Goal: Task Accomplishment & Management: Complete application form

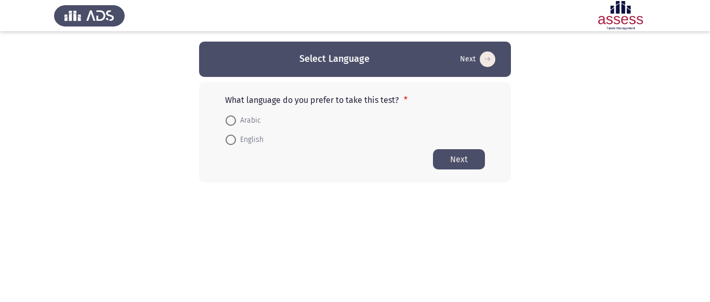
click at [232, 141] on span at bounding box center [231, 140] width 10 height 10
click at [232, 141] on input "English" at bounding box center [231, 140] width 10 height 10
radio input "true"
click at [474, 152] on button "Next" at bounding box center [459, 159] width 52 height 20
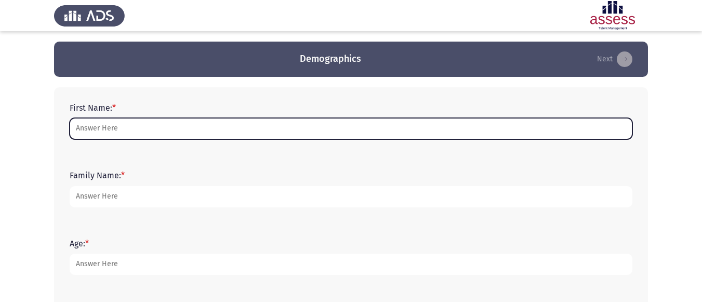
click at [191, 123] on input "First Name: *" at bounding box center [351, 128] width 563 height 21
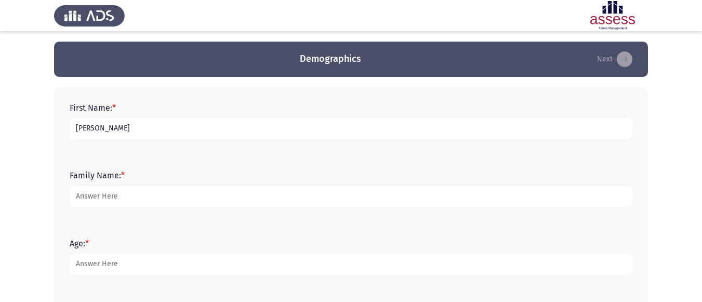
type input "[PERSON_NAME]"
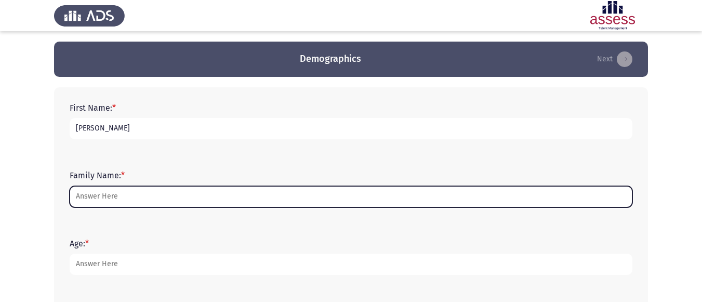
click at [117, 195] on input "Family Name: *" at bounding box center [351, 196] width 563 height 21
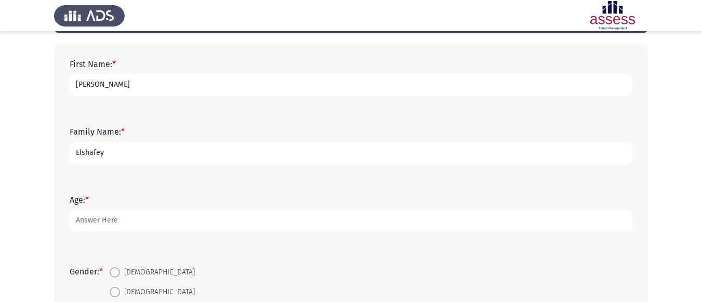
scroll to position [44, 0]
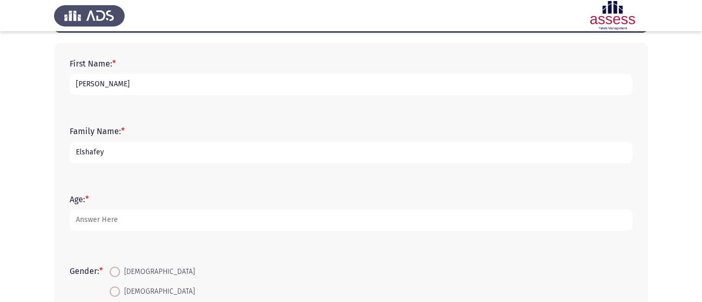
type input "Elshafey"
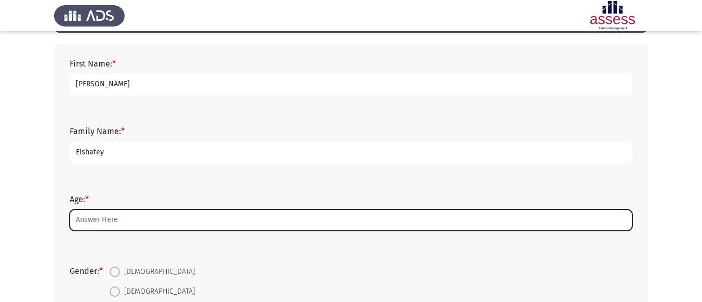
click at [113, 211] on input "Age: *" at bounding box center [351, 220] width 563 height 21
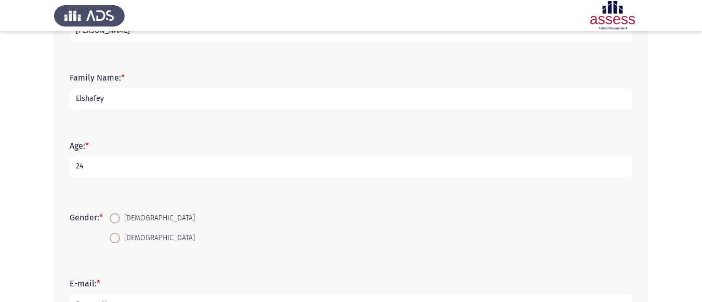
scroll to position [98, 0]
type input "24"
click at [120, 236] on span at bounding box center [115, 237] width 10 height 10
click at [120, 236] on input "[DEMOGRAPHIC_DATA]" at bounding box center [115, 237] width 10 height 10
radio input "true"
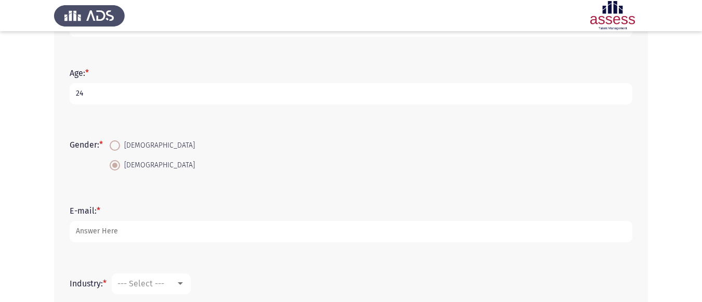
scroll to position [174, 0]
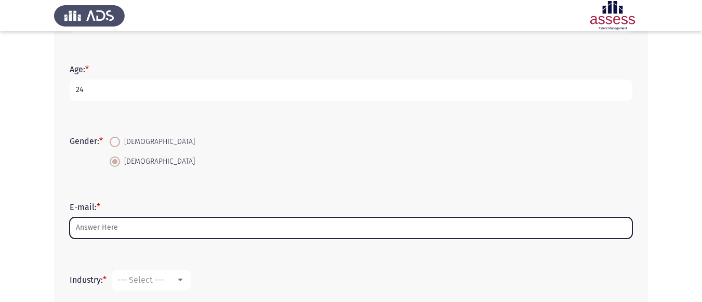
click at [115, 231] on input "E-mail: *" at bounding box center [351, 227] width 563 height 21
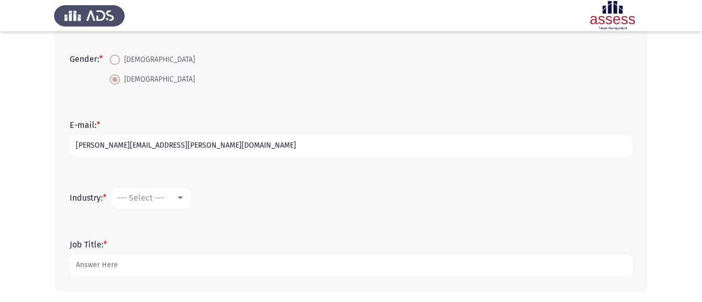
scroll to position [257, 0]
type input "[PERSON_NAME][EMAIL_ADDRESS][PERSON_NAME][DOMAIN_NAME]"
click at [152, 191] on mat-select "--- Select ---" at bounding box center [151, 197] width 79 height 21
click at [162, 198] on span "--- Select ---" at bounding box center [140, 197] width 47 height 10
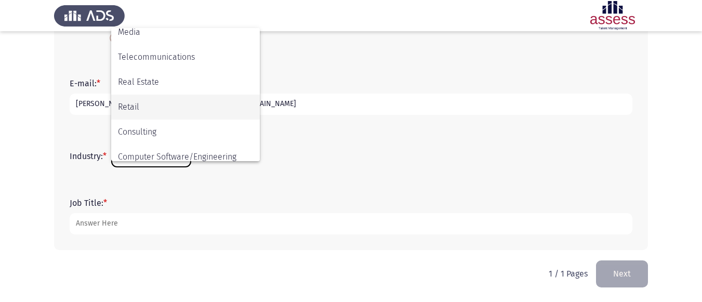
scroll to position [341, 0]
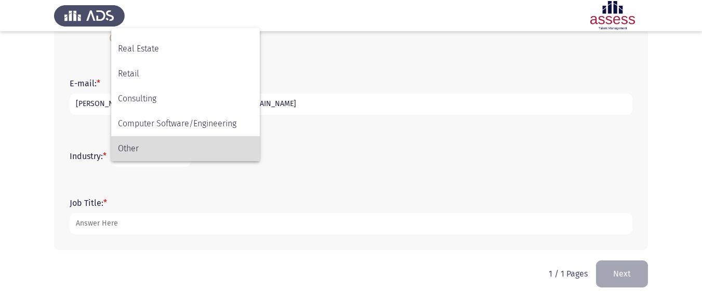
click at [151, 146] on span "Other" at bounding box center [185, 148] width 135 height 25
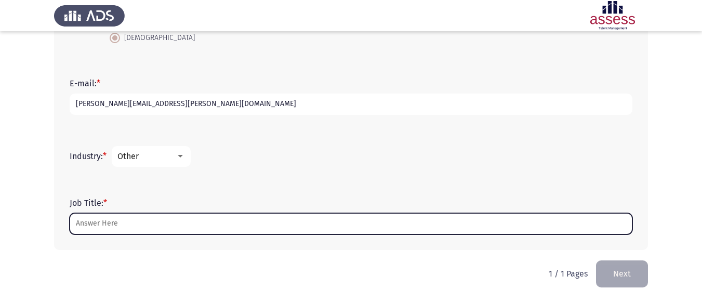
click at [154, 230] on input "Job Title: *" at bounding box center [351, 223] width 563 height 21
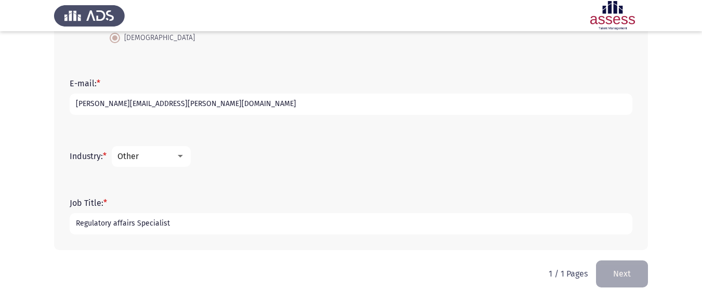
click at [116, 223] on input "Regulatory affairs Specialist" at bounding box center [351, 223] width 563 height 21
type input "Regulatory Affairs Specialist"
click at [642, 267] on button "Next" at bounding box center [622, 273] width 52 height 27
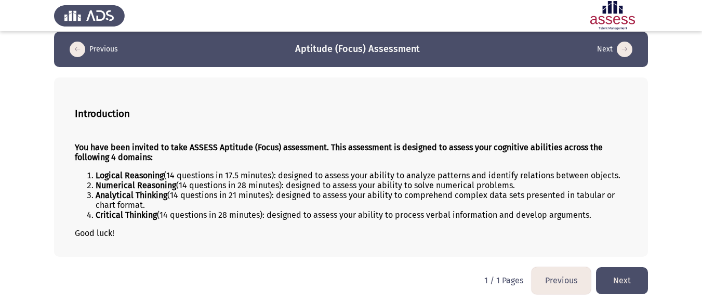
scroll to position [12, 0]
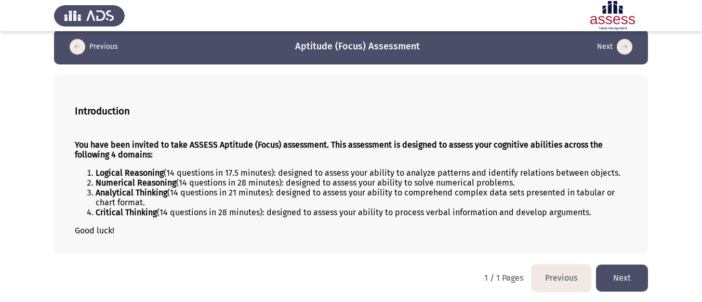
click at [618, 270] on button "Next" at bounding box center [622, 278] width 52 height 27
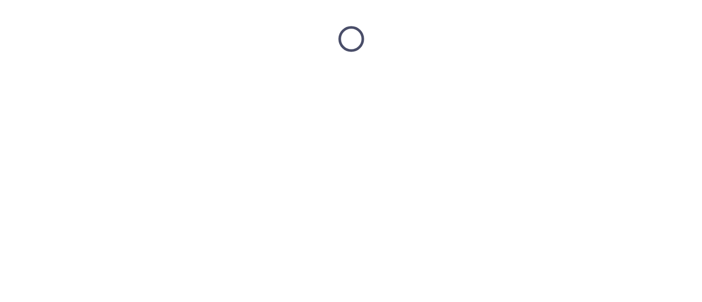
scroll to position [0, 0]
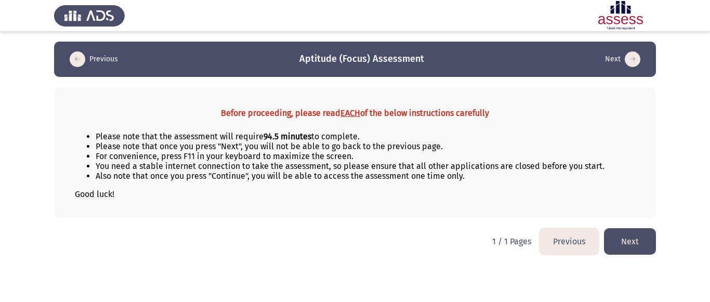
click at [634, 245] on button "Next" at bounding box center [630, 241] width 52 height 27
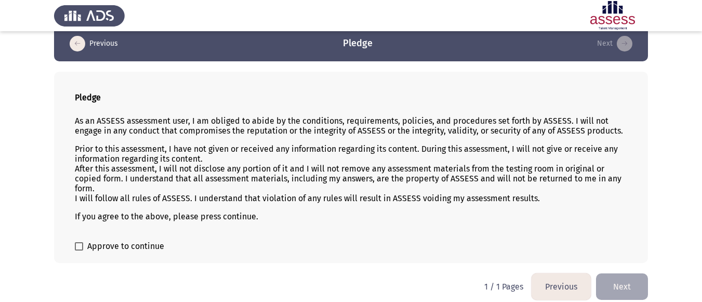
scroll to position [24, 0]
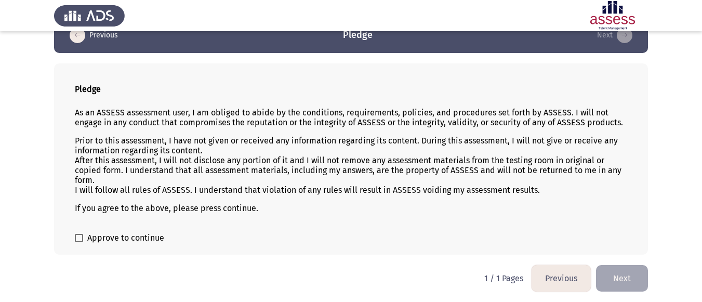
click at [79, 239] on span at bounding box center [79, 238] width 8 height 8
click at [79, 242] on input "Approve to continue" at bounding box center [79, 242] width 1 height 1
checkbox input "true"
click at [619, 281] on button "Next" at bounding box center [622, 278] width 52 height 27
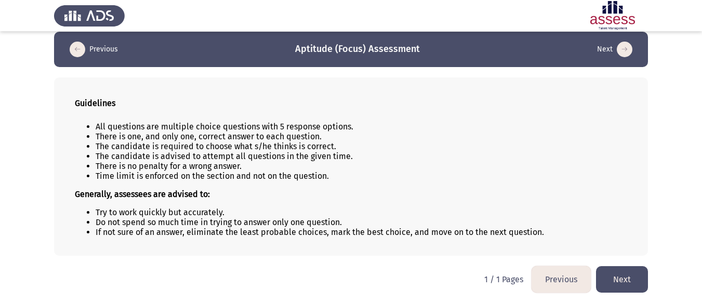
scroll to position [11, 0]
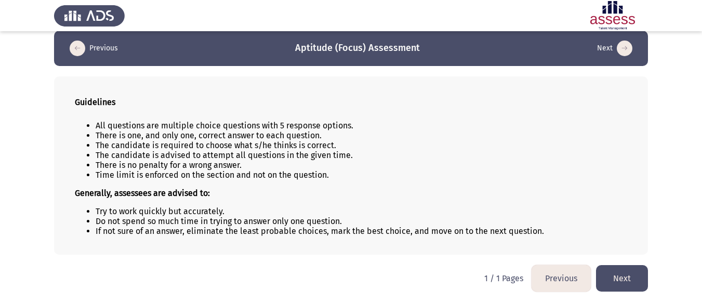
click at [616, 271] on button "Next" at bounding box center [622, 278] width 52 height 27
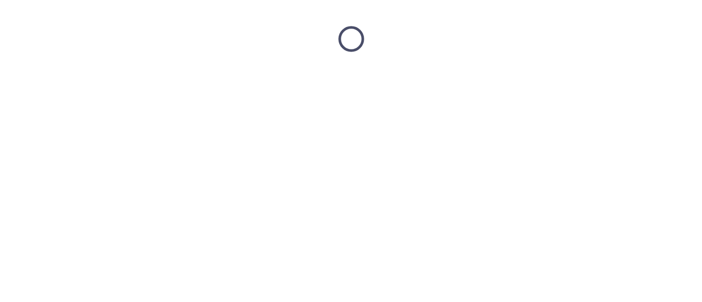
scroll to position [0, 0]
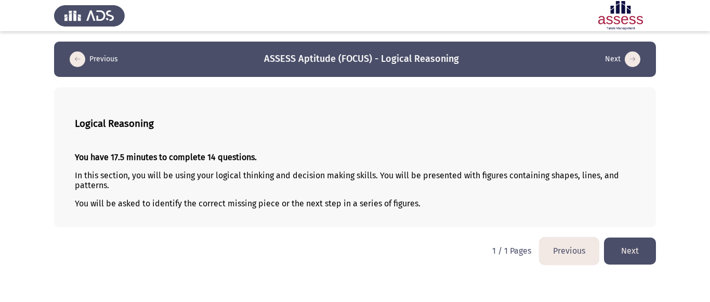
click at [622, 245] on button "Next" at bounding box center [630, 251] width 52 height 27
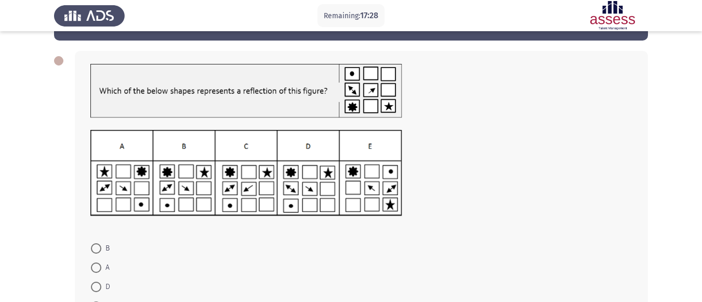
scroll to position [52, 0]
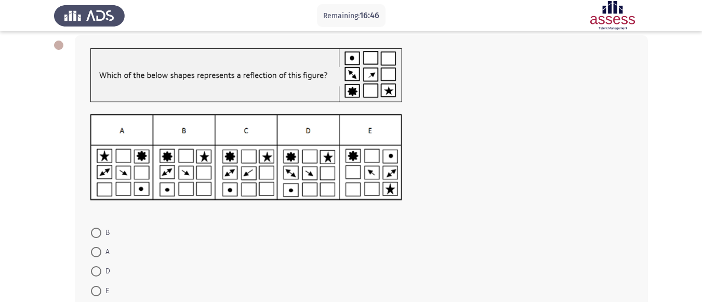
click at [254, 132] on img at bounding box center [246, 157] width 312 height 86
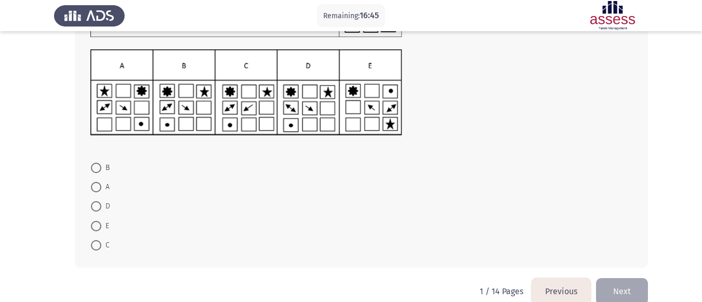
scroll to position [135, 0]
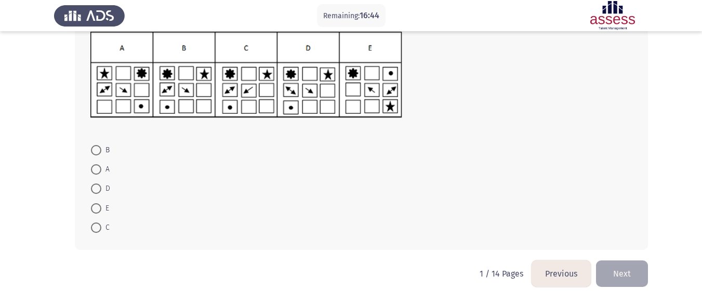
click at [89, 227] on mat-radio-button "C" at bounding box center [100, 227] width 32 height 19
click at [98, 228] on span at bounding box center [96, 228] width 10 height 10
click at [98, 228] on input "C" at bounding box center [96, 228] width 10 height 10
radio input "true"
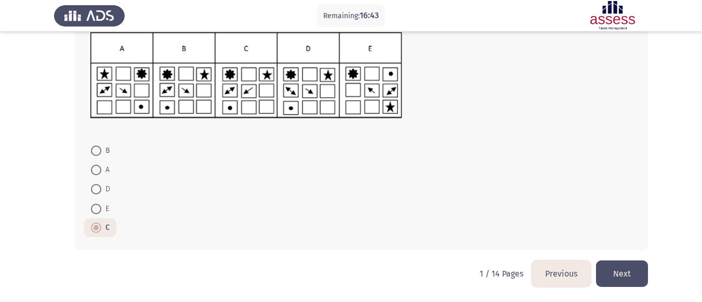
click at [613, 271] on button "Next" at bounding box center [622, 273] width 52 height 27
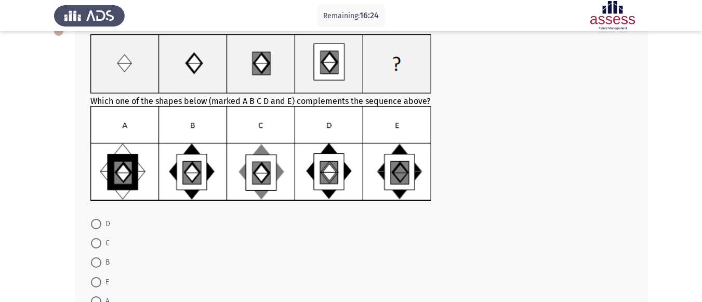
scroll to position [140, 0]
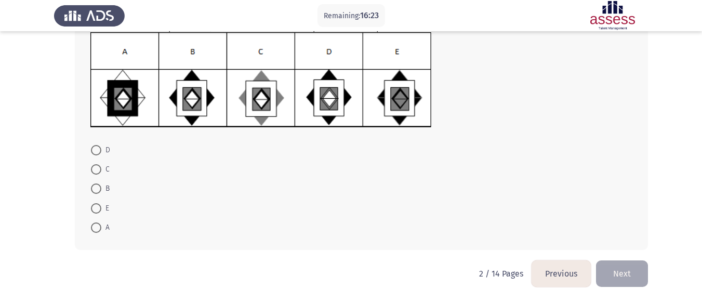
click at [100, 167] on span at bounding box center [96, 169] width 10 height 10
click at [100, 167] on input "C" at bounding box center [96, 169] width 10 height 10
radio input "true"
click at [614, 272] on button "Next" at bounding box center [622, 273] width 52 height 27
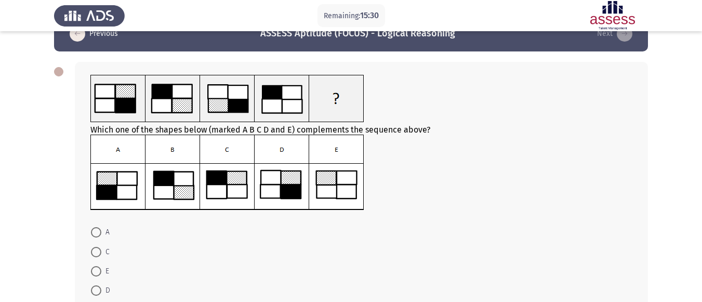
scroll to position [0, 0]
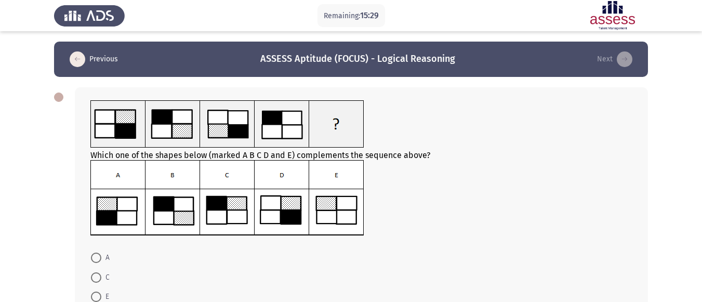
click at [92, 279] on span at bounding box center [96, 277] width 10 height 10
click at [92, 279] on input "C" at bounding box center [96, 277] width 10 height 10
radio input "true"
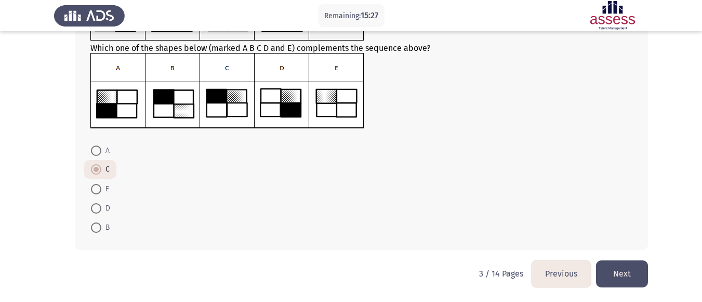
click at [626, 269] on button "Next" at bounding box center [622, 273] width 52 height 27
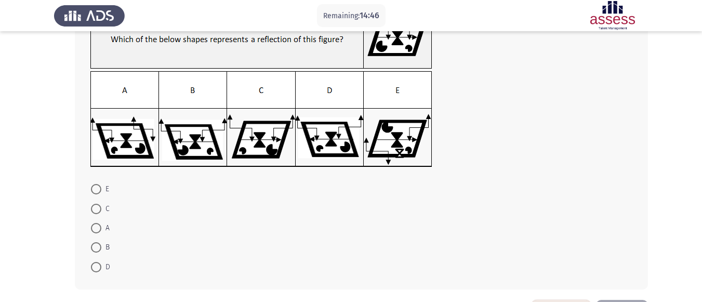
scroll to position [130, 0]
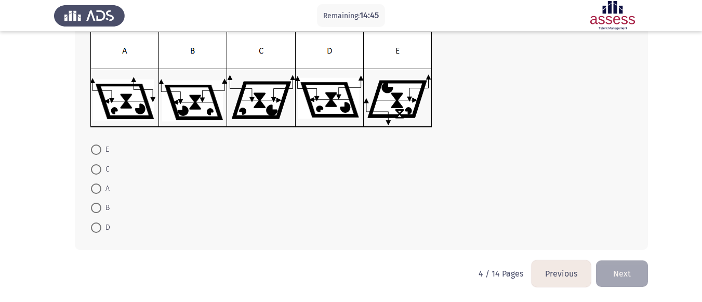
click at [99, 226] on span at bounding box center [96, 228] width 10 height 10
click at [99, 226] on input "D" at bounding box center [96, 228] width 10 height 10
radio input "true"
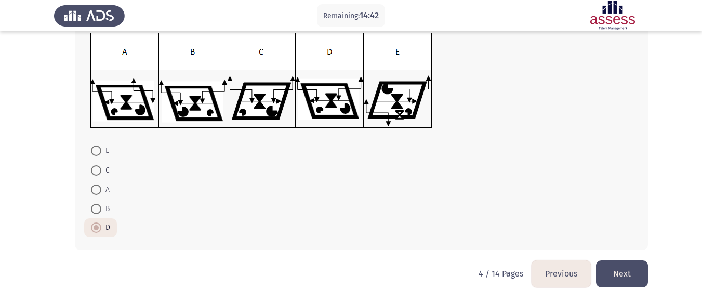
click at [605, 273] on button "Next" at bounding box center [622, 273] width 52 height 27
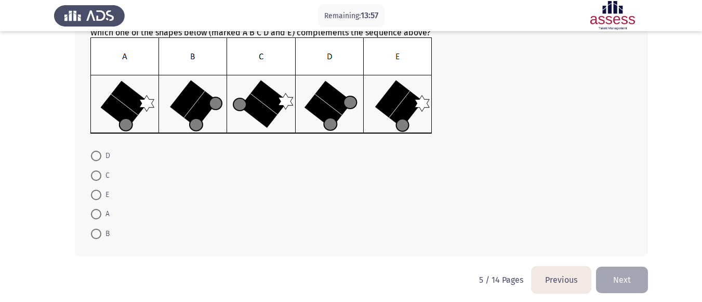
scroll to position [140, 0]
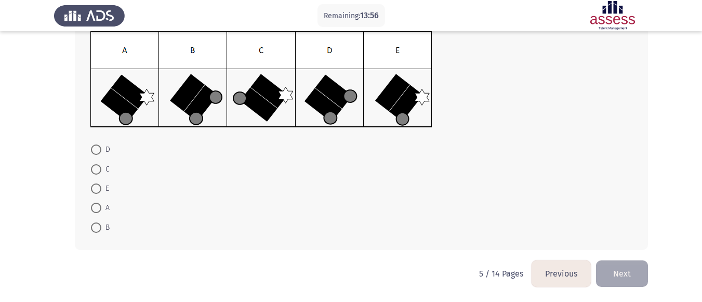
click at [95, 211] on span at bounding box center [96, 208] width 10 height 10
click at [95, 211] on input "A" at bounding box center [96, 208] width 10 height 10
radio input "true"
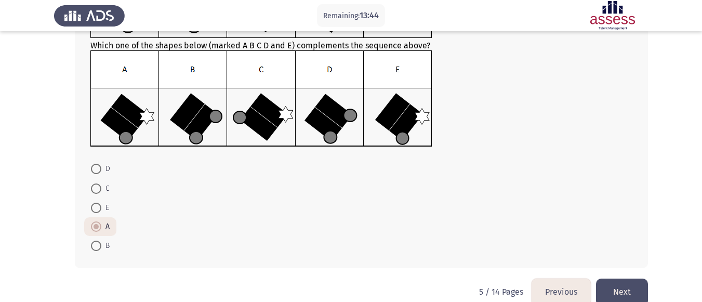
scroll to position [139, 0]
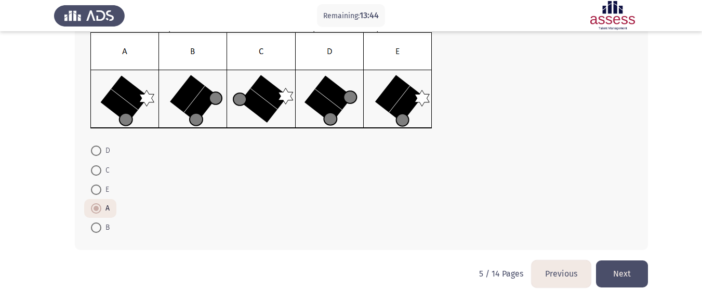
click at [620, 270] on button "Next" at bounding box center [622, 273] width 52 height 27
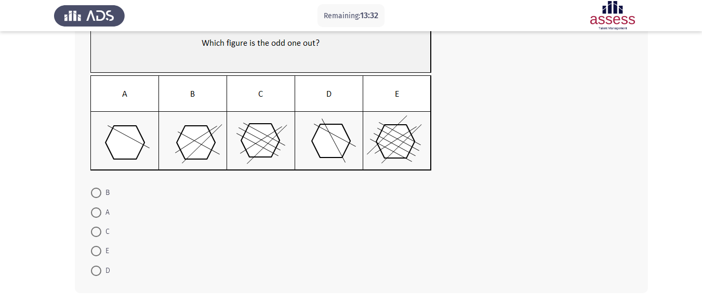
scroll to position [104, 0]
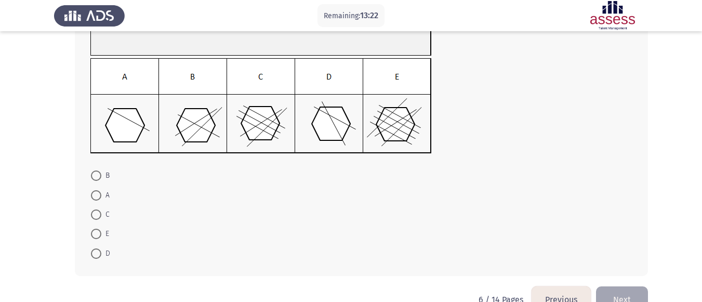
click at [101, 253] on span "D" at bounding box center [105, 253] width 9 height 12
click at [101, 253] on input "D" at bounding box center [96, 254] width 10 height 10
radio input "true"
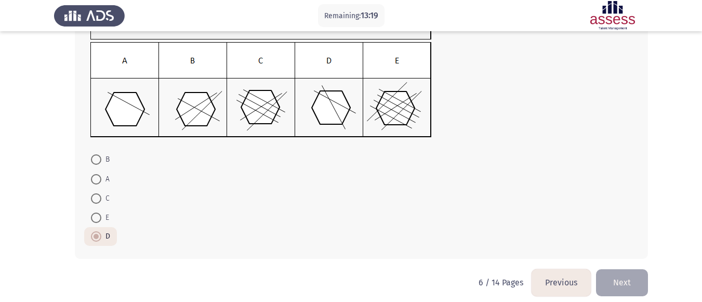
scroll to position [129, 0]
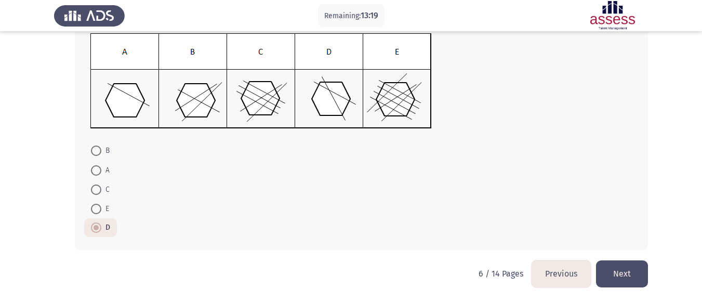
click at [618, 275] on button "Next" at bounding box center [622, 273] width 52 height 27
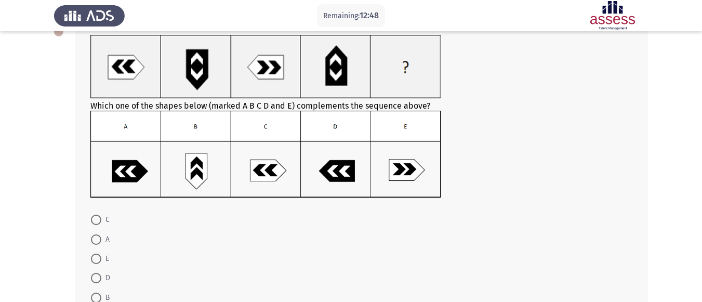
scroll to position [84, 0]
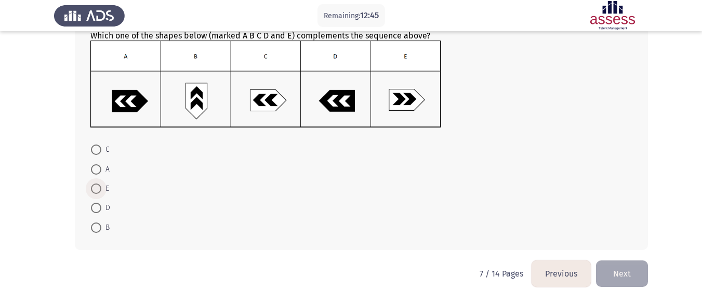
drag, startPoint x: 98, startPoint y: 189, endPoint x: 197, endPoint y: 203, distance: 99.8
click at [98, 189] on span at bounding box center [96, 189] width 10 height 10
click at [98, 189] on input "E" at bounding box center [96, 189] width 10 height 10
radio input "true"
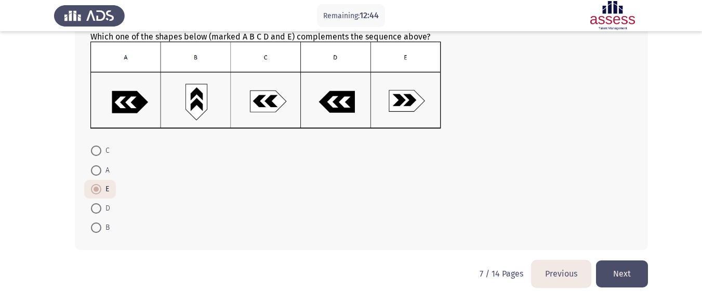
click at [630, 277] on button "Next" at bounding box center [622, 273] width 52 height 27
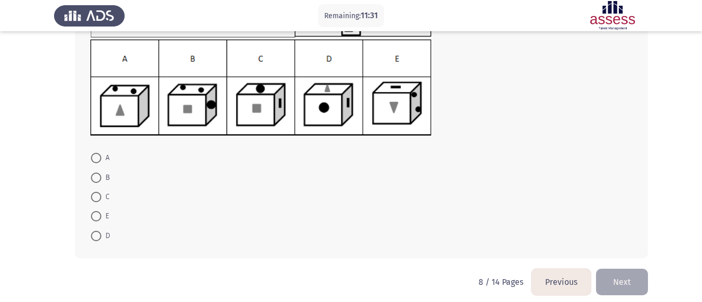
scroll to position [126, 0]
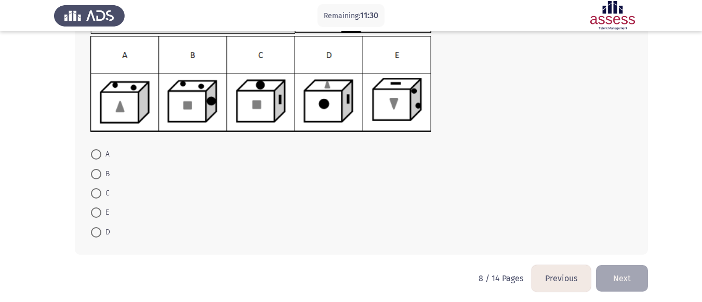
click at [96, 191] on span at bounding box center [96, 193] width 10 height 10
click at [96, 191] on input "C" at bounding box center [96, 193] width 10 height 10
radio input "true"
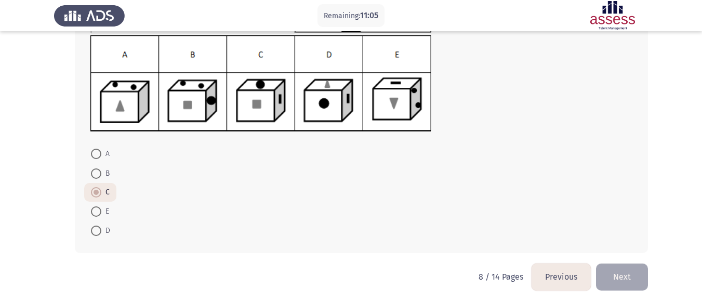
scroll to position [130, 0]
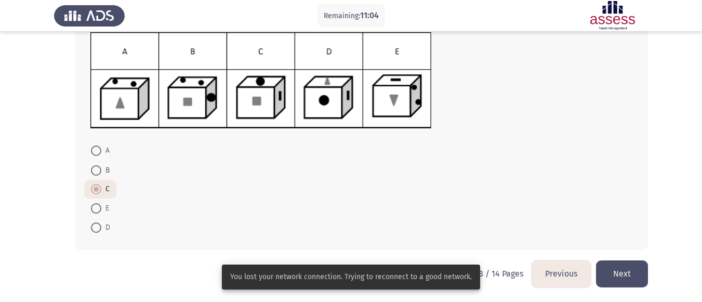
click at [623, 278] on button "Next" at bounding box center [622, 273] width 52 height 27
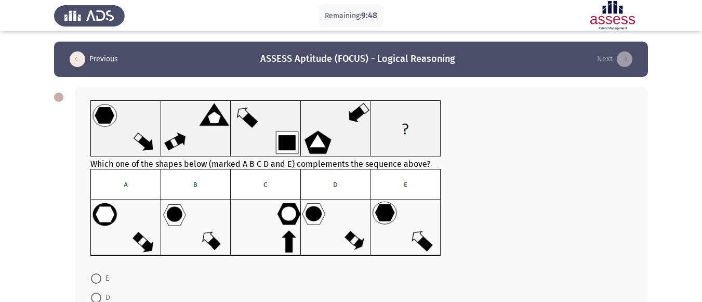
scroll to position [52, 0]
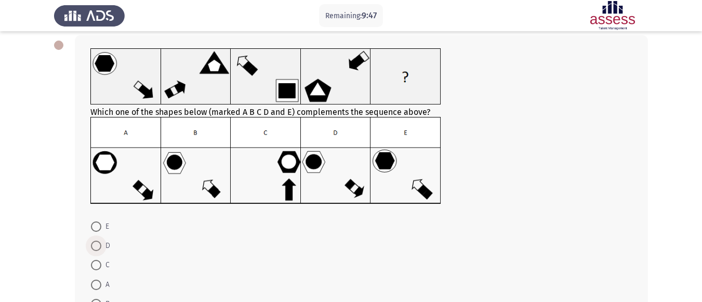
click at [97, 247] on span at bounding box center [96, 246] width 10 height 10
click at [97, 247] on input "D" at bounding box center [96, 246] width 10 height 10
radio input "true"
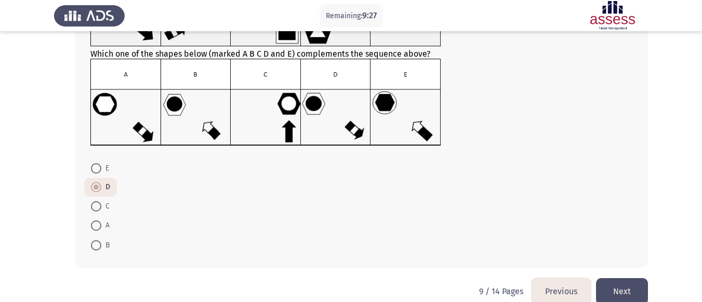
scroll to position [128, 0]
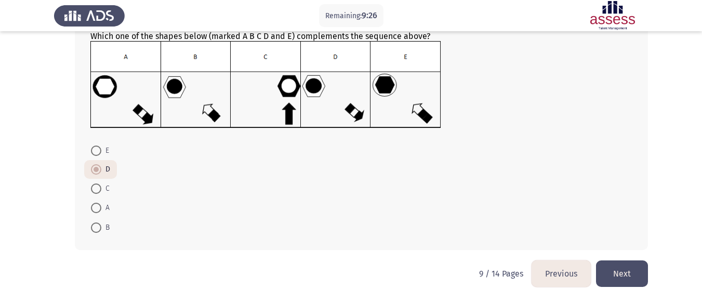
click at [624, 268] on button "Next" at bounding box center [622, 273] width 52 height 27
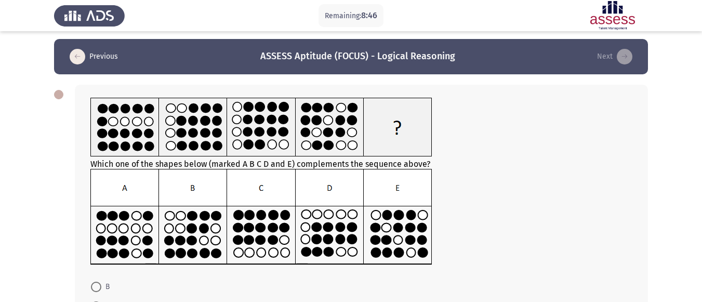
scroll to position [0, 0]
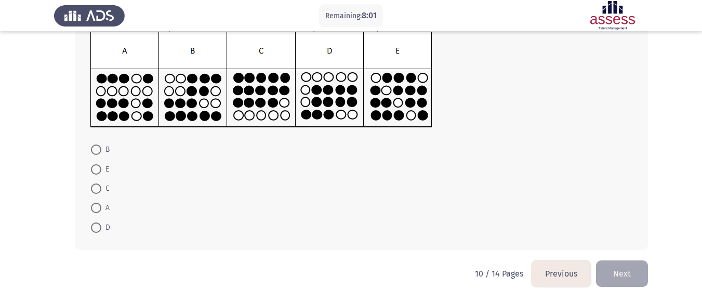
click at [93, 203] on span at bounding box center [96, 208] width 10 height 10
click at [93, 203] on input "A" at bounding box center [96, 208] width 10 height 10
radio input "true"
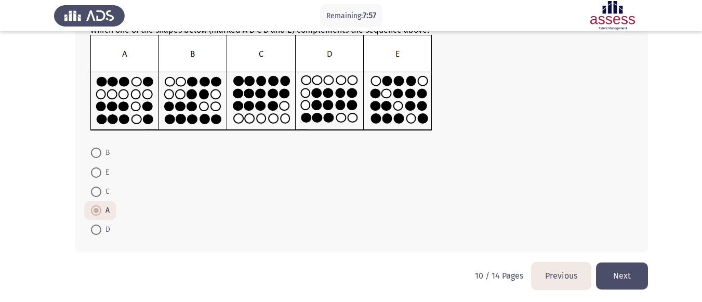
scroll to position [139, 0]
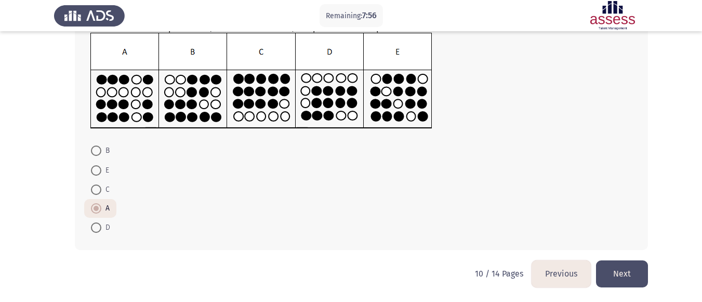
click at [616, 277] on button "Next" at bounding box center [622, 273] width 52 height 27
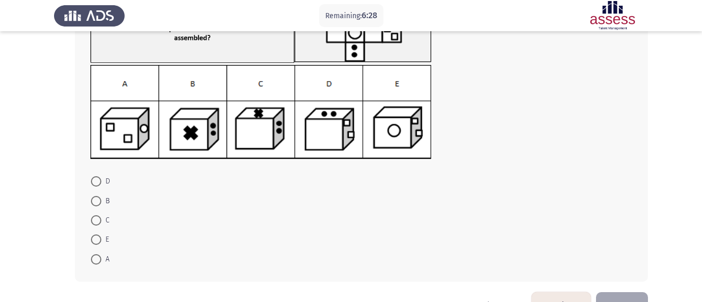
scroll to position [76, 0]
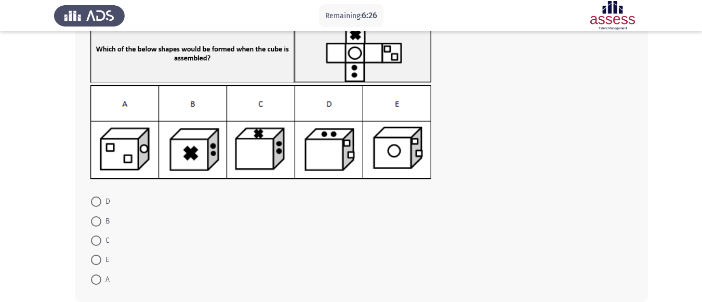
click at [98, 239] on span at bounding box center [96, 241] width 10 height 10
click at [98, 239] on input "C" at bounding box center [96, 241] width 10 height 10
radio input "true"
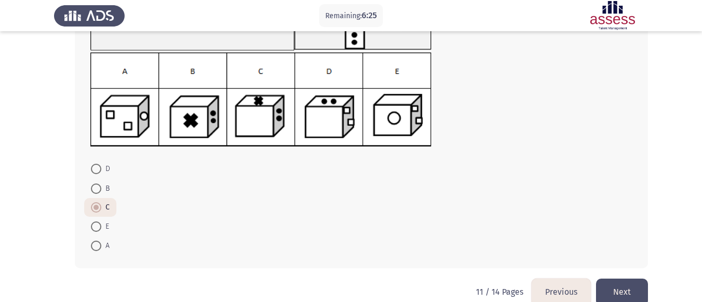
scroll to position [127, 0]
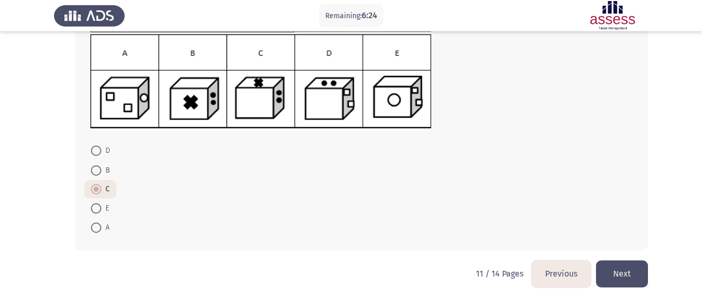
click at [603, 270] on button "Next" at bounding box center [622, 273] width 52 height 27
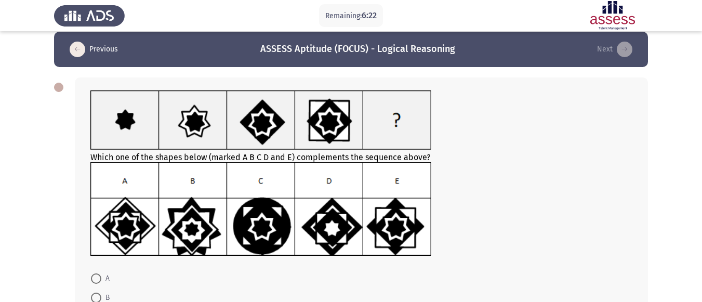
scroll to position [52, 0]
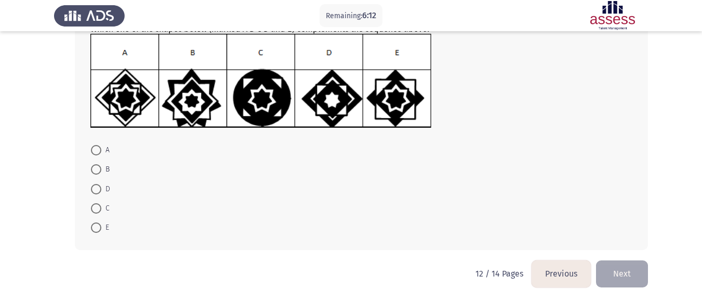
drag, startPoint x: 94, startPoint y: 229, endPoint x: 211, endPoint y: 247, distance: 118.3
click at [94, 228] on span at bounding box center [96, 228] width 10 height 10
click at [94, 228] on input "E" at bounding box center [96, 228] width 10 height 10
radio input "true"
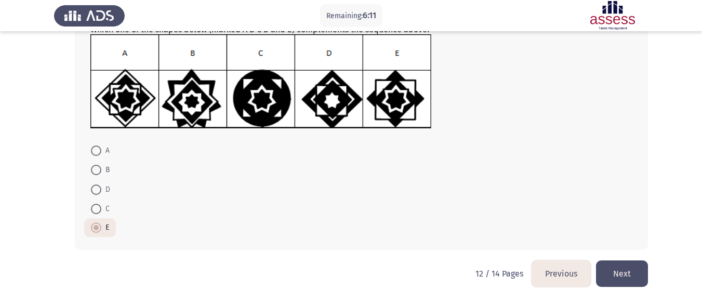
click at [605, 274] on button "Next" at bounding box center [622, 273] width 52 height 27
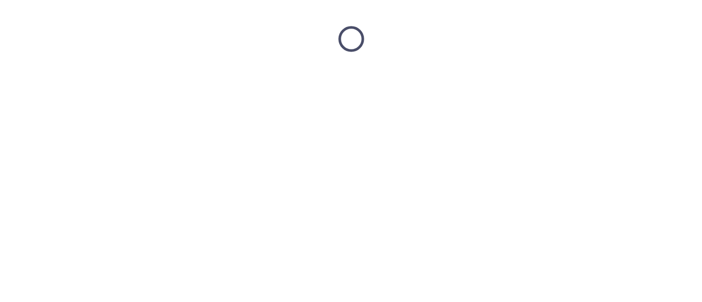
scroll to position [0, 0]
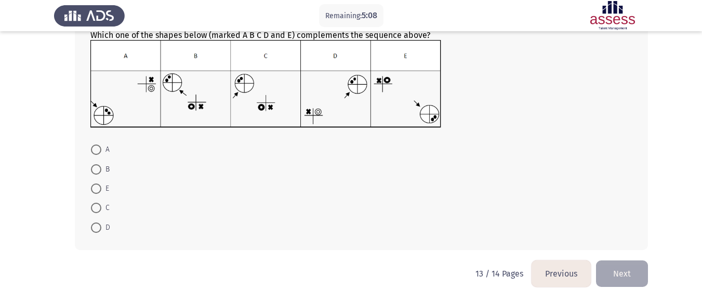
click at [98, 206] on span at bounding box center [96, 208] width 10 height 10
click at [98, 206] on input "C" at bounding box center [96, 208] width 10 height 10
radio input "true"
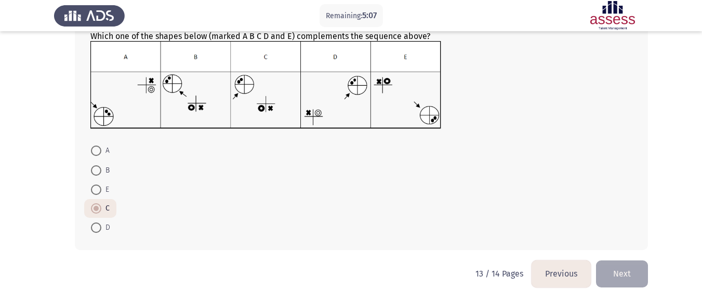
scroll to position [128, 0]
click at [636, 277] on button "Next" at bounding box center [622, 273] width 52 height 27
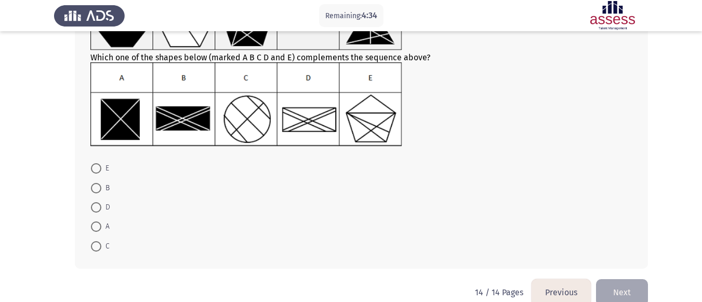
scroll to position [123, 0]
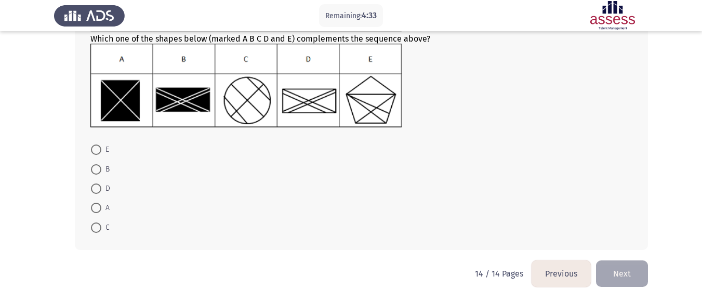
click at [98, 208] on span at bounding box center [96, 208] width 10 height 10
click at [98, 208] on input "A" at bounding box center [96, 208] width 10 height 10
radio input "true"
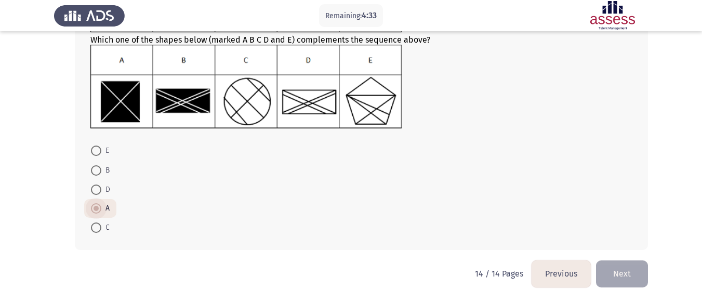
scroll to position [122, 0]
click at [641, 276] on button "Next" at bounding box center [622, 273] width 52 height 27
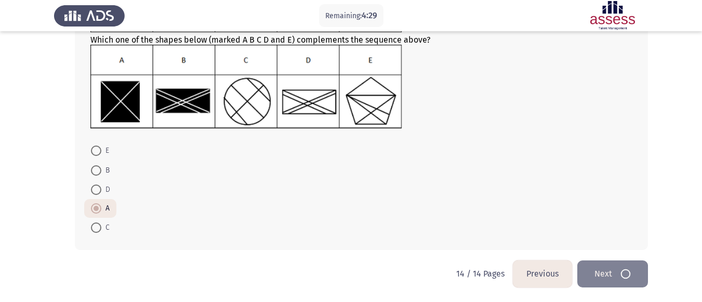
scroll to position [0, 0]
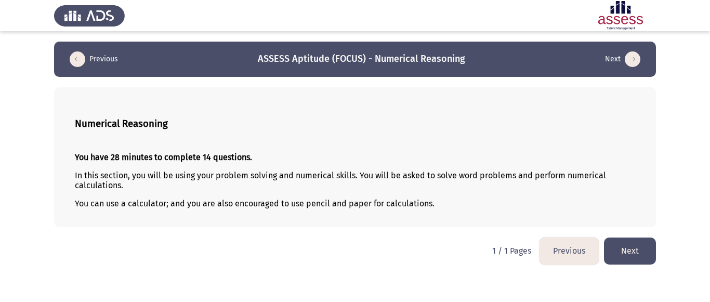
click at [642, 249] on button "Next" at bounding box center [630, 251] width 52 height 27
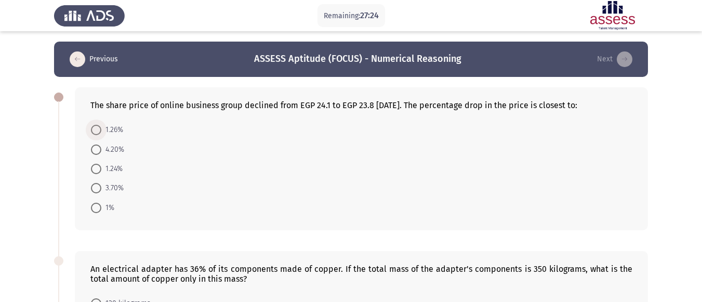
click at [92, 127] on span at bounding box center [96, 130] width 10 height 10
click at [92, 127] on input "1.26%" at bounding box center [96, 130] width 10 height 10
radio input "true"
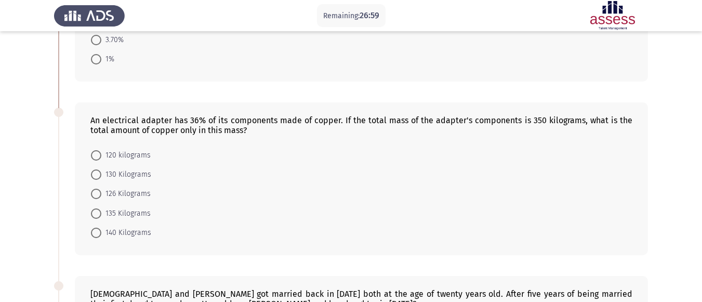
scroll to position [148, 0]
click at [97, 195] on span at bounding box center [96, 193] width 10 height 10
click at [97, 195] on input "126 Kilograms" at bounding box center [96, 193] width 10 height 10
radio input "true"
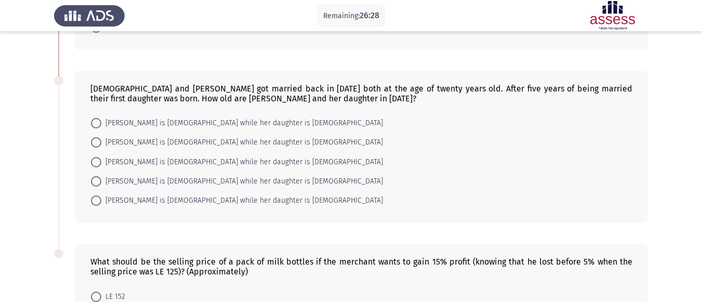
scroll to position [356, 0]
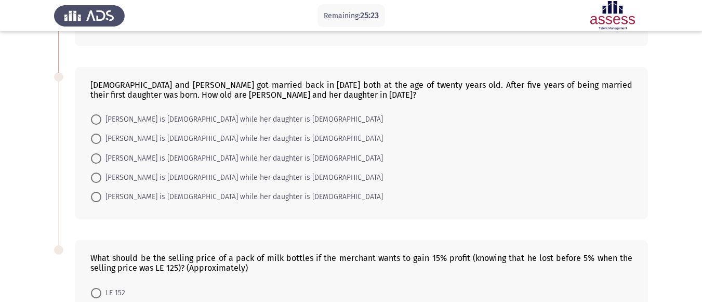
click at [93, 194] on span at bounding box center [96, 197] width 10 height 10
click at [93, 194] on input "Mona is 43 years old while her daughter is 18 years old" at bounding box center [96, 197] width 10 height 10
radio input "true"
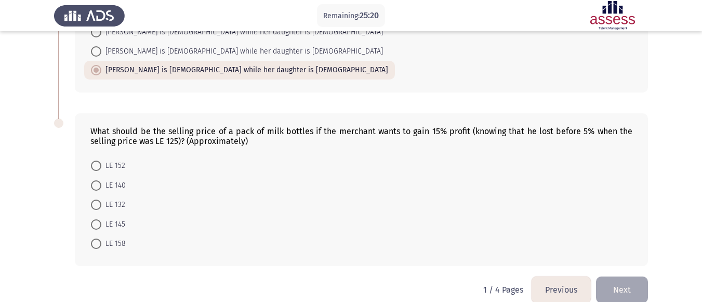
scroll to position [483, 0]
click at [111, 163] on span "LE 152" at bounding box center [113, 165] width 24 height 12
click at [101, 163] on input "LE 152" at bounding box center [96, 165] width 10 height 10
radio input "true"
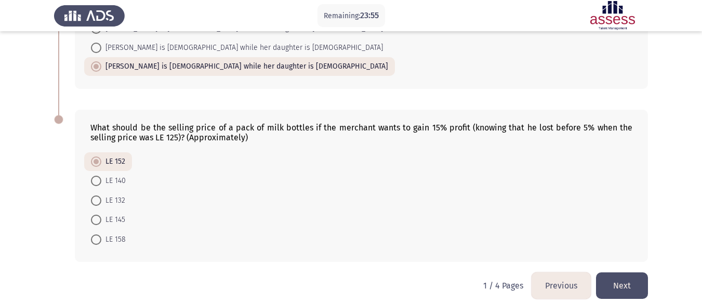
scroll to position [498, 0]
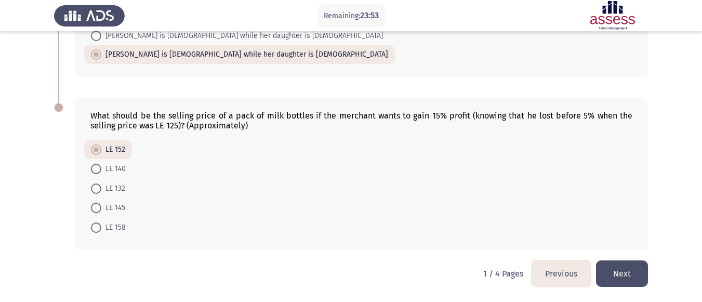
click at [638, 259] on div "What should be the selling price of a pack of milk bottles if the merchant want…" at bounding box center [351, 173] width 594 height 173
click at [637, 264] on button "Next" at bounding box center [622, 273] width 52 height 27
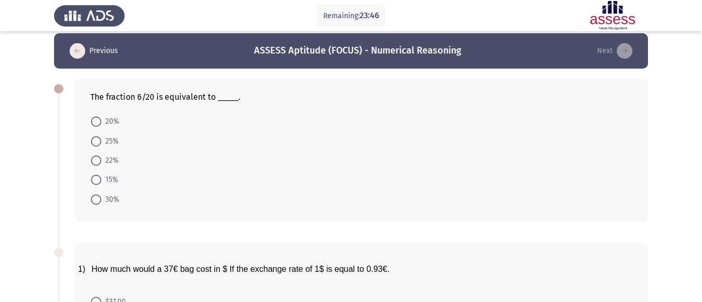
scroll to position [0, 0]
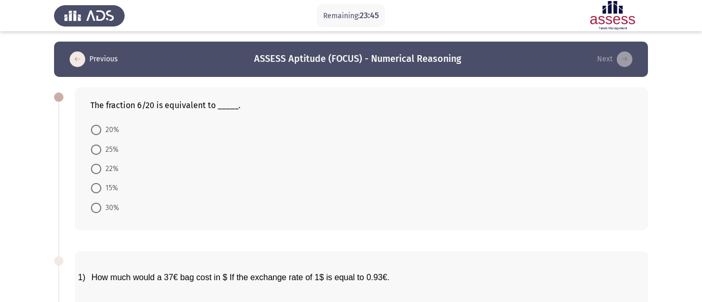
click at [106, 204] on span "30%" at bounding box center [110, 208] width 18 height 12
click at [101, 204] on input "30%" at bounding box center [96, 208] width 10 height 10
radio input "true"
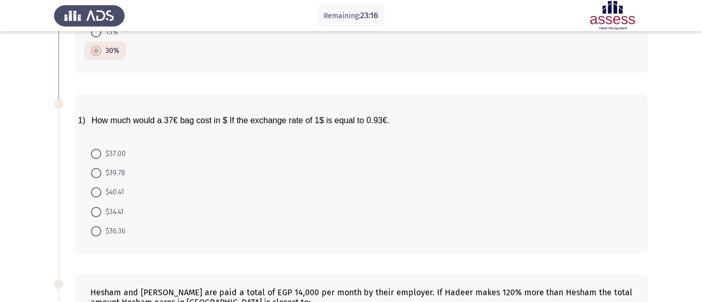
click at [97, 174] on span at bounding box center [96, 173] width 10 height 10
click at [97, 174] on input "$39.78" at bounding box center [96, 173] width 10 height 10
radio input "true"
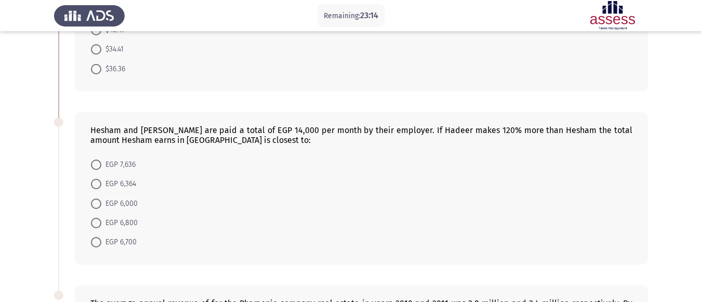
scroll to position [364, 0]
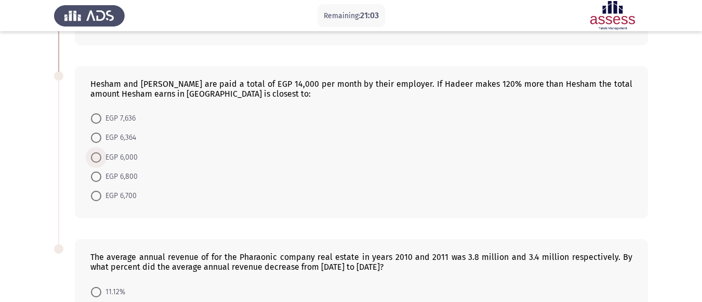
click at [124, 154] on span "EGP 6,000" at bounding box center [119, 157] width 36 height 12
click at [101, 154] on input "EGP 6,000" at bounding box center [96, 157] width 10 height 10
radio input "true"
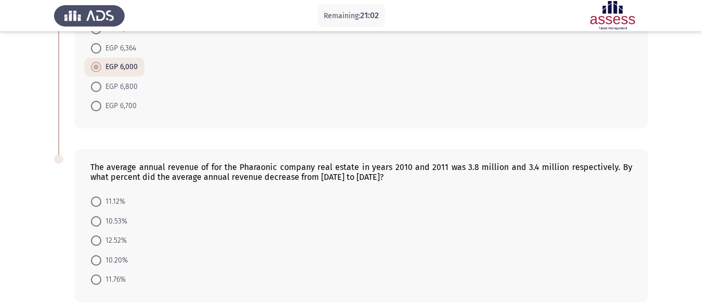
scroll to position [468, 0]
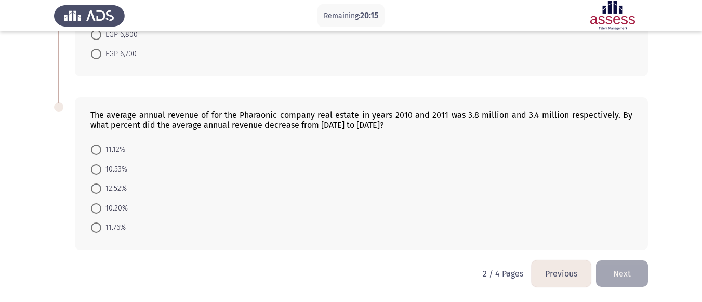
click at [93, 167] on span at bounding box center [96, 169] width 10 height 10
click at [93, 167] on input "10.53%" at bounding box center [96, 169] width 10 height 10
radio input "true"
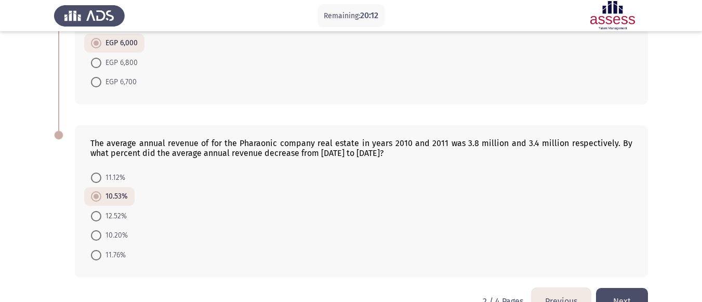
scroll to position [505, 0]
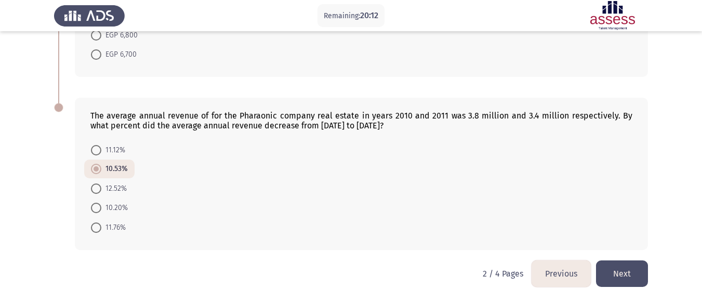
click at [633, 276] on button "Next" at bounding box center [622, 273] width 52 height 27
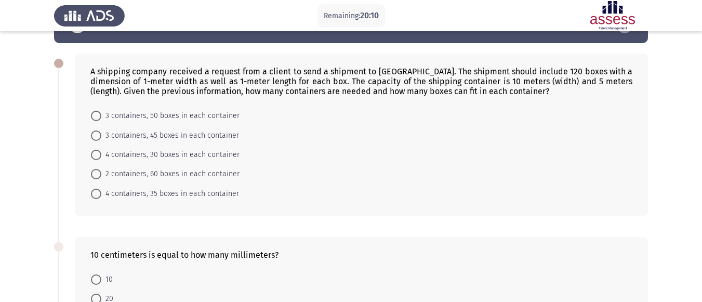
scroll to position [52, 0]
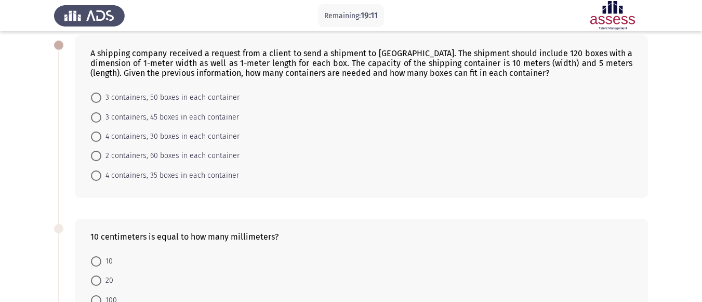
click at [106, 100] on span "3 containers, 50 boxes in each container" at bounding box center [170, 98] width 138 height 12
click at [101, 100] on input "3 containers, 50 boxes in each container" at bounding box center [96, 98] width 10 height 10
radio input "true"
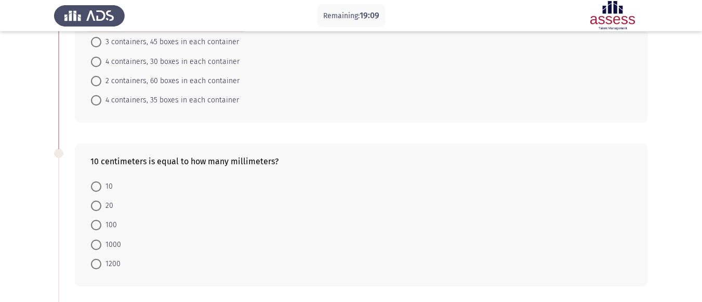
scroll to position [156, 0]
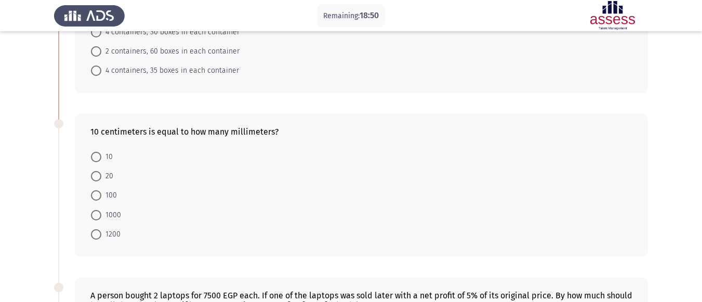
click at [97, 198] on span at bounding box center [96, 195] width 10 height 10
click at [97, 198] on input "100" at bounding box center [96, 195] width 10 height 10
radio input "true"
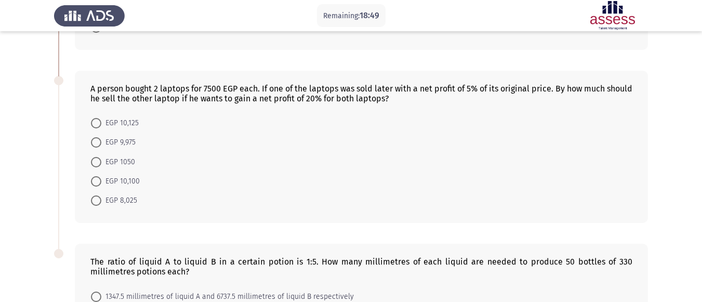
scroll to position [364, 0]
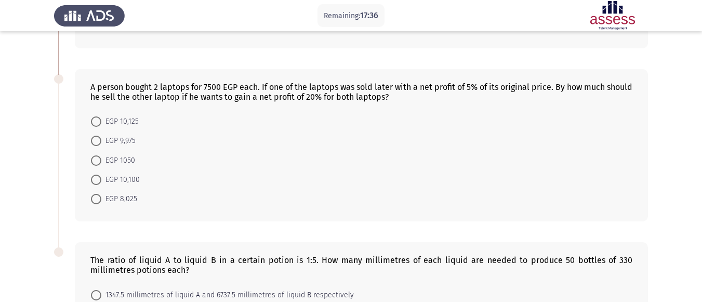
click at [494, 86] on div "A person bought 2 laptops for 7500 EGP each. If one of the laptops was sold lat…" at bounding box center [361, 92] width 542 height 20
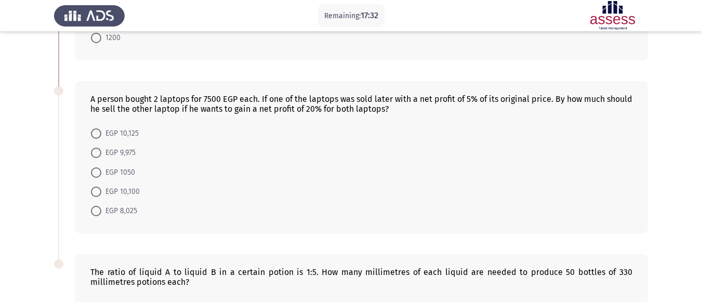
scroll to position [352, 0]
click at [95, 216] on label "EGP 8,025" at bounding box center [114, 210] width 46 height 12
click at [95, 216] on input "EGP 8,025" at bounding box center [96, 210] width 10 height 10
radio input "true"
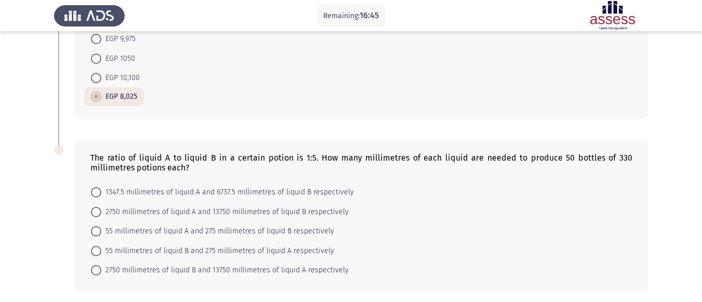
scroll to position [508, 0]
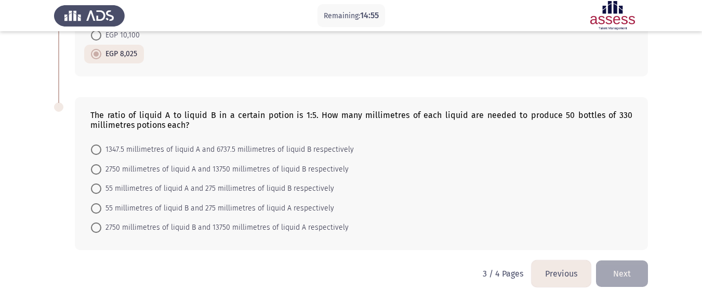
click at [93, 167] on span at bounding box center [96, 169] width 10 height 10
click at [93, 167] on input "2750 millimetres of liquid A and 13750 millimetres of liquid B respectively" at bounding box center [96, 169] width 10 height 10
radio input "true"
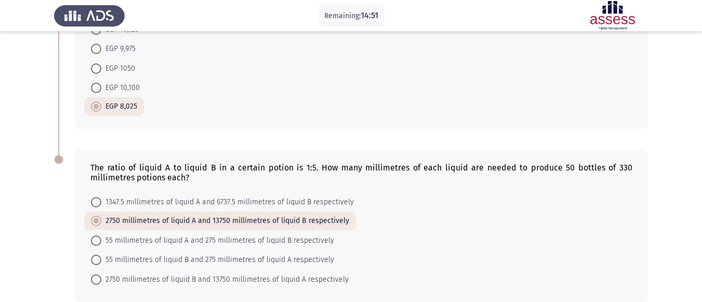
scroll to position [508, 0]
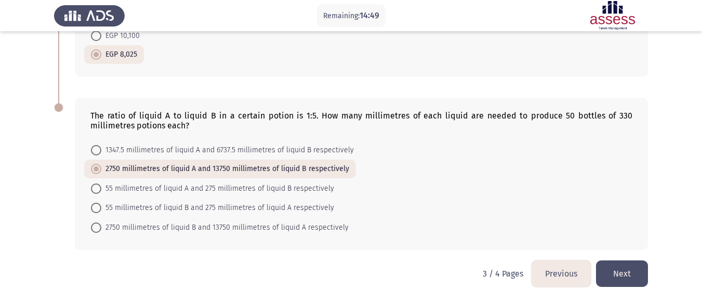
click at [628, 278] on button "Next" at bounding box center [622, 273] width 52 height 27
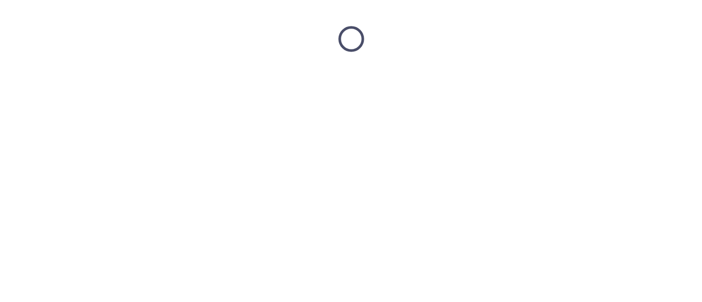
scroll to position [0, 0]
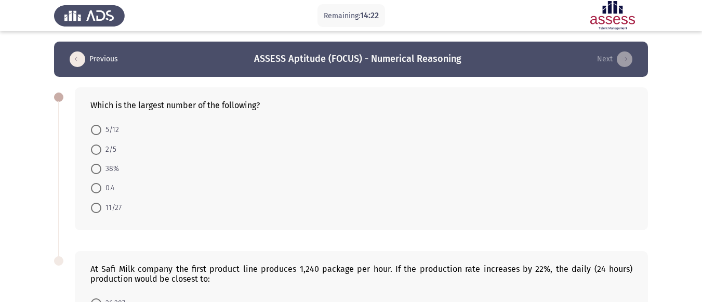
click at [97, 128] on span at bounding box center [96, 130] width 10 height 10
click at [97, 128] on input "5/12" at bounding box center [96, 130] width 10 height 10
radio input "true"
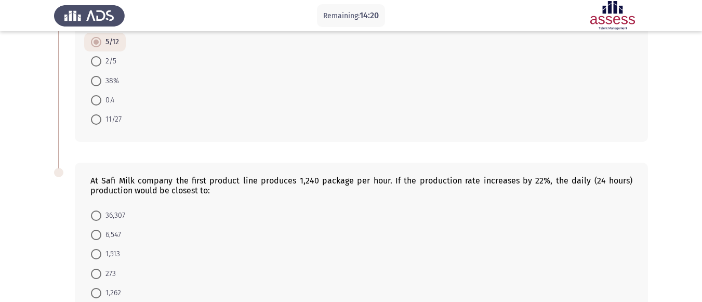
scroll to position [104, 0]
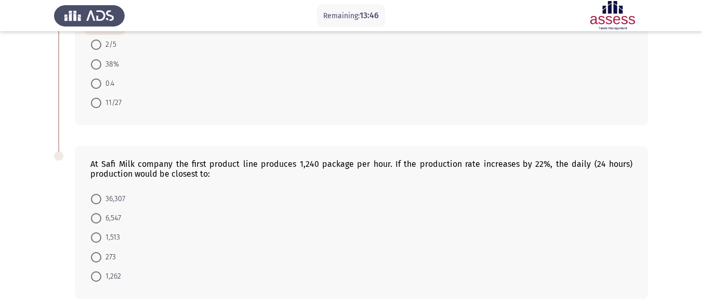
click at [99, 236] on span at bounding box center [96, 237] width 10 height 10
click at [99, 236] on input "1,513" at bounding box center [96, 237] width 10 height 10
radio input "true"
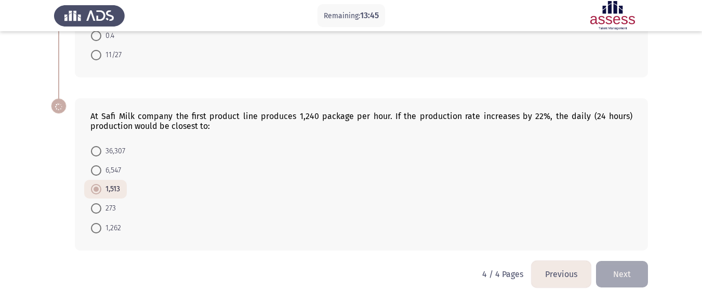
scroll to position [152, 0]
click at [614, 277] on button "Next" at bounding box center [622, 273] width 52 height 27
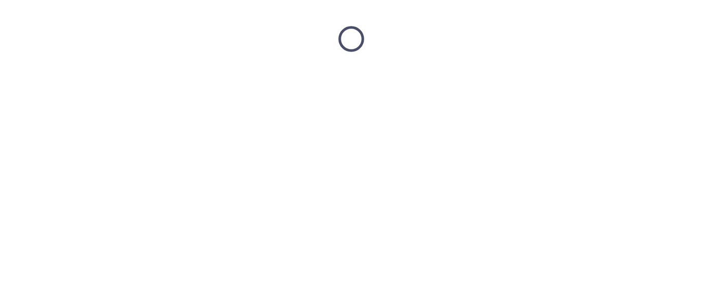
scroll to position [0, 0]
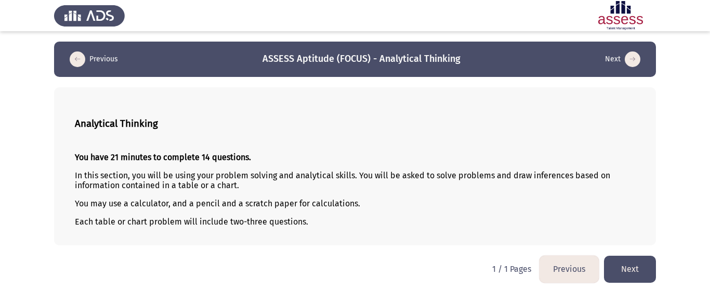
click at [628, 265] on button "Next" at bounding box center [630, 269] width 52 height 27
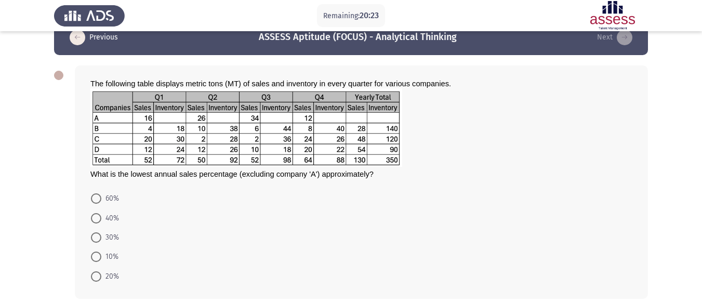
scroll to position [22, 0]
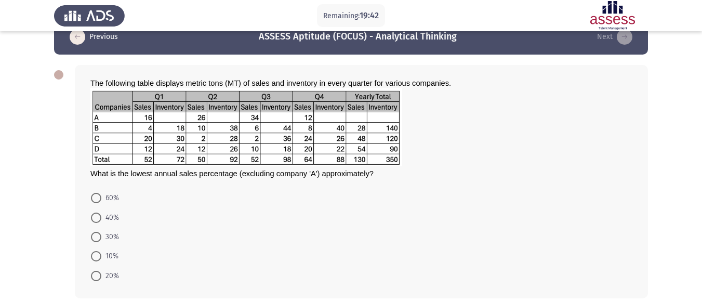
click at [97, 279] on span at bounding box center [96, 276] width 10 height 10
click at [97, 279] on input "20%" at bounding box center [96, 276] width 10 height 10
radio input "true"
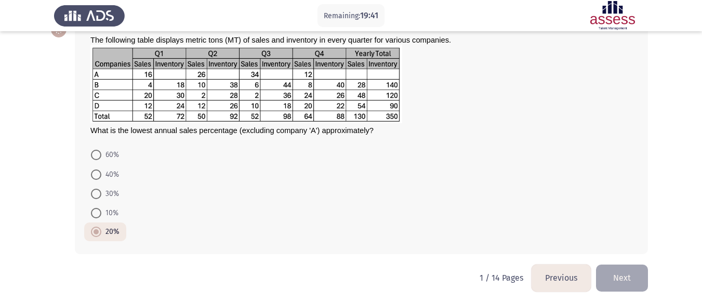
scroll to position [70, 0]
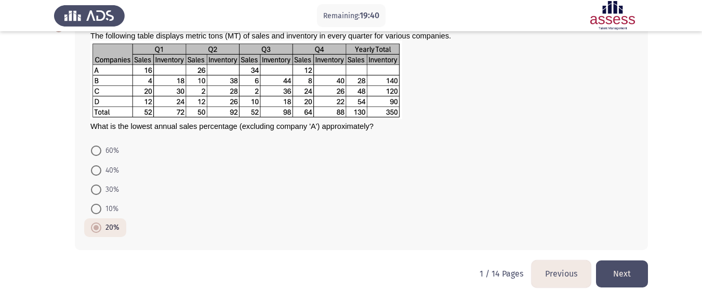
click at [630, 270] on button "Next" at bounding box center [622, 273] width 52 height 27
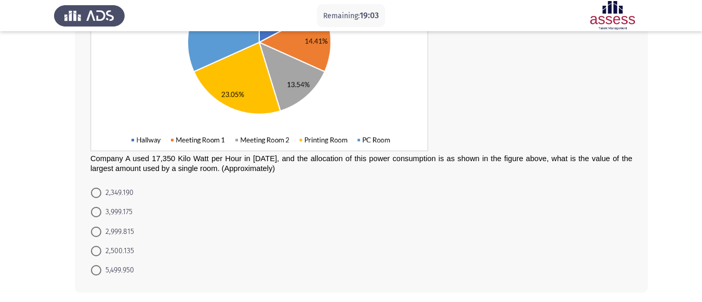
scroll to position [183, 0]
click at [94, 267] on span at bounding box center [96, 270] width 10 height 10
click at [94, 267] on input "5,499.950" at bounding box center [96, 270] width 10 height 10
radio input "true"
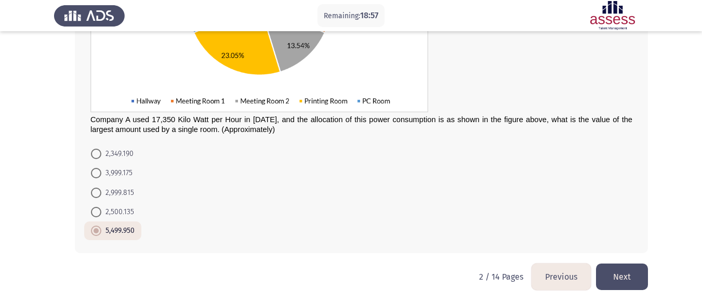
scroll to position [225, 0]
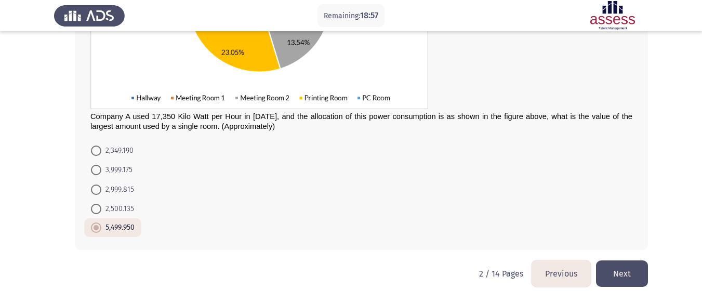
click at [611, 282] on button "Next" at bounding box center [622, 273] width 52 height 27
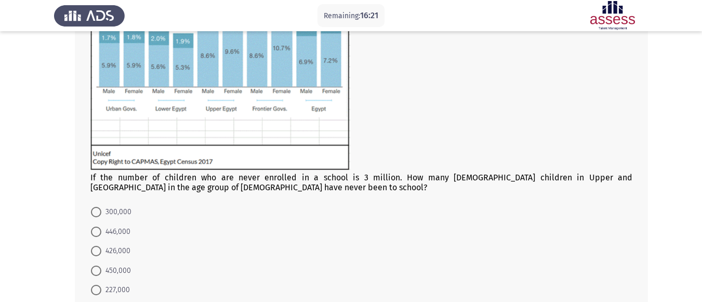
scroll to position [158, 0]
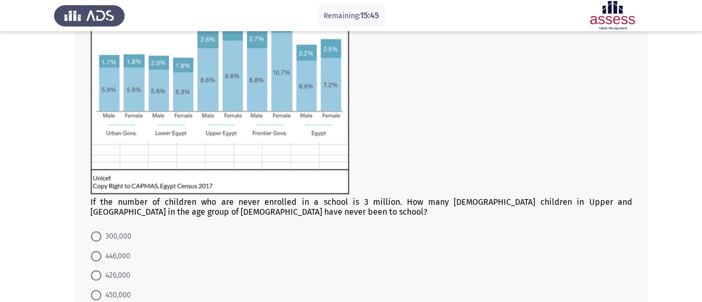
click at [332, 202] on div "If the number of children who are never enrolled in a school is 3 million. How …" at bounding box center [361, 79] width 542 height 275
drag, startPoint x: 333, startPoint y: 200, endPoint x: 365, endPoint y: 201, distance: 32.8
click at [365, 201] on div "If the number of children who are never enrolled in a school is 3 million. How …" at bounding box center [361, 79] width 542 height 275
click at [413, 208] on div "If the number of children who are never enrolled in a school is 3 million. How …" at bounding box center [361, 79] width 542 height 275
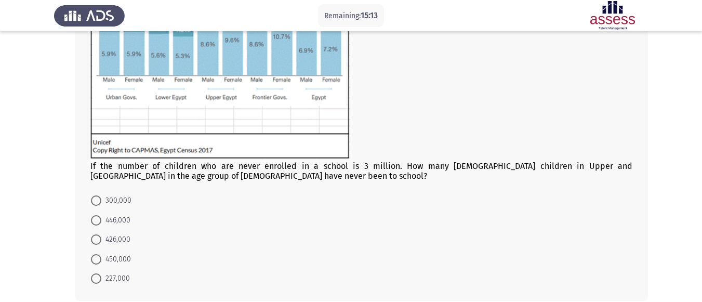
scroll to position [210, 0]
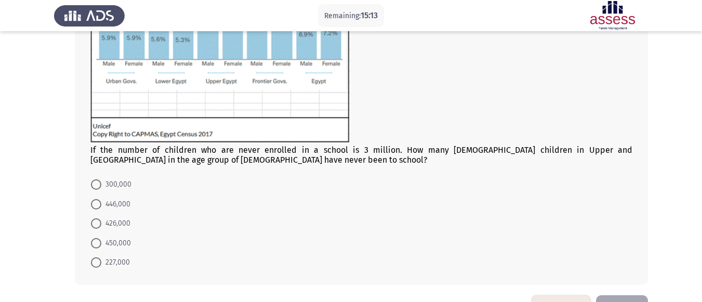
click at [102, 221] on span "426,000" at bounding box center [115, 223] width 29 height 12
click at [101, 221] on input "426,000" at bounding box center [96, 223] width 10 height 10
radio input "true"
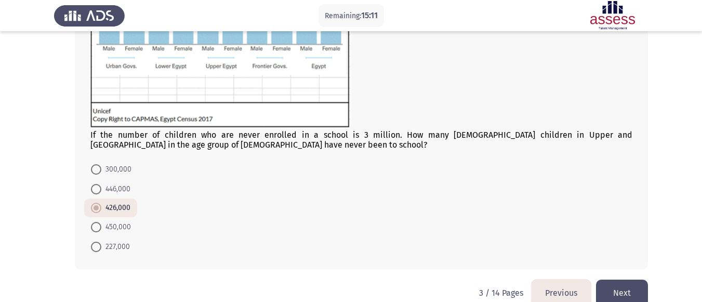
scroll to position [244, 0]
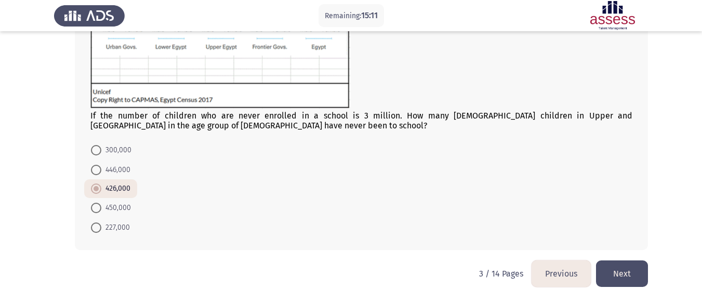
click at [618, 271] on button "Next" at bounding box center [622, 273] width 52 height 27
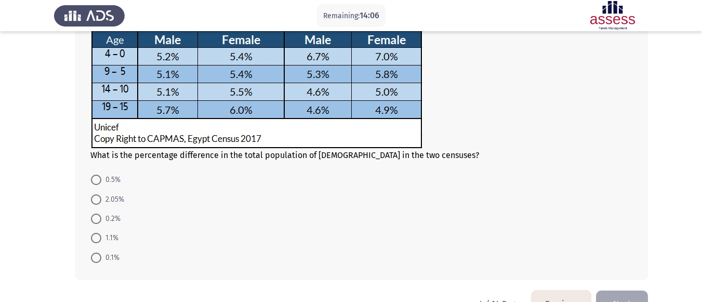
scroll to position [135, 0]
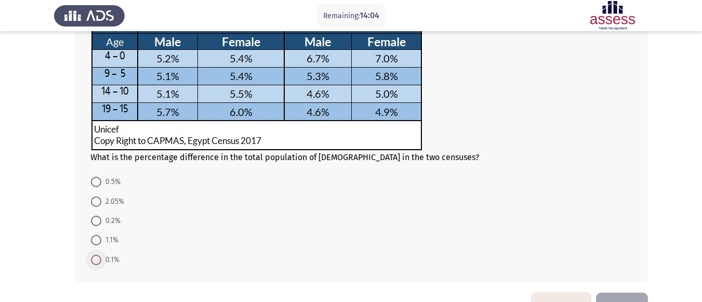
click at [97, 263] on span at bounding box center [96, 260] width 10 height 10
click at [97, 263] on input "0.1%" at bounding box center [96, 260] width 10 height 10
radio input "true"
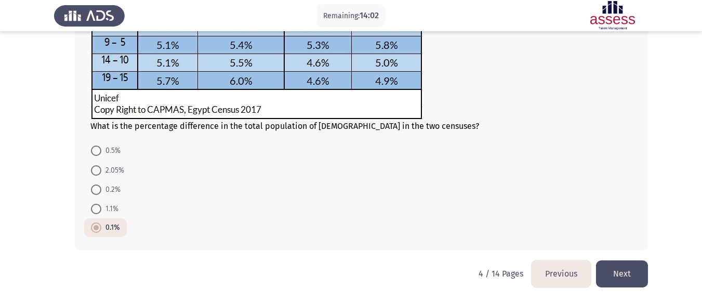
click at [621, 273] on button "Next" at bounding box center [622, 273] width 52 height 27
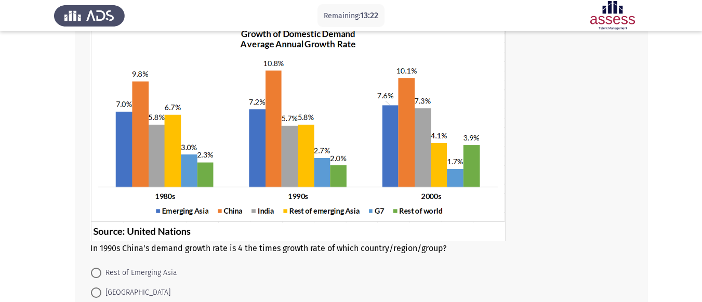
scroll to position [78, 0]
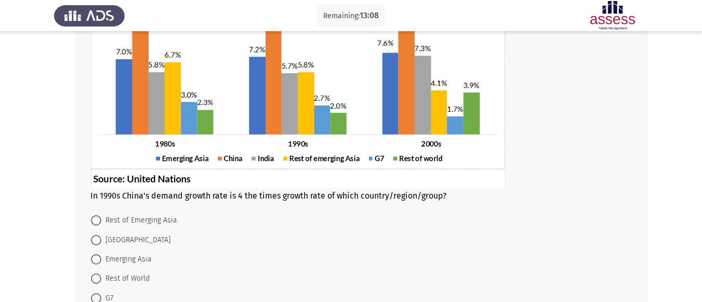
click at [101, 298] on span "G7" at bounding box center [107, 298] width 12 height 12
click at [101, 298] on input "G7" at bounding box center [96, 298] width 10 height 10
radio input "true"
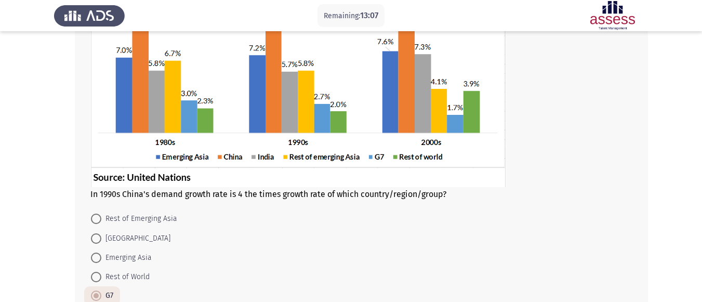
scroll to position [200, 0]
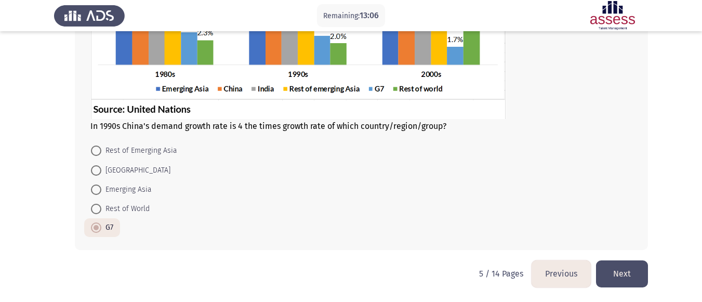
click at [641, 270] on button "Next" at bounding box center [622, 273] width 52 height 27
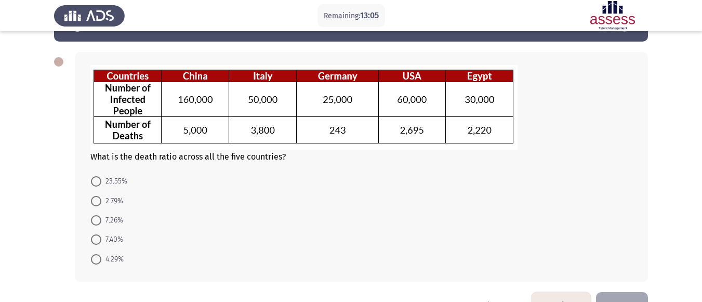
scroll to position [52, 0]
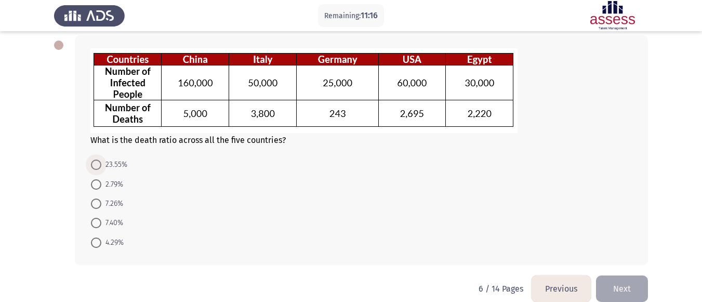
click at [108, 163] on span "23.55%" at bounding box center [114, 165] width 26 height 12
click at [101, 163] on input "23.55%" at bounding box center [96, 165] width 10 height 10
radio input "true"
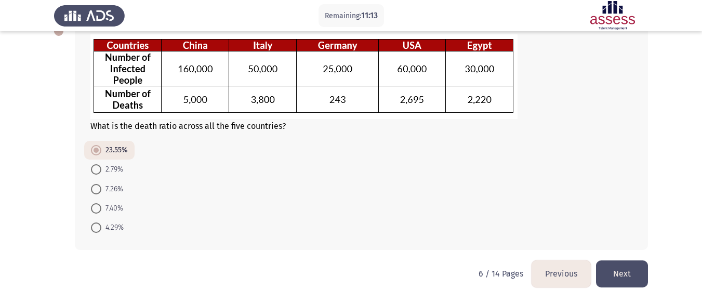
scroll to position [66, 0]
click at [631, 271] on button "Next" at bounding box center [622, 273] width 52 height 27
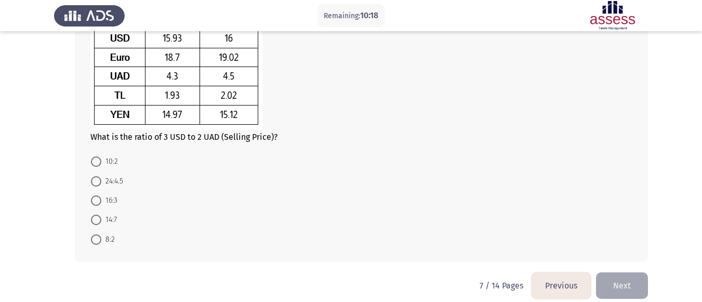
scroll to position [113, 0]
click at [101, 161] on span "10:2" at bounding box center [109, 161] width 17 height 12
click at [101, 161] on input "10:2" at bounding box center [96, 161] width 10 height 10
radio input "true"
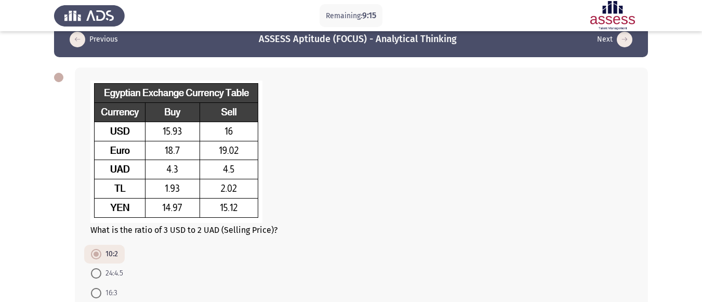
scroll to position [124, 0]
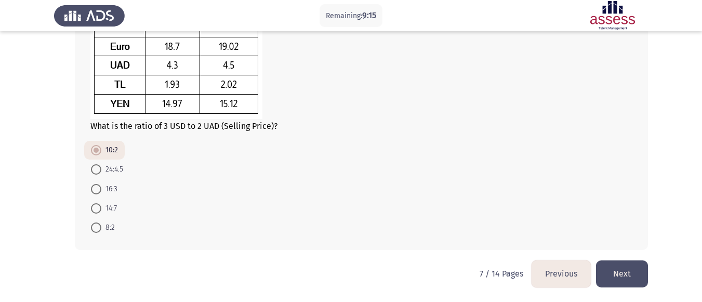
click at [624, 275] on button "Next" at bounding box center [622, 273] width 52 height 27
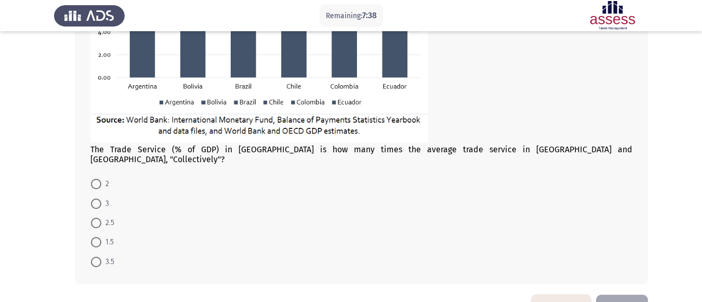
scroll to position [233, 0]
click at [106, 177] on span "2" at bounding box center [105, 183] width 8 height 12
click at [101, 178] on input "2" at bounding box center [96, 183] width 10 height 10
radio input "true"
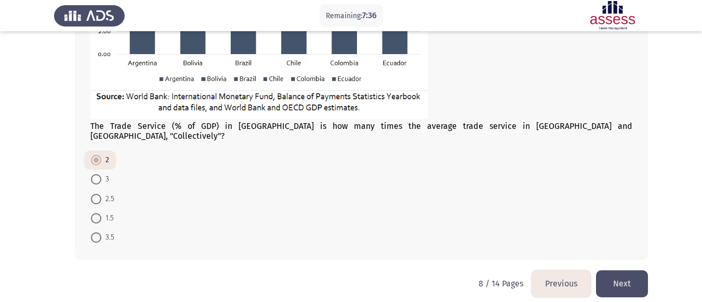
click at [607, 270] on button "Next" at bounding box center [622, 283] width 52 height 27
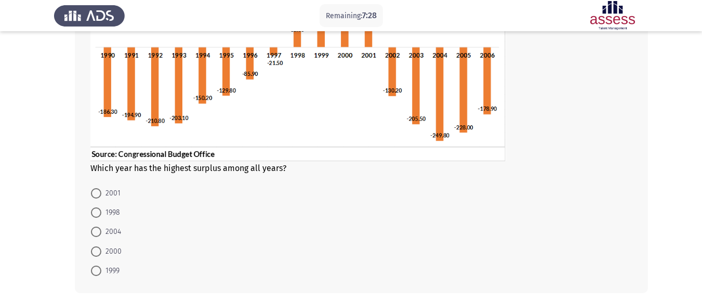
scroll to position [150, 0]
click at [114, 249] on span "2000" at bounding box center [111, 251] width 20 height 12
click at [101, 249] on input "2000" at bounding box center [96, 251] width 10 height 10
radio input "true"
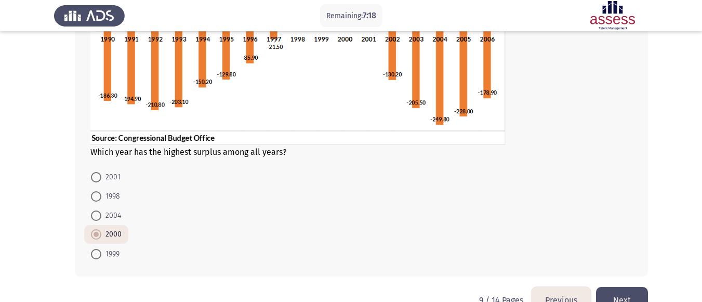
scroll to position [192, 0]
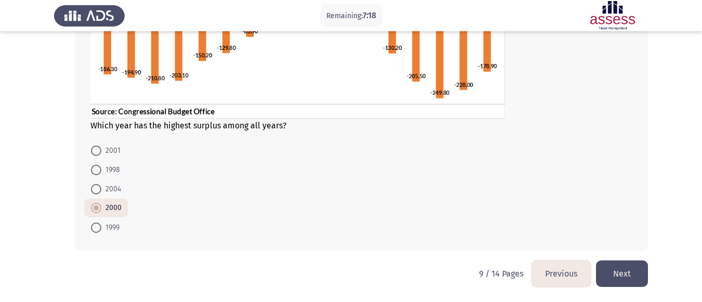
click at [646, 275] on button "Next" at bounding box center [622, 273] width 52 height 27
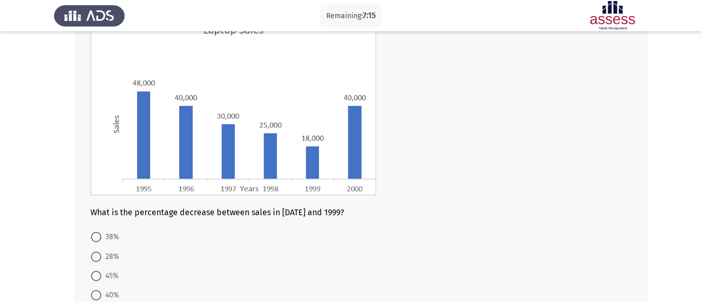
scroll to position [86, 0]
click at [111, 288] on mat-radio-button "40%" at bounding box center [105, 294] width 42 height 19
click at [111, 292] on span "40%" at bounding box center [110, 295] width 18 height 12
click at [101, 292] on input "40%" at bounding box center [96, 295] width 10 height 10
radio input "true"
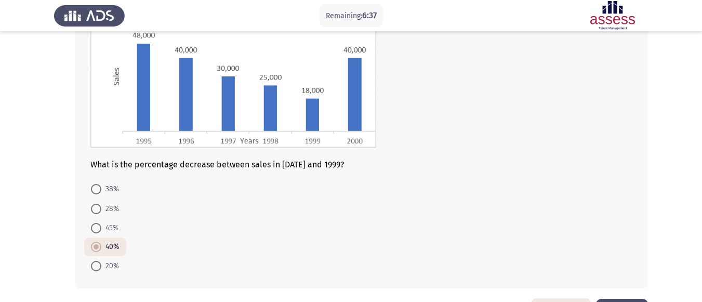
scroll to position [172, 0]
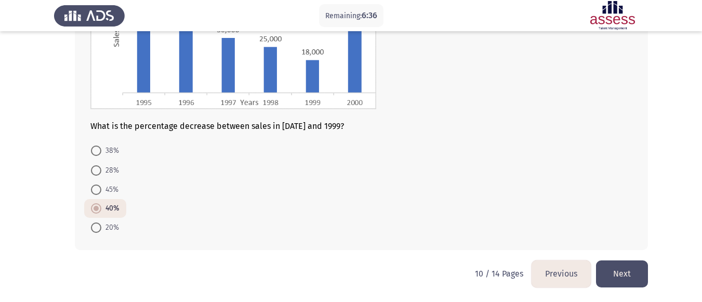
click at [629, 275] on button "Next" at bounding box center [622, 273] width 52 height 27
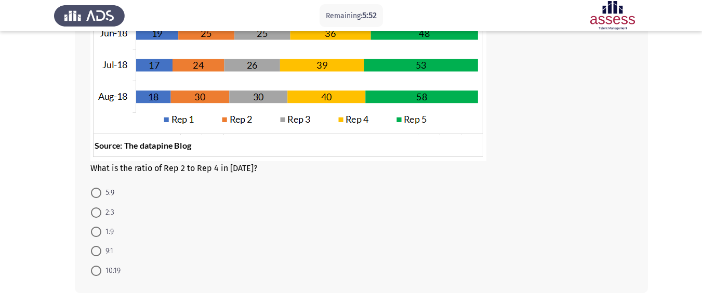
scroll to position [267, 0]
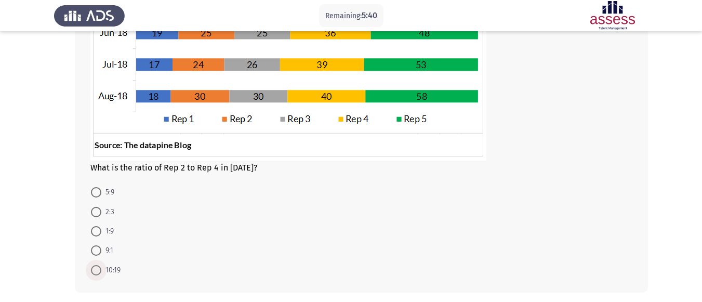
click at [97, 270] on span at bounding box center [96, 270] width 10 height 10
click at [97, 270] on input "10:19" at bounding box center [96, 270] width 10 height 10
radio input "true"
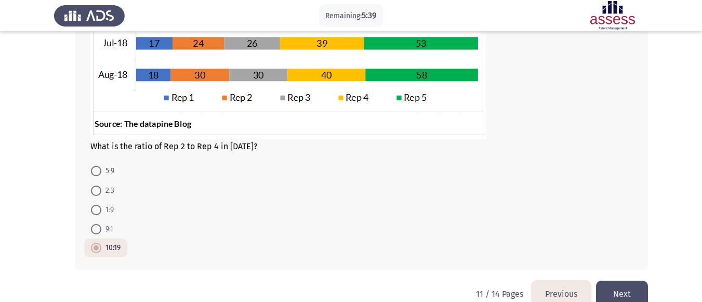
scroll to position [308, 0]
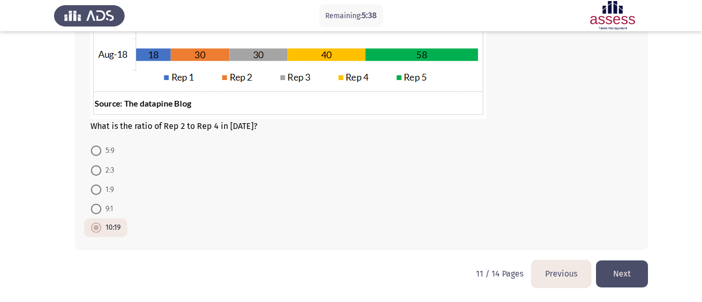
click at [625, 276] on button "Next" at bounding box center [622, 273] width 52 height 27
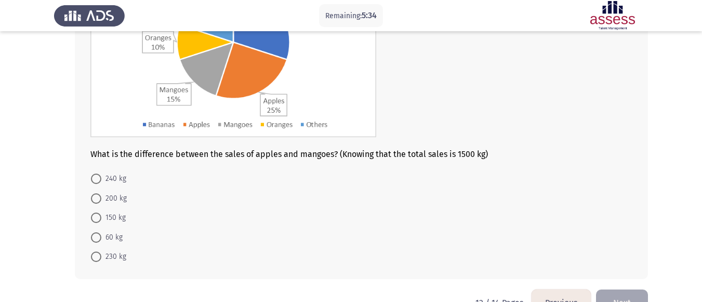
scroll to position [104, 0]
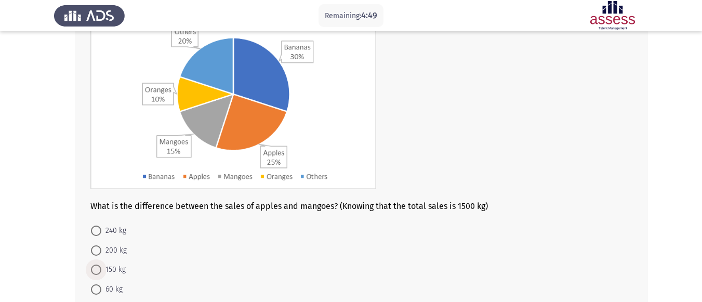
click at [98, 264] on label "150 kg" at bounding box center [108, 270] width 35 height 12
click at [98, 265] on input "150 kg" at bounding box center [96, 270] width 10 height 10
radio input "true"
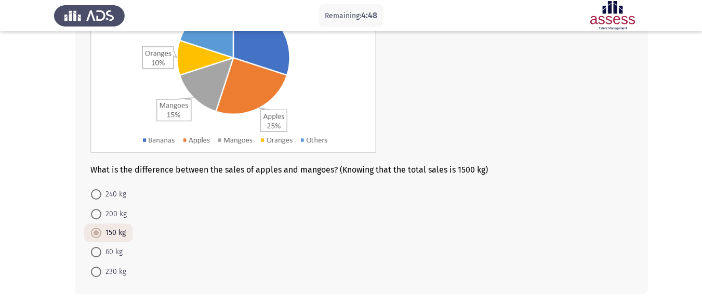
scroll to position [156, 0]
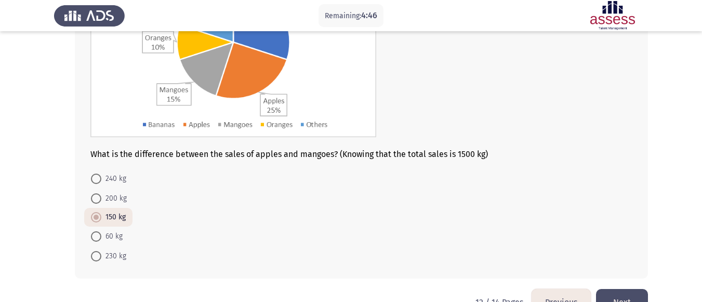
click at [632, 292] on button "Next" at bounding box center [622, 302] width 52 height 27
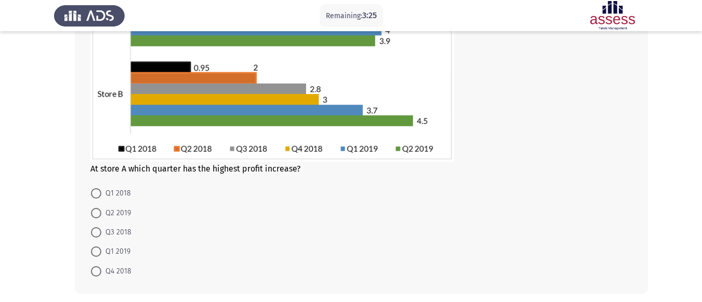
scroll to position [155, 0]
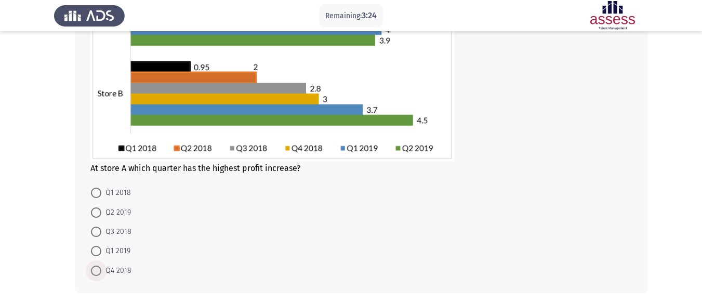
click at [113, 275] on span "Q4 2018" at bounding box center [116, 271] width 30 height 12
click at [101, 275] on input "Q4 2018" at bounding box center [96, 271] width 10 height 10
radio input "true"
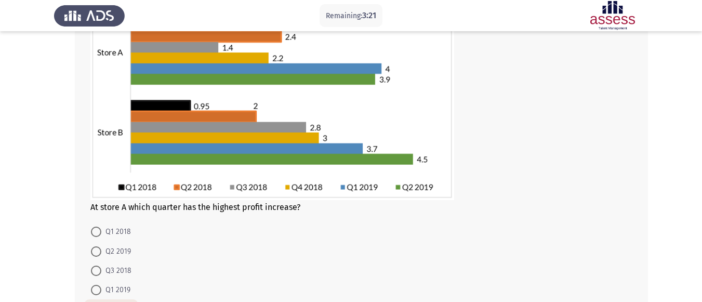
scroll to position [198, 0]
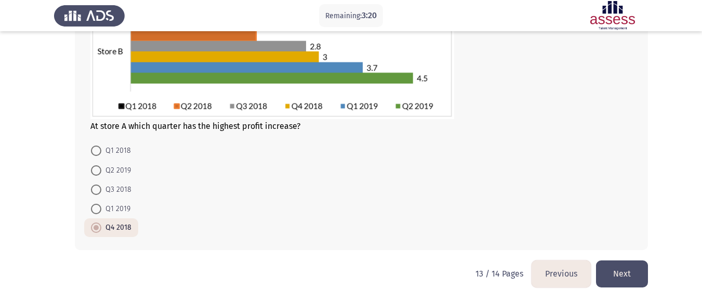
click at [615, 270] on button "Next" at bounding box center [622, 273] width 52 height 27
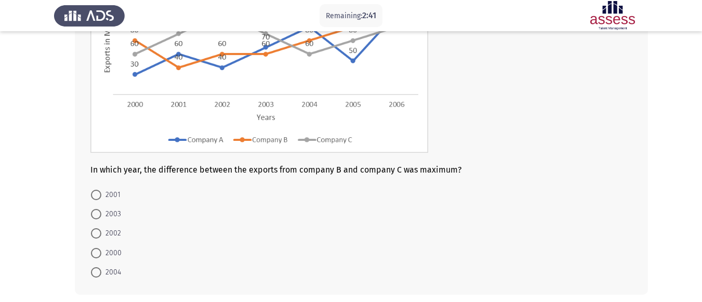
scroll to position [164, 0]
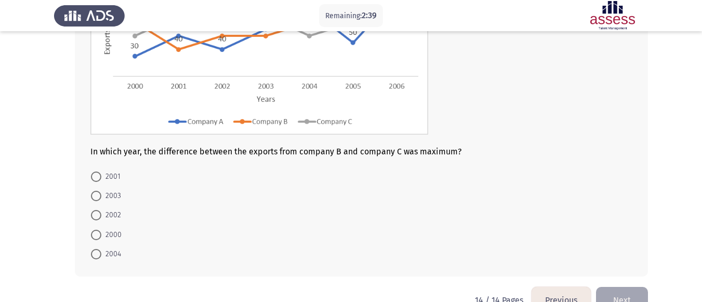
click at [111, 212] on span "2002" at bounding box center [111, 215] width 20 height 12
click at [101, 212] on input "2002" at bounding box center [96, 215] width 10 height 10
radio input "true"
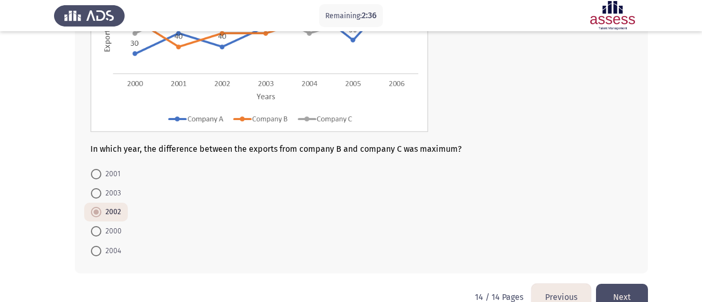
scroll to position [190, 0]
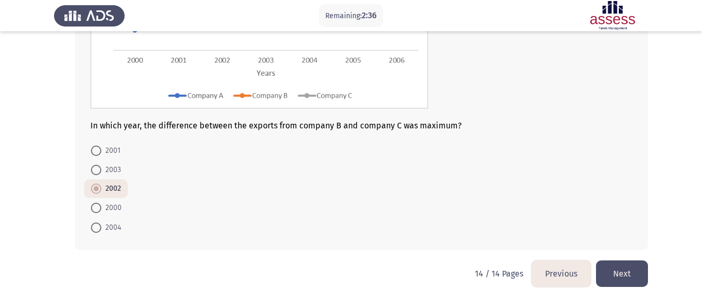
click at [608, 270] on button "Next" at bounding box center [622, 273] width 52 height 27
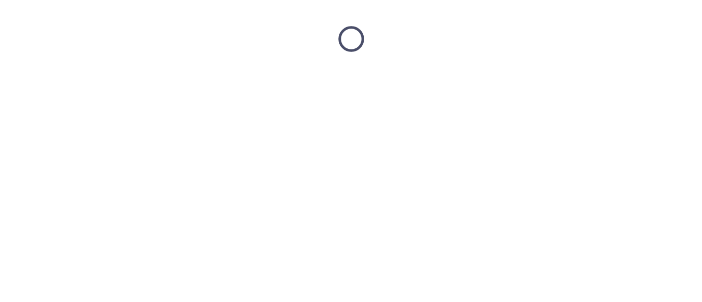
scroll to position [0, 0]
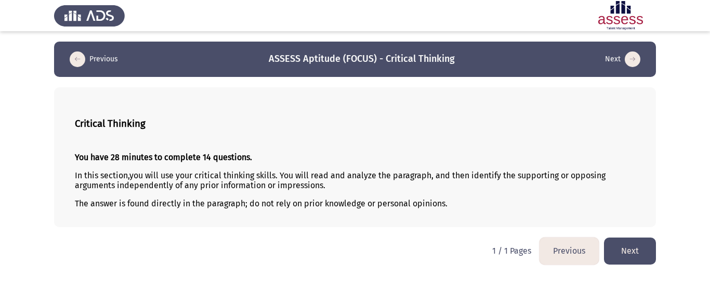
click at [622, 240] on button "Next" at bounding box center [630, 251] width 52 height 27
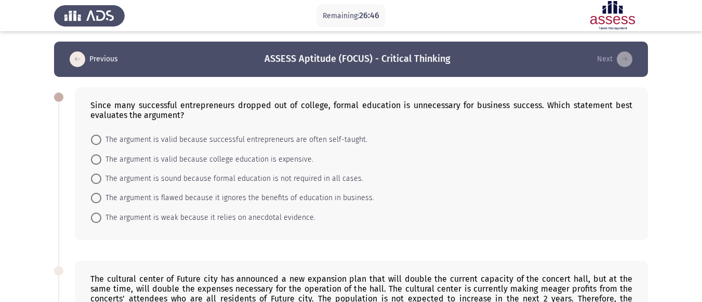
click at [99, 216] on span at bounding box center [96, 218] width 10 height 10
click at [99, 216] on input "The argument is weak because it relies on anecdotal evidence." at bounding box center [96, 218] width 10 height 10
radio input "true"
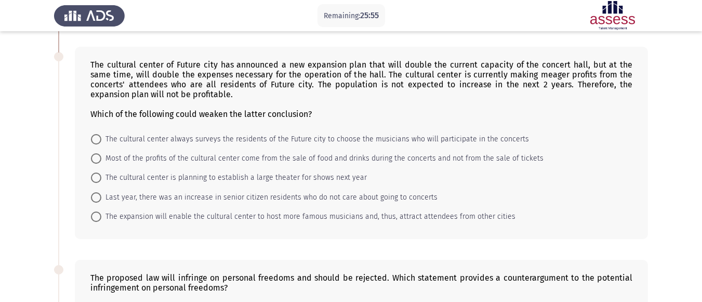
scroll to position [213, 0]
click at [95, 217] on span at bounding box center [96, 217] width 10 height 10
click at [95, 217] on input "The expansion will enable the cultural center to host more famous musicians and…" at bounding box center [96, 217] width 10 height 10
radio input "true"
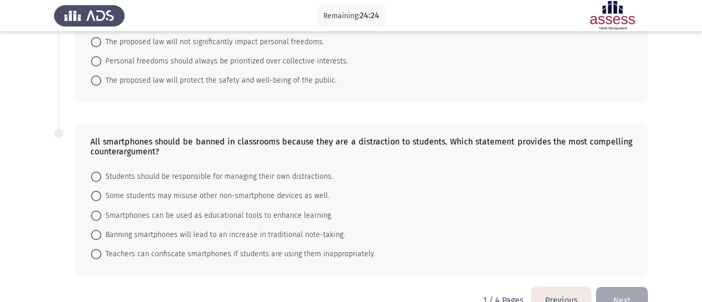
scroll to position [522, 0]
drag, startPoint x: 214, startPoint y: 220, endPoint x: 150, endPoint y: 234, distance: 65.6
click at [159, 166] on mat-radio-group "Students should be responsible for managing their own distractions. Some studen…" at bounding box center [358, 166] width 548 height 0
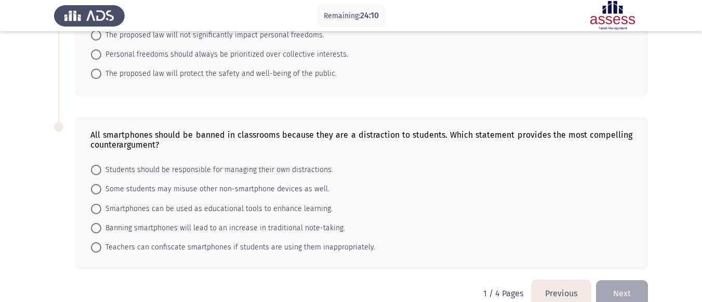
scroll to position [548, 0]
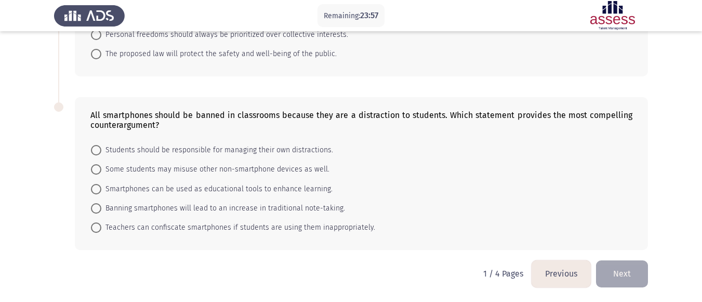
click at [278, 188] on span "Smartphones can be used as educational tools to enhance learning." at bounding box center [216, 189] width 231 height 12
click at [101, 188] on input "Smartphones can be used as educational tools to enhance learning." at bounding box center [96, 189] width 10 height 10
radio input "true"
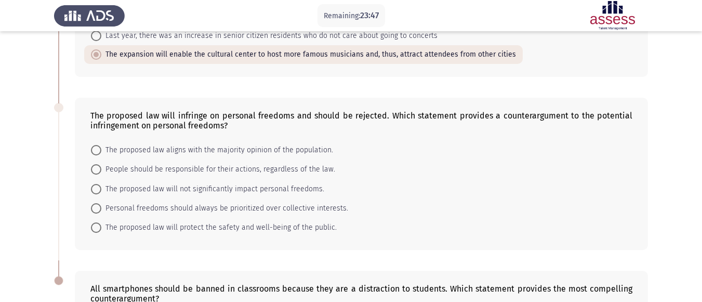
scroll to position [375, 0]
click at [135, 230] on span "The proposed law will protect the safety and well-being of the public." at bounding box center [219, 227] width 236 height 12
click at [101, 230] on input "The proposed law will protect the safety and well-being of the public." at bounding box center [96, 227] width 10 height 10
radio input "true"
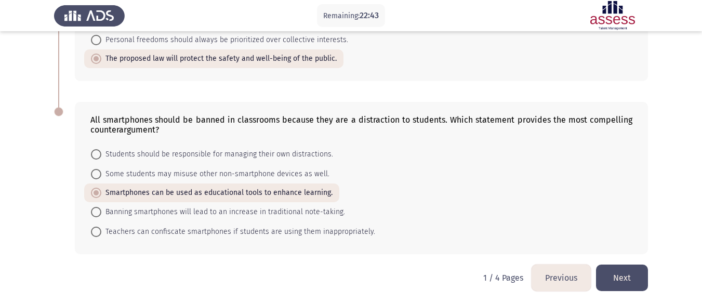
scroll to position [547, 0]
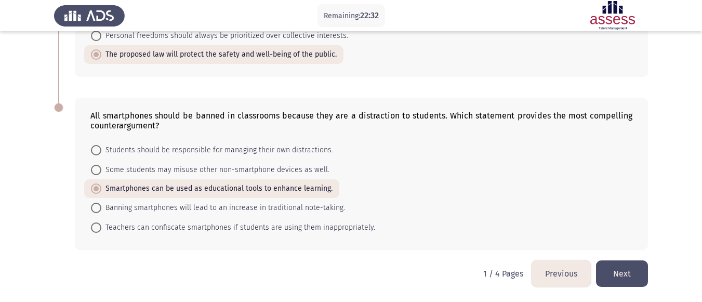
click at [630, 268] on button "Next" at bounding box center [622, 273] width 52 height 27
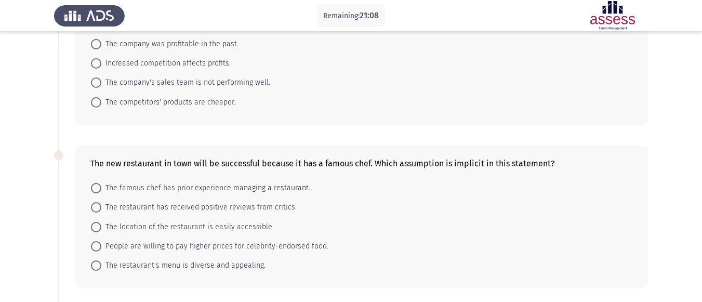
scroll to position [109, 0]
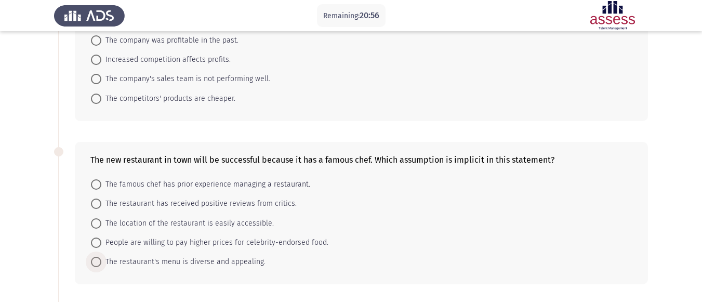
click at [178, 263] on span "The restaurant's menu is diverse and appealing." at bounding box center [183, 262] width 164 height 12
click at [101, 263] on input "The restaurant's menu is diverse and appealing." at bounding box center [96, 262] width 10 height 10
radio input "true"
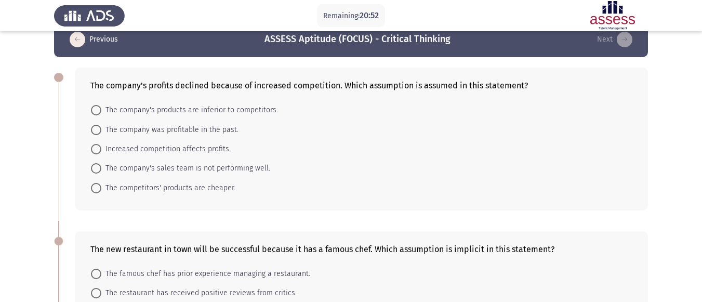
scroll to position [18, 0]
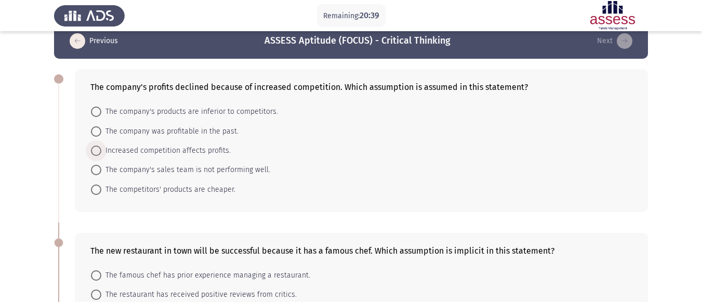
click at [156, 155] on span "Increased competition affects profits." at bounding box center [165, 151] width 129 height 12
click at [101, 155] on input "Increased competition affects profits." at bounding box center [96, 151] width 10 height 10
radio input "true"
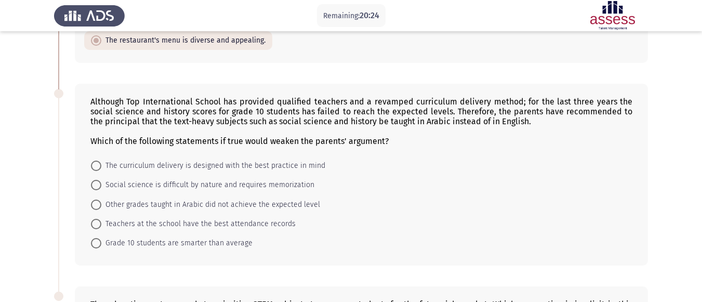
scroll to position [330, 0]
click at [156, 205] on span "Other grades taught in Arabic did not achieve the expected level" at bounding box center [210, 204] width 219 height 12
click at [101, 205] on input "Other grades taught in Arabic did not achieve the expected level" at bounding box center [96, 204] width 10 height 10
radio input "true"
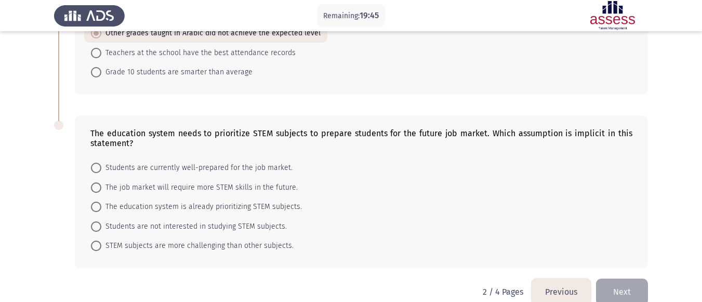
scroll to position [501, 0]
click at [113, 186] on span "The job market will require more STEM skills in the future." at bounding box center [199, 187] width 197 height 12
click at [101, 186] on input "The job market will require more STEM skills in the future." at bounding box center [96, 187] width 10 height 10
radio input "true"
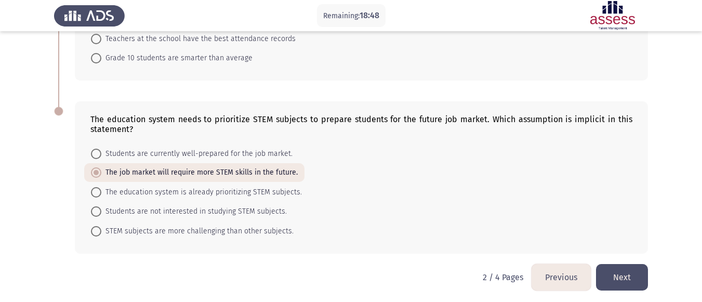
scroll to position [518, 0]
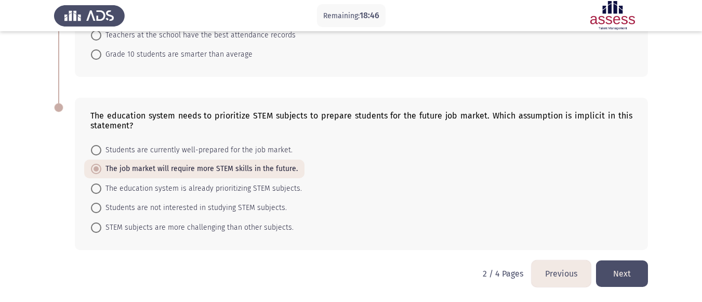
click at [608, 264] on button "Next" at bounding box center [622, 273] width 52 height 27
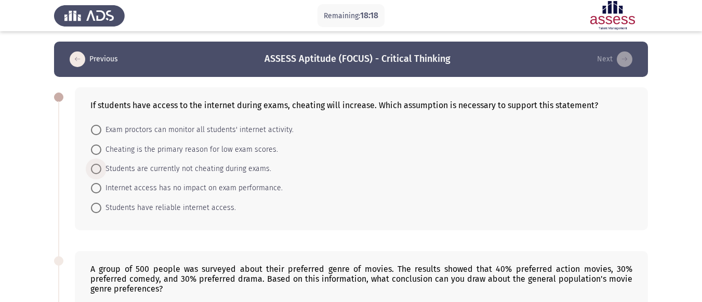
click at [190, 172] on span "Students are currently not cheating during exams." at bounding box center [186, 169] width 170 height 12
click at [101, 172] on input "Students are currently not cheating during exams." at bounding box center [96, 169] width 10 height 10
radio input "true"
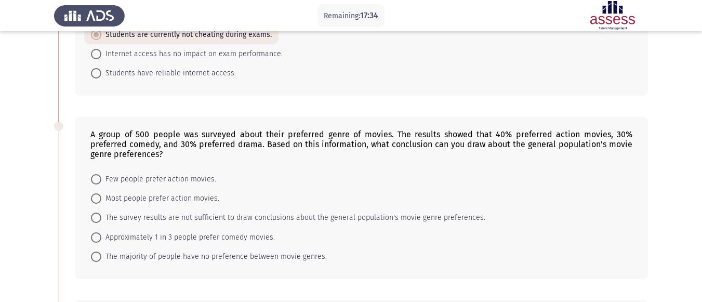
scroll to position [122, 0]
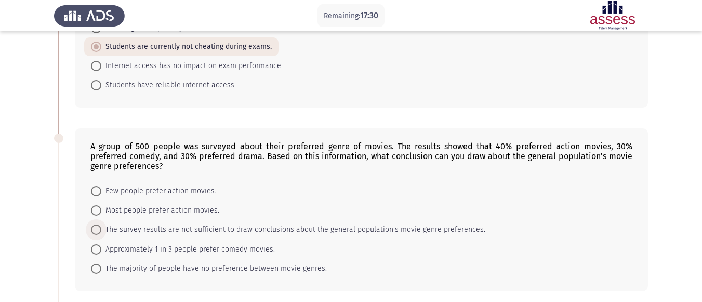
click at [138, 236] on span "The survey results are not sufficient to draw conclusions about the general pop…" at bounding box center [293, 230] width 384 height 12
click at [101, 235] on input "The survey results are not sufficient to draw conclusions about the general pop…" at bounding box center [96, 230] width 10 height 10
radio input "true"
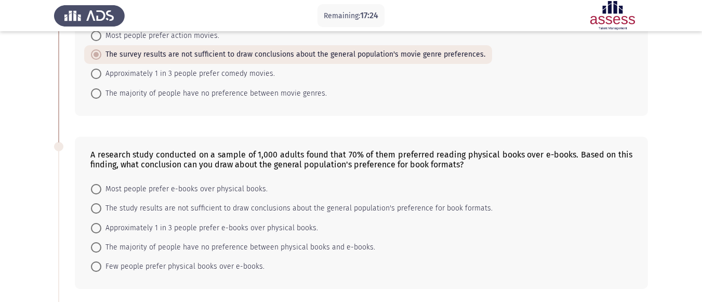
scroll to position [297, 0]
drag, startPoint x: 354, startPoint y: 149, endPoint x: 499, endPoint y: 157, distance: 145.3
click at [499, 157] on div "A research study conducted on a sample of 1,000 adults found that 70% of them p…" at bounding box center [361, 159] width 542 height 20
click at [107, 204] on span "The study results are not sufficient to draw conclusions about the general popu…" at bounding box center [296, 208] width 391 height 12
click at [101, 204] on input "The study results are not sufficient to draw conclusions about the general popu…" at bounding box center [96, 208] width 10 height 10
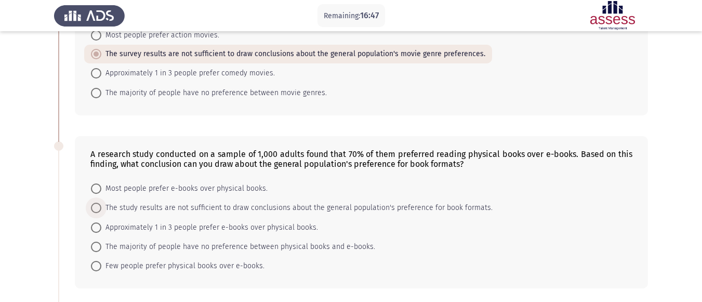
radio input "true"
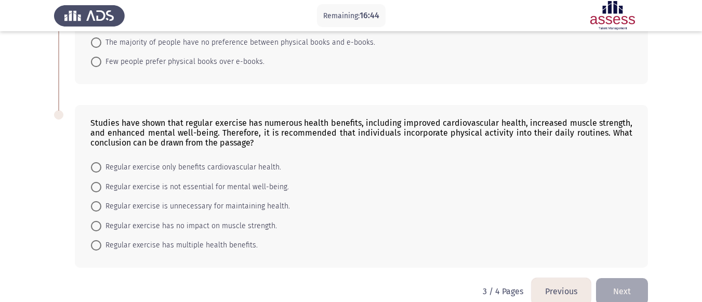
scroll to position [501, 0]
click at [154, 248] on span "Regular exercise has multiple health benefits." at bounding box center [179, 245] width 156 height 12
click at [101, 248] on input "Regular exercise has multiple health benefits." at bounding box center [96, 245] width 10 height 10
radio input "true"
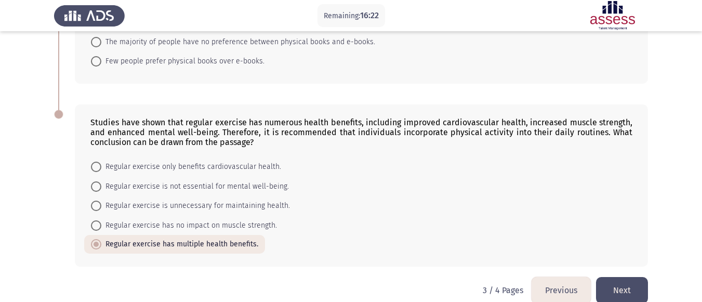
click at [612, 282] on button "Next" at bounding box center [622, 290] width 52 height 27
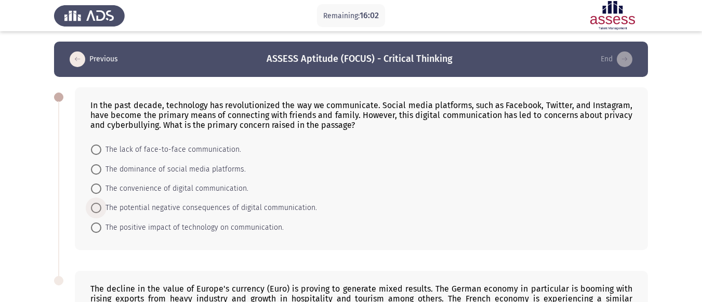
click at [228, 204] on span "The potential negative consequences of digital communication." at bounding box center [209, 208] width 216 height 12
click at [101, 204] on input "The potential negative consequences of digital communication." at bounding box center [96, 208] width 10 height 10
radio input "true"
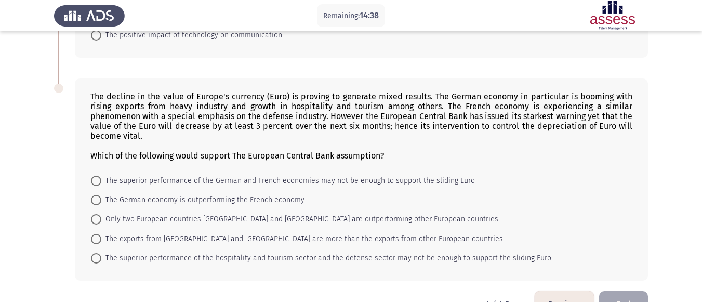
scroll to position [192, 0]
click at [252, 178] on span "The superior performance of the German and French economies may not be enough t…" at bounding box center [288, 180] width 374 height 12
click at [101, 178] on input "The superior performance of the German and French economies may not be enough t…" at bounding box center [96, 180] width 10 height 10
radio input "true"
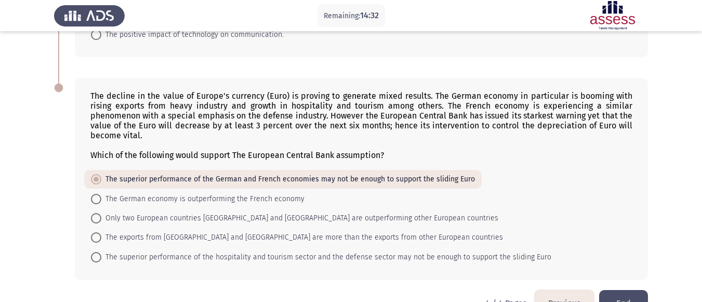
scroll to position [221, 0]
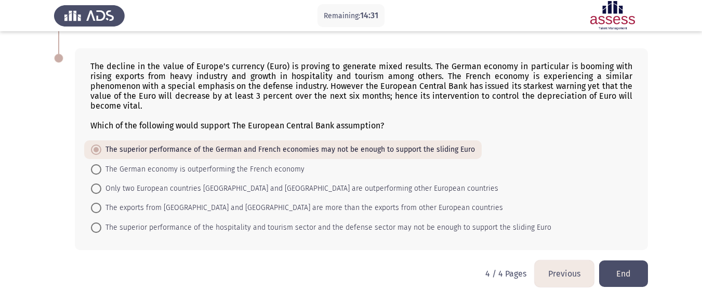
click at [615, 260] on div "The decline in the value of Europe's currency (Euro) is proving to generate mix…" at bounding box center [351, 149] width 594 height 222
click at [618, 263] on button "End" at bounding box center [623, 273] width 49 height 27
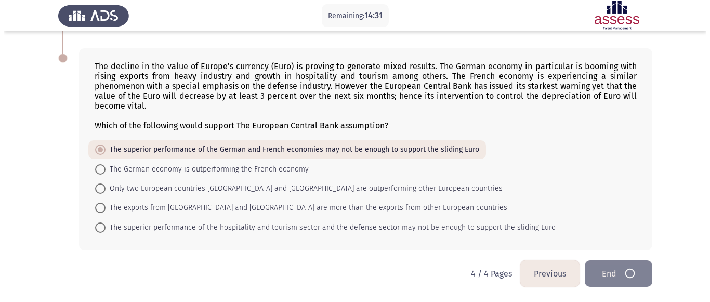
scroll to position [0, 0]
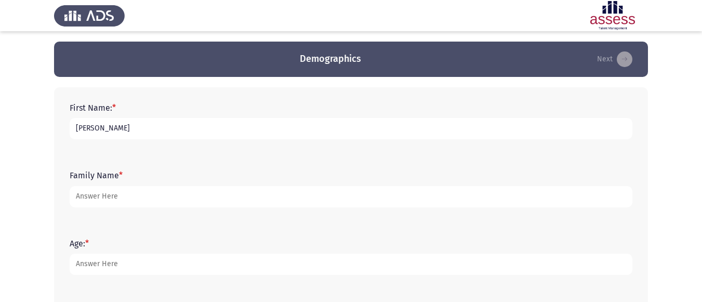
scroll to position [43, 0]
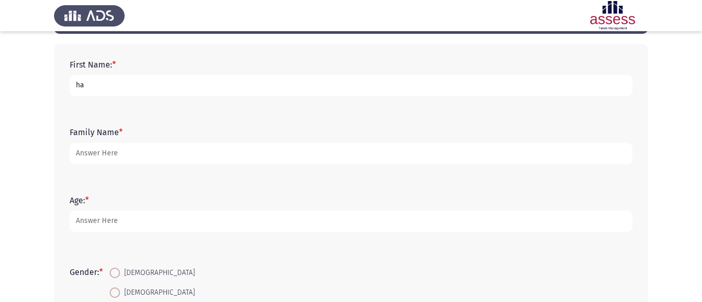
type input "h"
type input "[PERSON_NAME]"
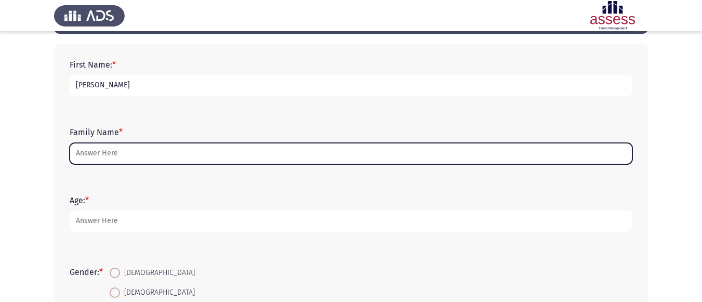
click at [130, 153] on input "Family Name *" at bounding box center [351, 153] width 563 height 21
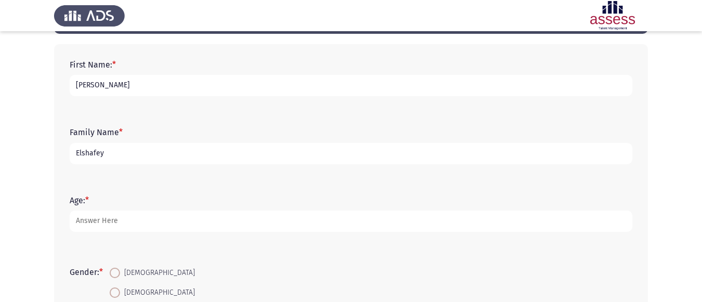
type input "Elshafey"
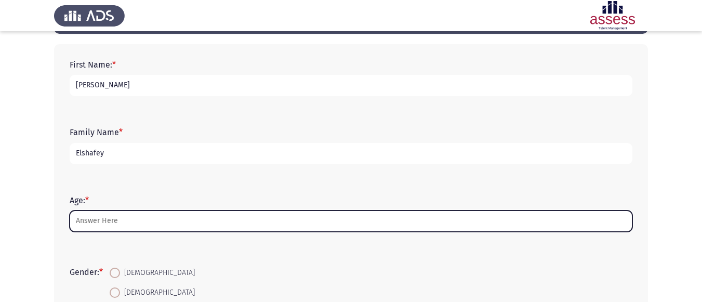
click at [117, 215] on input "Age: *" at bounding box center [351, 221] width 563 height 21
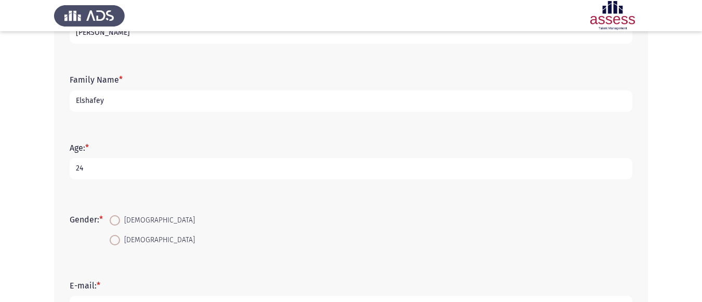
scroll to position [96, 0]
type input "24"
click at [128, 236] on span "[DEMOGRAPHIC_DATA]" at bounding box center [157, 239] width 75 height 12
click at [120, 236] on input "[DEMOGRAPHIC_DATA]" at bounding box center [115, 239] width 10 height 10
radio input "true"
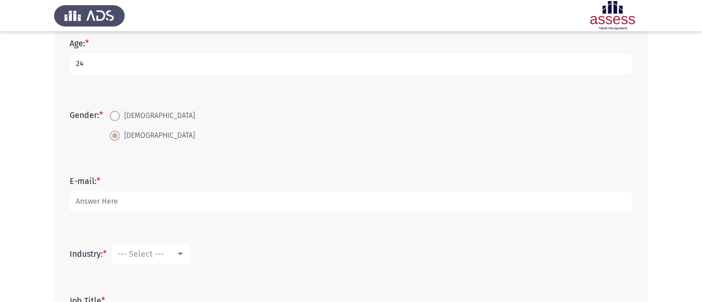
scroll to position [201, 0]
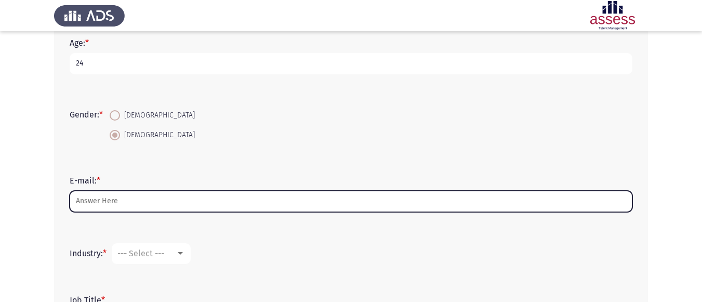
click at [104, 210] on input "E-mail: *" at bounding box center [351, 201] width 563 height 21
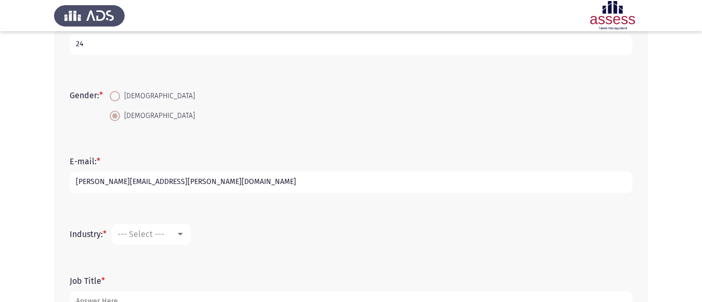
scroll to position [225, 0]
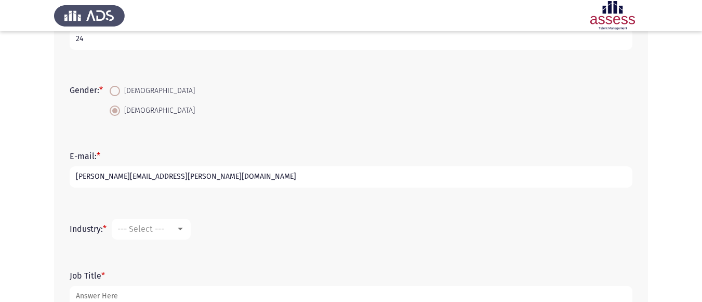
type input "[PERSON_NAME][EMAIL_ADDRESS][PERSON_NAME][DOMAIN_NAME]"
click at [155, 229] on span "--- Select ---" at bounding box center [140, 229] width 47 height 10
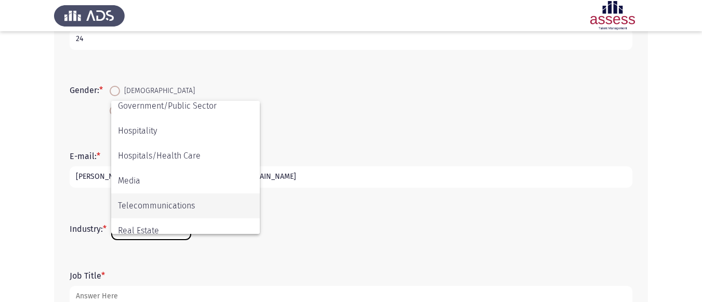
scroll to position [341, 0]
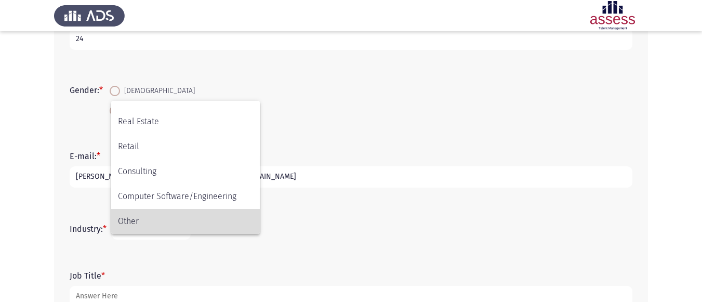
click at [146, 227] on span "Other" at bounding box center [185, 221] width 135 height 25
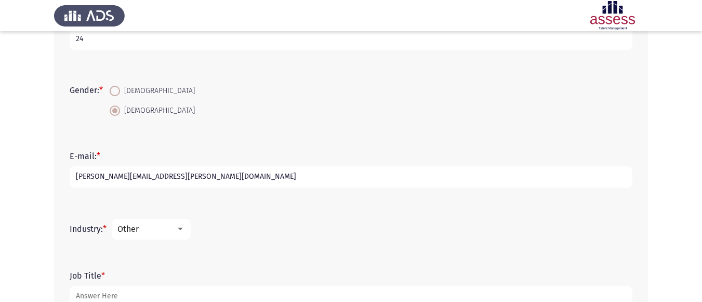
scroll to position [298, 0]
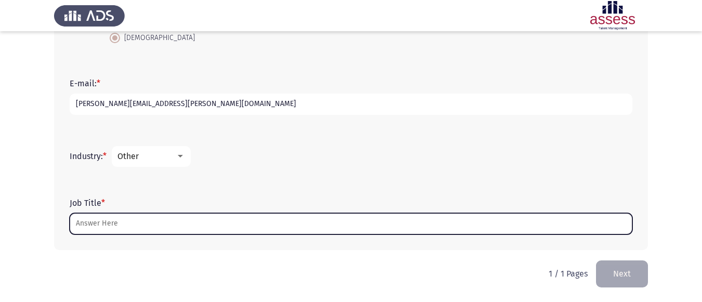
click at [113, 223] on input "Job Title *" at bounding box center [351, 223] width 563 height 21
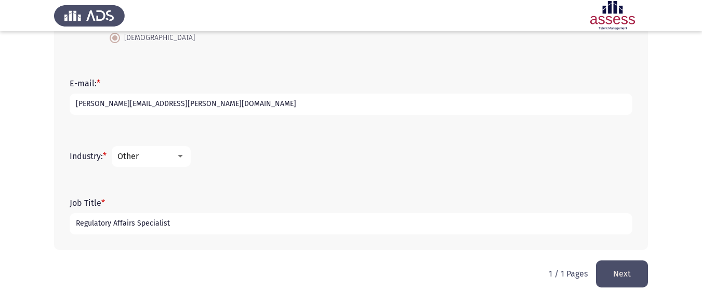
type input "Regulatory Affairs Specialist"
click at [608, 270] on button "Next" at bounding box center [622, 273] width 52 height 27
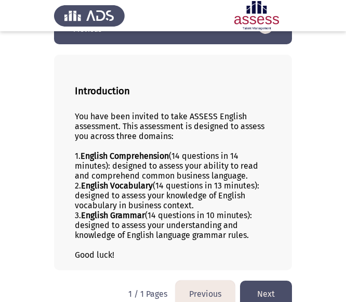
scroll to position [58, 0]
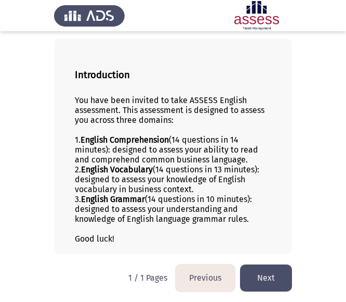
click at [273, 277] on button "Next" at bounding box center [266, 277] width 52 height 27
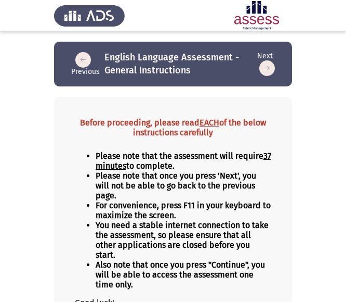
scroll to position [52, 0]
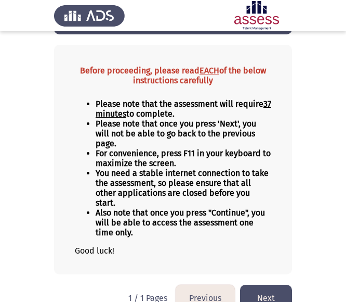
click at [266, 263] on html "Previous English Language Assessment - General Instructions Next Before proceed…" at bounding box center [173, 134] width 346 height 373
click at [269, 284] on button "Next" at bounding box center [266, 297] width 52 height 27
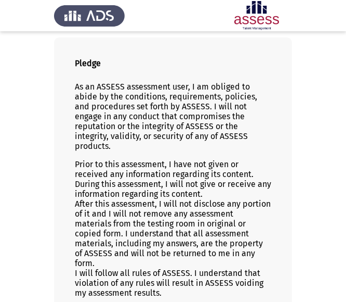
scroll to position [133, 0]
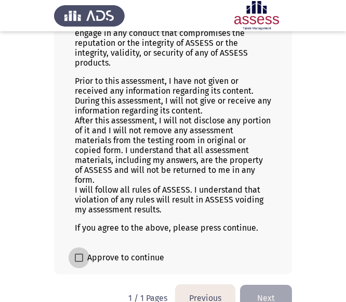
click at [121, 251] on span "Approve to continue" at bounding box center [125, 257] width 77 height 12
click at [79, 262] on input "Approve to continue" at bounding box center [79, 262] width 1 height 1
checkbox input "true"
click at [271, 284] on button "Next" at bounding box center [266, 297] width 52 height 27
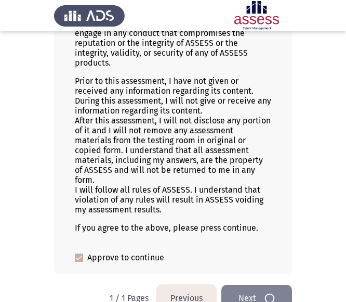
scroll to position [0, 0]
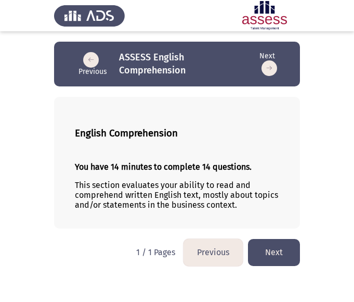
click at [272, 253] on button "Next" at bounding box center [274, 252] width 52 height 27
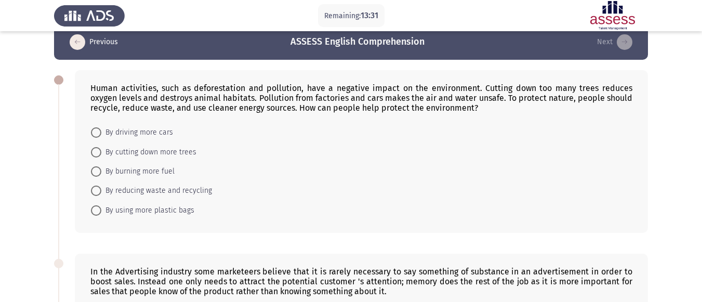
scroll to position [11, 0]
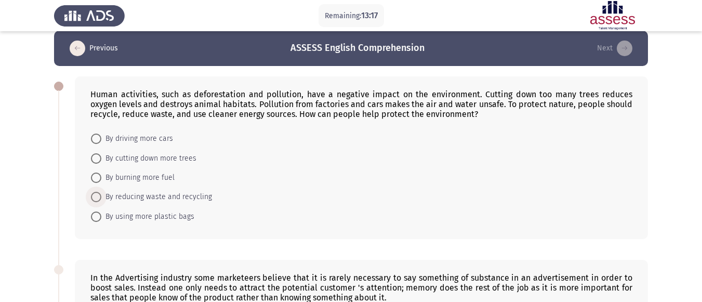
click at [142, 195] on span "By reducing waste and recycling" at bounding box center [156, 197] width 111 height 12
click at [101, 195] on input "By reducing waste and recycling" at bounding box center [96, 197] width 10 height 10
radio input "true"
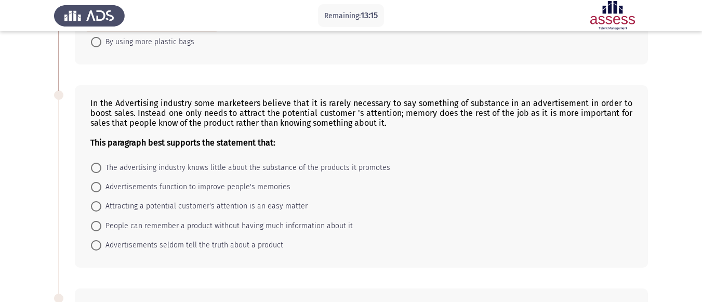
scroll to position [185, 0]
click at [231, 227] on span "People can remember a product without having much information about it" at bounding box center [227, 225] width 252 height 12
click at [101, 227] on input "People can remember a product without having much information about it" at bounding box center [96, 225] width 10 height 10
radio input "true"
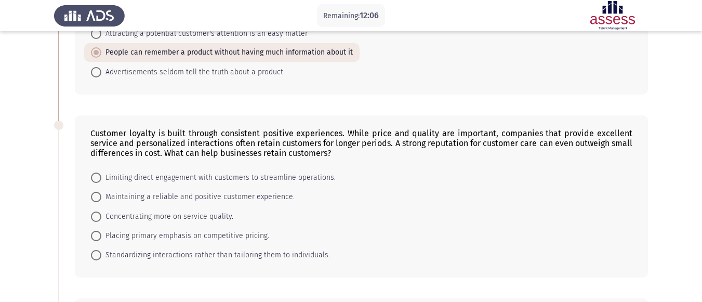
scroll to position [358, 0]
click at [129, 197] on span "Maintaining a reliable and positive customer experience." at bounding box center [197, 196] width 193 height 12
click at [101, 197] on input "Maintaining a reliable and positive customer experience." at bounding box center [96, 196] width 10 height 10
radio input "true"
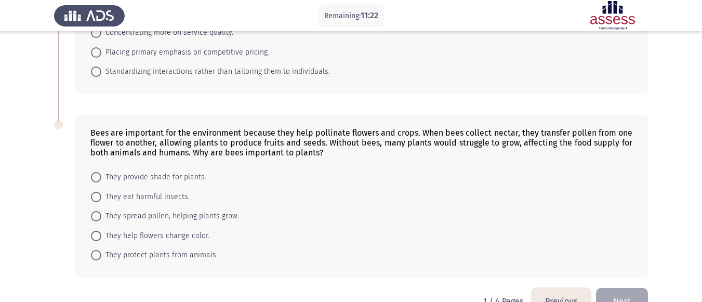
scroll to position [541, 0]
click at [103, 218] on span "They spread pollen, helping plants grow." at bounding box center [170, 216] width 138 height 12
click at [101, 218] on input "They spread pollen, helping plants grow." at bounding box center [96, 216] width 10 height 10
radio input "true"
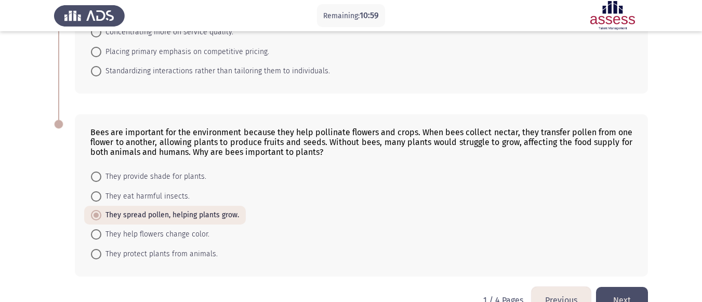
scroll to position [567, 0]
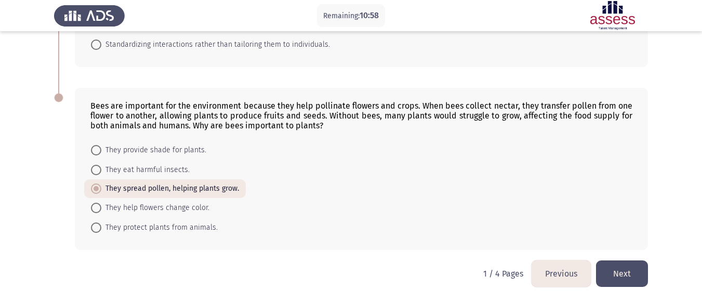
click at [626, 269] on button "Next" at bounding box center [622, 273] width 52 height 27
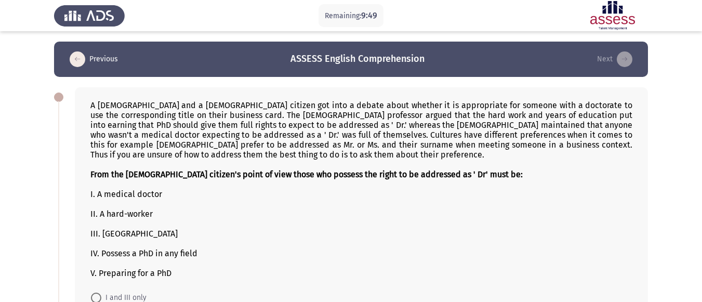
drag, startPoint x: 467, startPoint y: 127, endPoint x: 551, endPoint y: 126, distance: 83.7
click at [551, 126] on div "A [DEMOGRAPHIC_DATA] and a [DEMOGRAPHIC_DATA] citizen got into a debate about w…" at bounding box center [361, 189] width 542 height 178
click at [119, 192] on div "I. A medical doctor" at bounding box center [361, 194] width 542 height 10
click at [129, 192] on div "I. A medical doctor" at bounding box center [361, 194] width 542 height 10
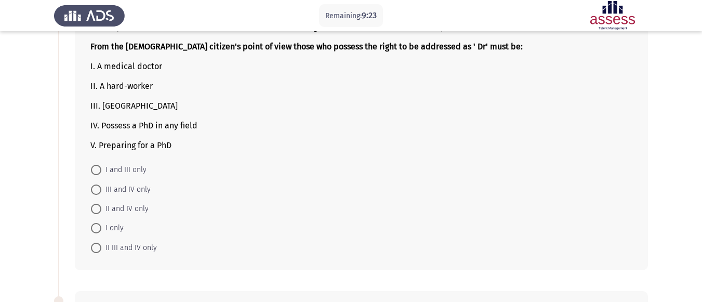
scroll to position [128, 0]
click at [107, 221] on mat-radio-button "I only" at bounding box center [107, 227] width 46 height 19
click at [107, 224] on span "I only" at bounding box center [112, 227] width 22 height 12
click at [101, 224] on input "I only" at bounding box center [96, 228] width 10 height 10
radio input "true"
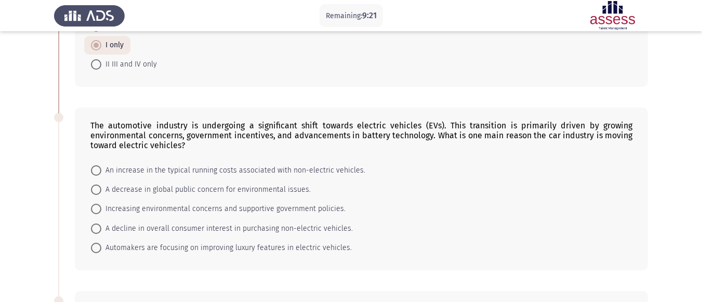
scroll to position [311, 0]
click at [148, 204] on span "Increasing environmental concerns and supportive government policies." at bounding box center [223, 208] width 244 height 12
click at [101, 204] on input "Increasing environmental concerns and supportive government policies." at bounding box center [96, 208] width 10 height 10
radio input "true"
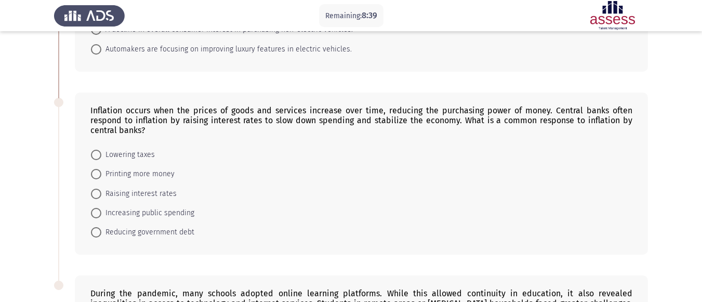
scroll to position [509, 0]
click at [134, 195] on span "Raising interest rates" at bounding box center [138, 193] width 75 height 12
click at [101, 195] on input "Raising interest rates" at bounding box center [96, 193] width 10 height 10
radio input "true"
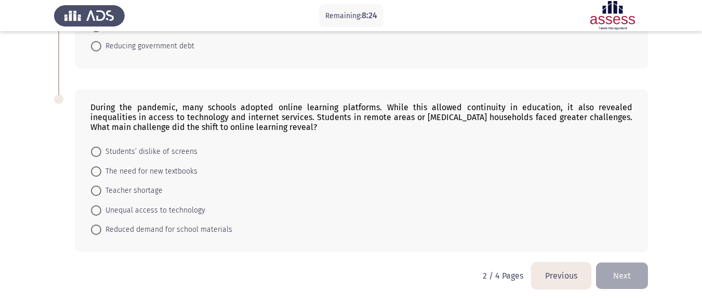
scroll to position [696, 0]
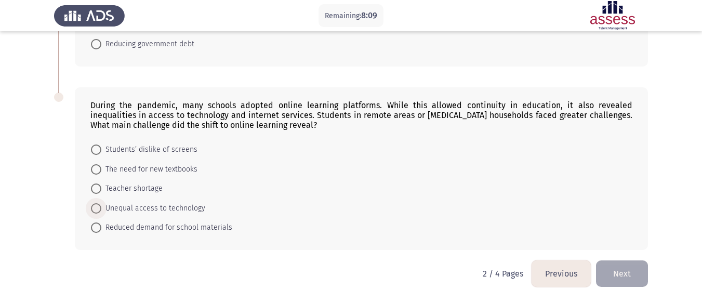
click at [180, 208] on span "Unequal access to technology" at bounding box center [153, 208] width 104 height 12
click at [101, 208] on input "Unequal access to technology" at bounding box center [96, 208] width 10 height 10
radio input "true"
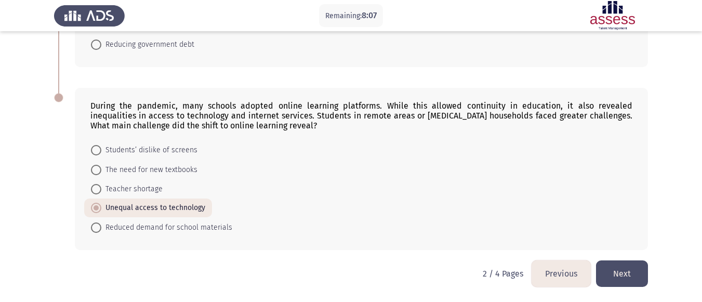
click at [641, 272] on button "Next" at bounding box center [622, 273] width 52 height 27
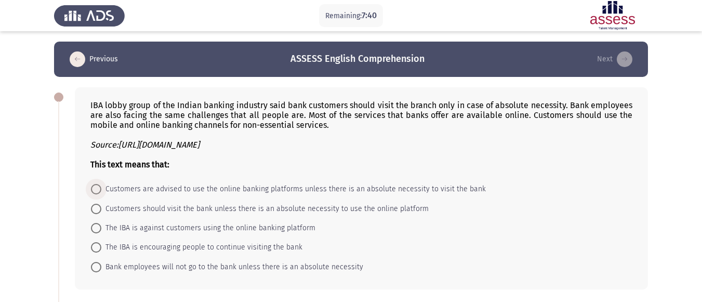
click at [284, 191] on span "Customers are advised to use the online banking platforms unless there is an ab…" at bounding box center [293, 189] width 385 height 12
click at [101, 191] on input "Customers are advised to use the online banking platforms unless there is an ab…" at bounding box center [96, 189] width 10 height 10
radio input "true"
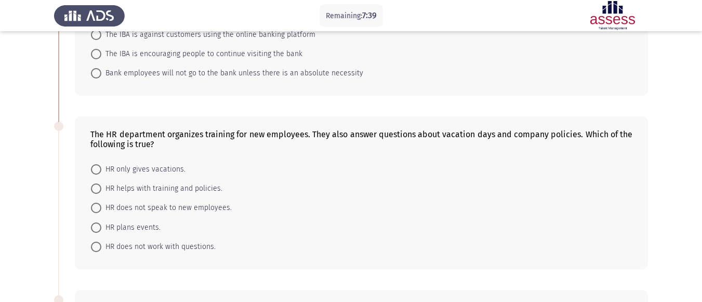
scroll to position [214, 0]
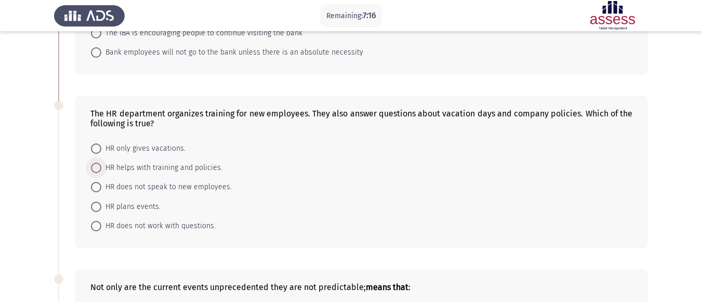
click at [133, 171] on span "HR helps with training and policies." at bounding box center [161, 168] width 121 height 12
click at [101, 171] on input "HR helps with training and policies." at bounding box center [96, 168] width 10 height 10
radio input "true"
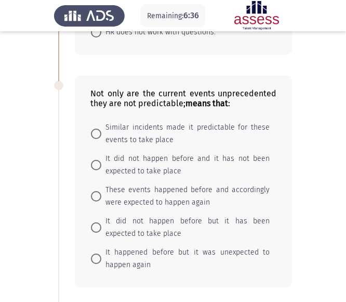
scroll to position [558, 0]
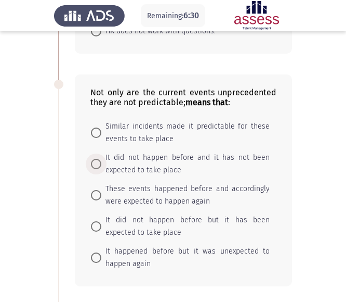
click at [100, 164] on span at bounding box center [96, 164] width 10 height 10
click at [100, 164] on input "It did not happen before and it has not been expected to take place" at bounding box center [96, 164] width 10 height 10
radio input "true"
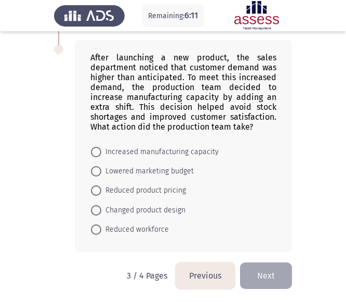
scroll to position [828, 0]
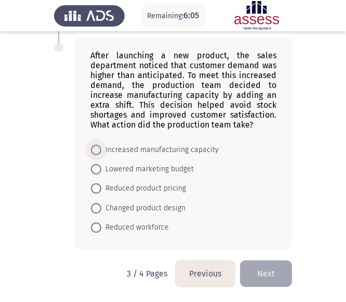
click at [132, 153] on span "Increased manufacturing capacity" at bounding box center [159, 149] width 117 height 12
click at [101, 153] on input "Increased manufacturing capacity" at bounding box center [96, 150] width 10 height 10
radio input "true"
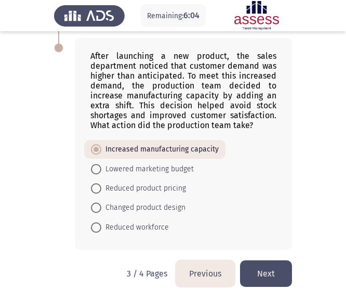
click at [275, 268] on button "Next" at bounding box center [266, 273] width 52 height 27
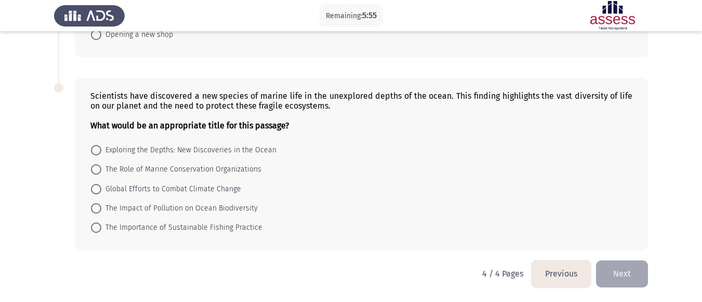
scroll to position [0, 0]
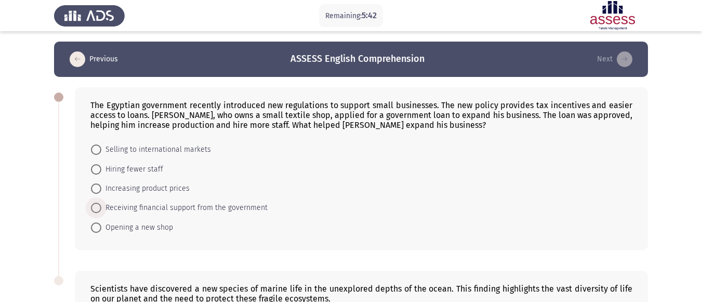
click at [193, 203] on span "Receiving financial support from the government" at bounding box center [184, 208] width 166 height 12
click at [101, 203] on input "Receiving financial support from the government" at bounding box center [96, 208] width 10 height 10
radio input "true"
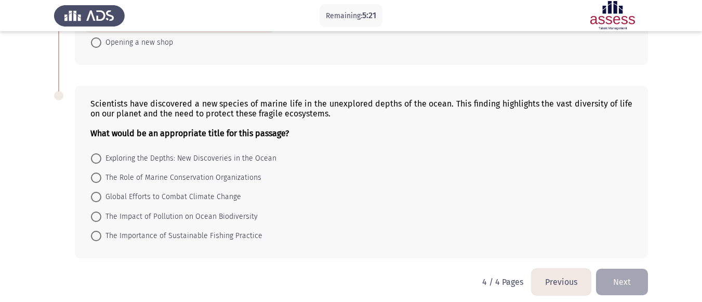
scroll to position [185, 0]
click at [229, 217] on span "The Impact of Pollution on Ocean Biodiversity" at bounding box center [179, 216] width 156 height 12
click at [101, 217] on input "The Impact of Pollution on Ocean Biodiversity" at bounding box center [96, 216] width 10 height 10
radio input "true"
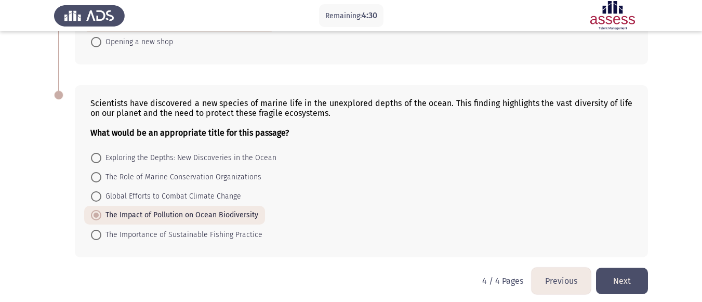
click at [632, 281] on button "Next" at bounding box center [622, 281] width 52 height 27
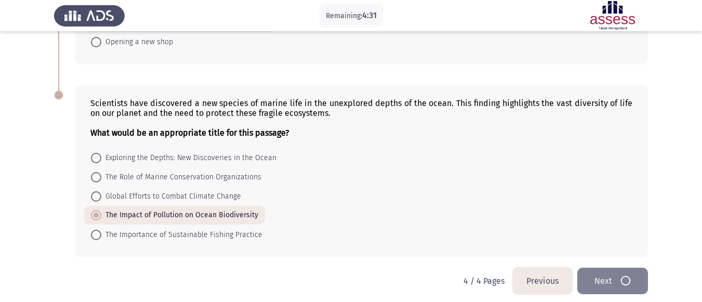
scroll to position [0, 0]
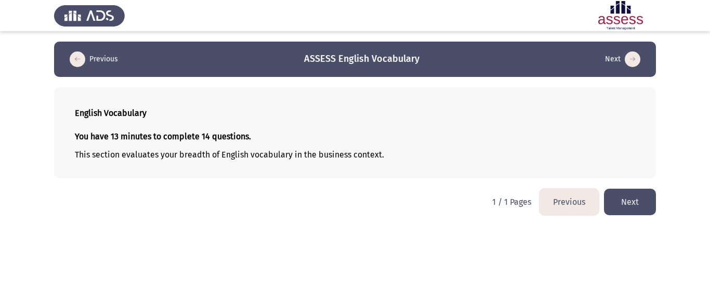
click at [637, 205] on button "Next" at bounding box center [630, 202] width 52 height 27
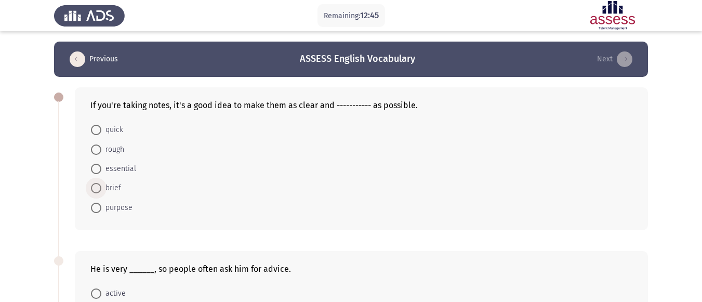
click at [103, 188] on span "brief" at bounding box center [111, 188] width 20 height 12
click at [101, 188] on input "brief" at bounding box center [96, 188] width 10 height 10
radio input "true"
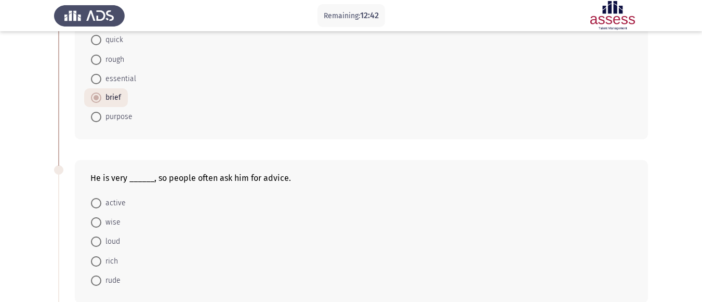
scroll to position [90, 0]
click at [109, 221] on span "wise" at bounding box center [110, 222] width 19 height 12
click at [101, 221] on input "wise" at bounding box center [96, 222] width 10 height 10
radio input "true"
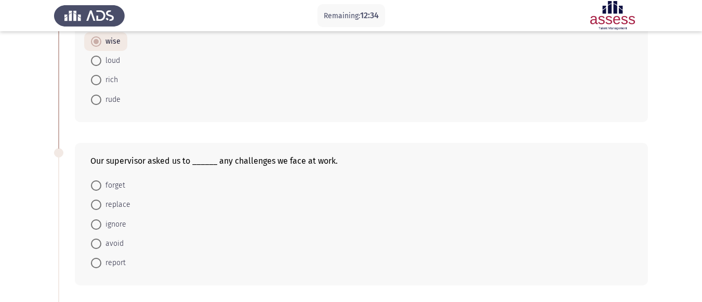
scroll to position [271, 0]
click at [104, 263] on span "report" at bounding box center [113, 262] width 24 height 12
click at [101, 263] on input "report" at bounding box center [96, 262] width 10 height 10
radio input "true"
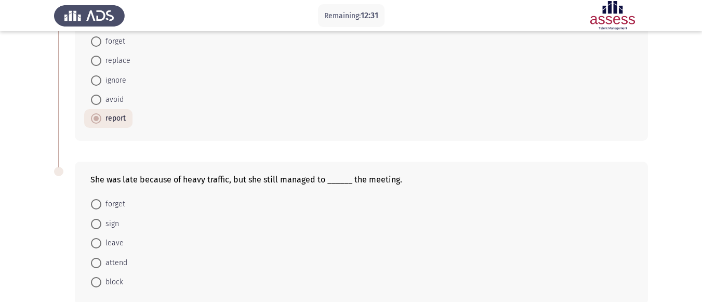
scroll to position [415, 0]
click at [111, 266] on span "attend" at bounding box center [114, 262] width 26 height 12
click at [101, 266] on input "attend" at bounding box center [96, 262] width 10 height 10
radio input "true"
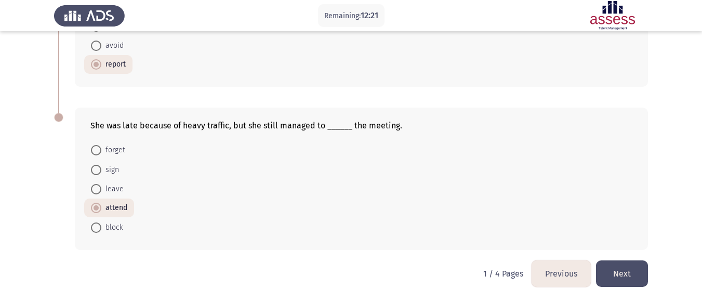
click at [632, 268] on button "Next" at bounding box center [622, 273] width 52 height 27
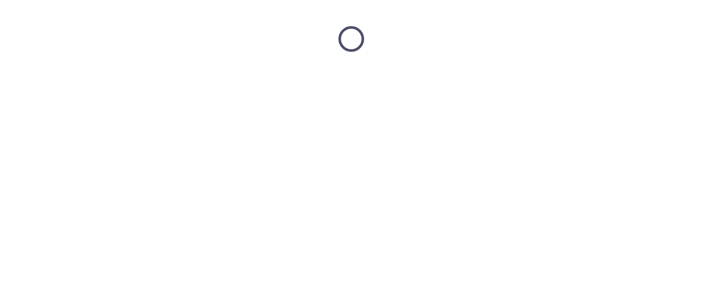
scroll to position [0, 0]
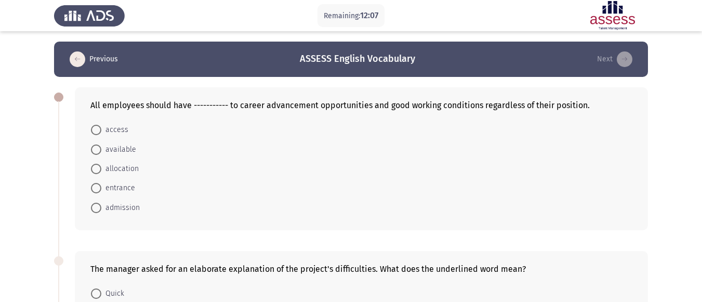
click at [98, 133] on span at bounding box center [96, 130] width 10 height 10
click at [98, 133] on input "access" at bounding box center [96, 130] width 10 height 10
radio input "true"
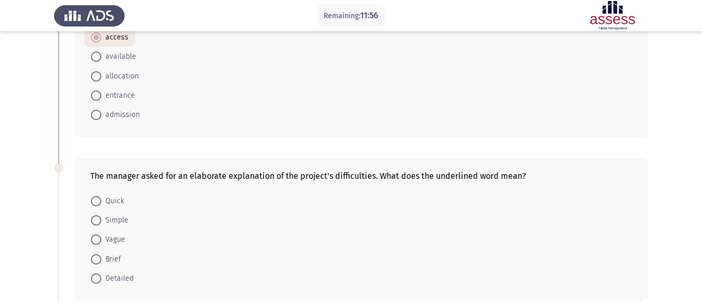
scroll to position [93, 0]
drag, startPoint x: 210, startPoint y: 174, endPoint x: 274, endPoint y: 180, distance: 64.8
click at [274, 180] on div "The manager asked for an elaborate explanation of the project's difficulties. W…" at bounding box center [361, 229] width 573 height 143
click at [415, 180] on div "The manager asked for an elaborate explanation of the project's difficulties. W…" at bounding box center [361, 229] width 573 height 143
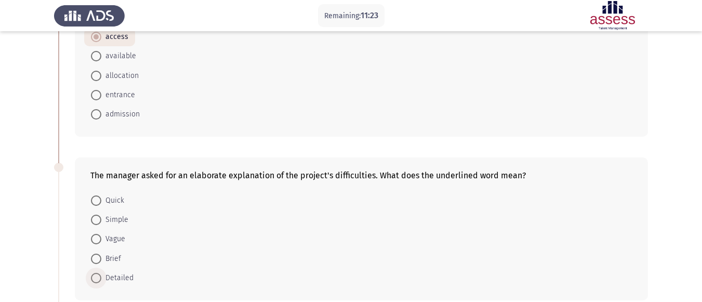
click at [101, 273] on span at bounding box center [96, 278] width 10 height 10
click at [101, 273] on input "Detailed" at bounding box center [96, 278] width 10 height 10
radio input "true"
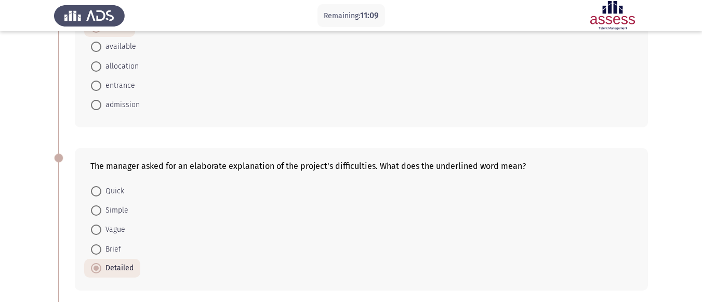
scroll to position [103, 0]
click at [225, 246] on form "Quick Simple Vague Brief Detailed" at bounding box center [361, 228] width 542 height 96
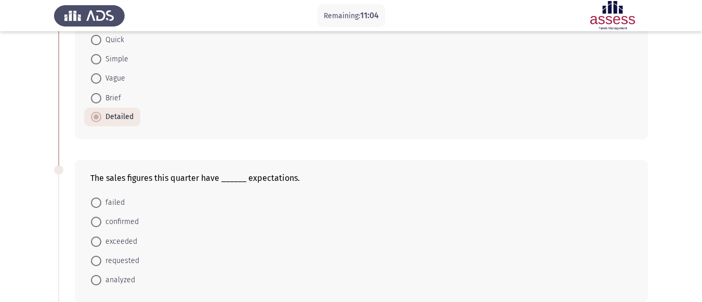
scroll to position [283, 0]
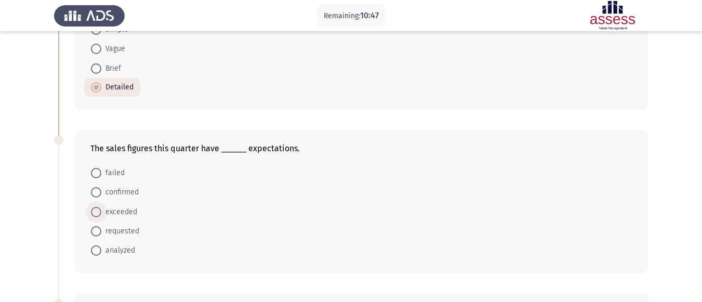
click at [129, 214] on span "exceeded" at bounding box center [119, 212] width 36 height 12
click at [101, 214] on input "exceeded" at bounding box center [96, 212] width 10 height 10
radio input "true"
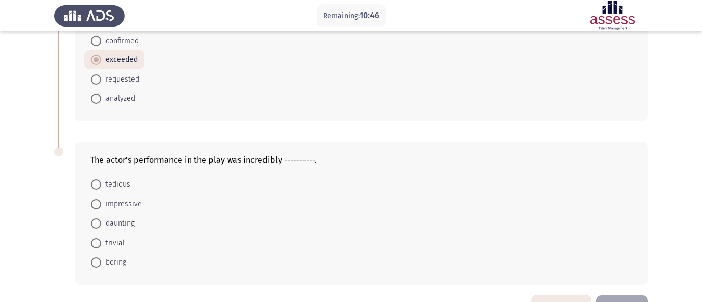
scroll to position [435, 0]
click at [122, 205] on span "impressive" at bounding box center [121, 203] width 41 height 12
click at [101, 205] on input "impressive" at bounding box center [96, 203] width 10 height 10
radio input "true"
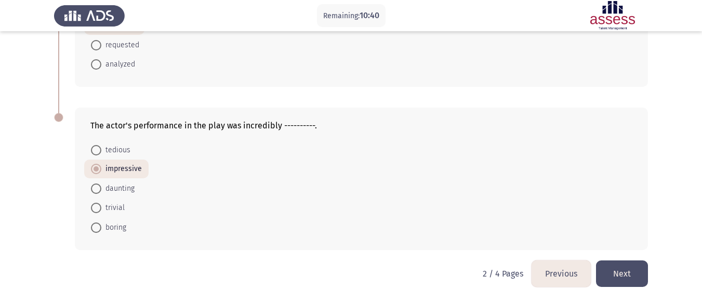
click at [615, 275] on button "Next" at bounding box center [622, 273] width 52 height 27
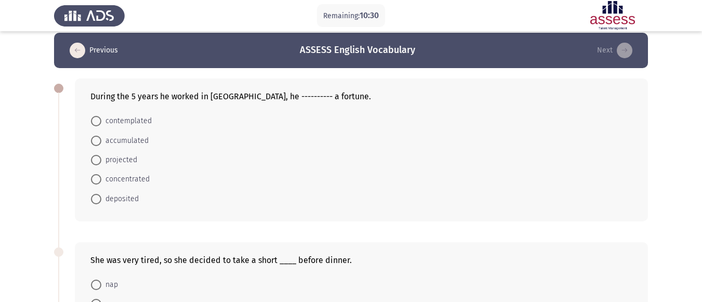
scroll to position [9, 0]
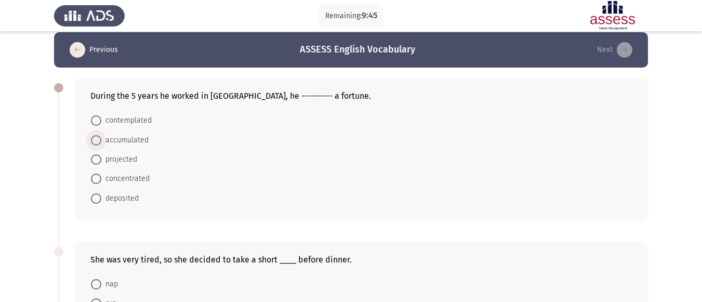
click at [129, 134] on span "accumulated" at bounding box center [124, 140] width 47 height 12
click at [101, 135] on input "accumulated" at bounding box center [96, 140] width 10 height 10
radio input "true"
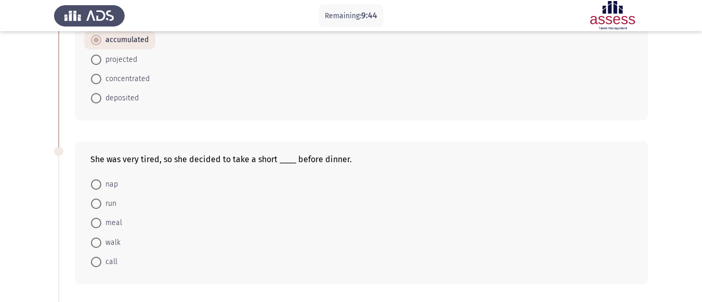
scroll to position [109, 0]
click at [114, 238] on span "walk" at bounding box center [110, 242] width 19 height 12
click at [101, 238] on input "walk" at bounding box center [96, 242] width 10 height 10
radio input "true"
click at [96, 185] on span at bounding box center [96, 184] width 10 height 10
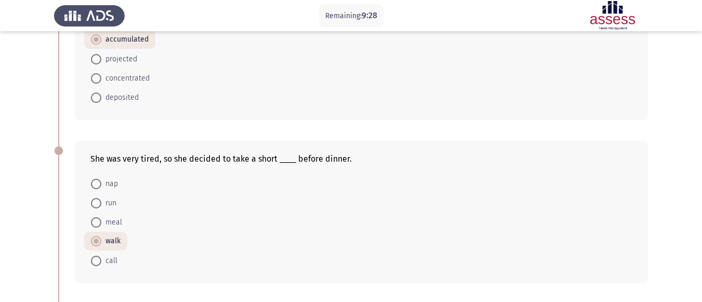
click at [96, 185] on input "nap" at bounding box center [96, 184] width 10 height 10
radio input "true"
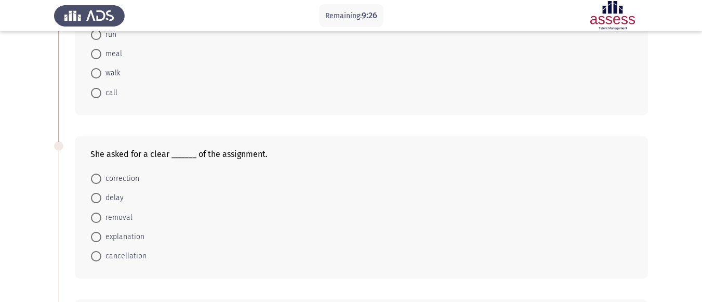
scroll to position [278, 0]
click at [137, 240] on span "explanation" at bounding box center [122, 236] width 43 height 12
click at [101, 240] on input "explanation" at bounding box center [96, 236] width 10 height 10
radio input "true"
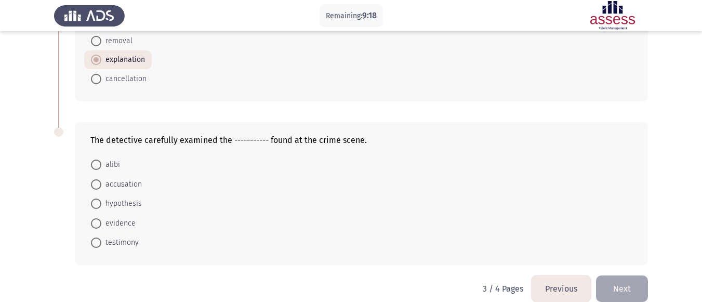
scroll to position [454, 0]
click at [115, 229] on span "evidence" at bounding box center [118, 223] width 34 height 12
click at [101, 228] on input "evidence" at bounding box center [96, 223] width 10 height 10
radio input "true"
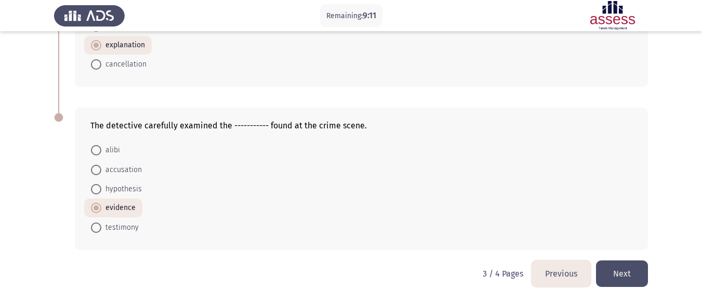
click at [640, 265] on button "Next" at bounding box center [622, 273] width 52 height 27
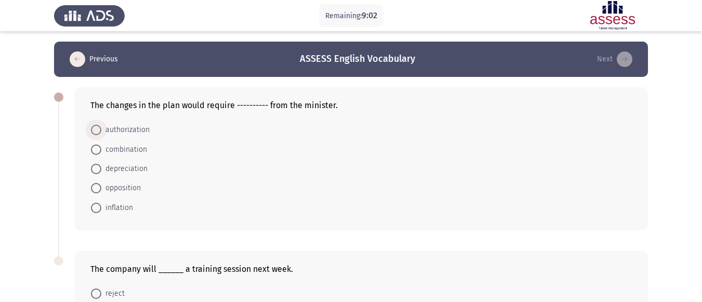
click at [126, 125] on span "authorization" at bounding box center [125, 130] width 48 height 12
click at [101, 125] on input "authorization" at bounding box center [96, 130] width 10 height 10
radio input "true"
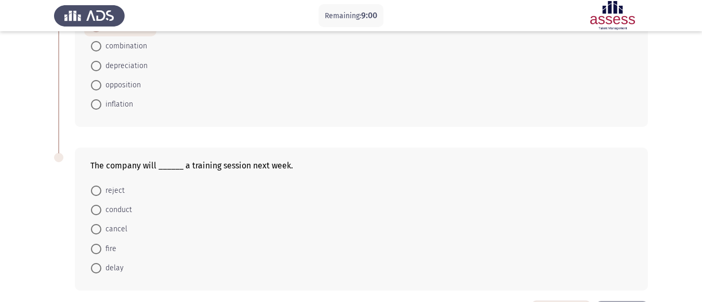
scroll to position [104, 0]
click at [109, 207] on span "conduct" at bounding box center [116, 208] width 31 height 12
click at [101, 207] on input "conduct" at bounding box center [96, 208] width 10 height 10
radio input "true"
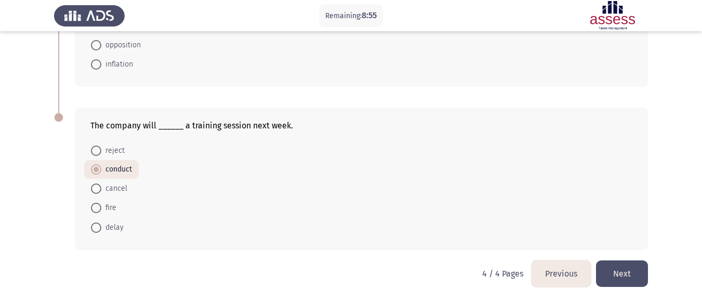
click at [622, 278] on button "Next" at bounding box center [622, 273] width 52 height 27
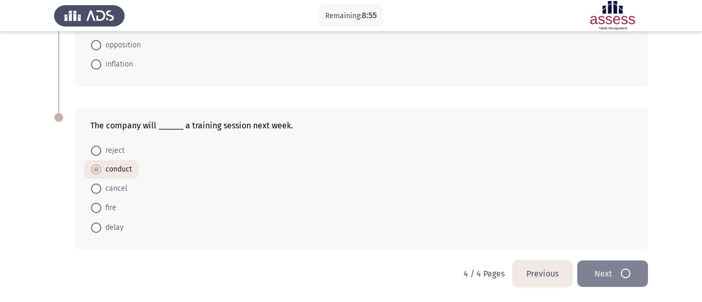
scroll to position [0, 0]
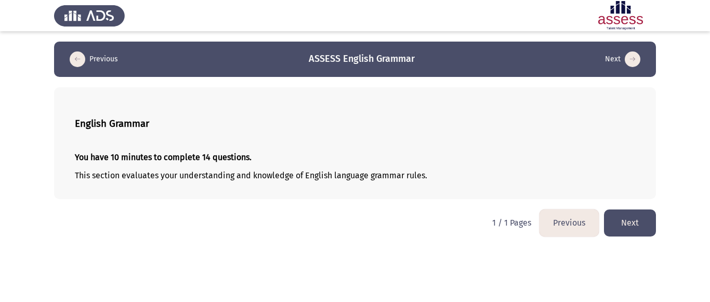
click at [639, 225] on button "Next" at bounding box center [630, 223] width 52 height 27
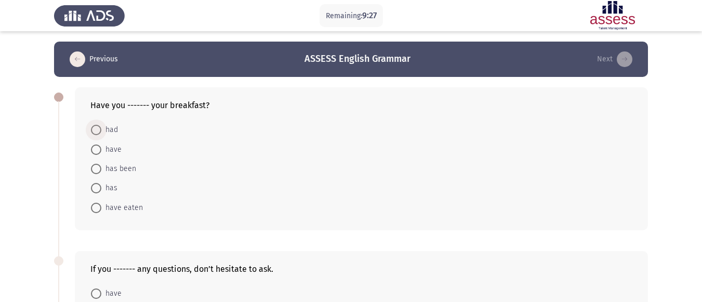
click at [105, 132] on span "had" at bounding box center [109, 130] width 17 height 12
click at [101, 132] on input "had" at bounding box center [96, 130] width 10 height 10
radio input "true"
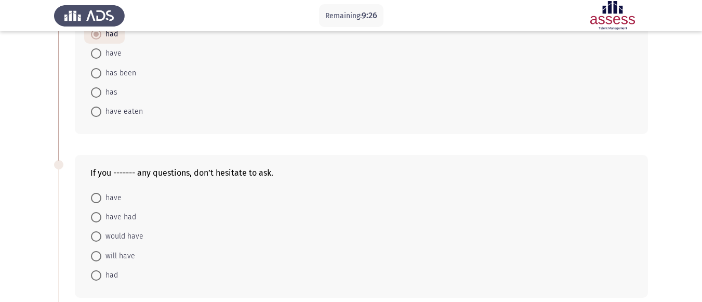
scroll to position [96, 0]
click at [111, 195] on span "have" at bounding box center [111, 197] width 20 height 12
click at [101, 195] on input "have" at bounding box center [96, 197] width 10 height 10
radio input "true"
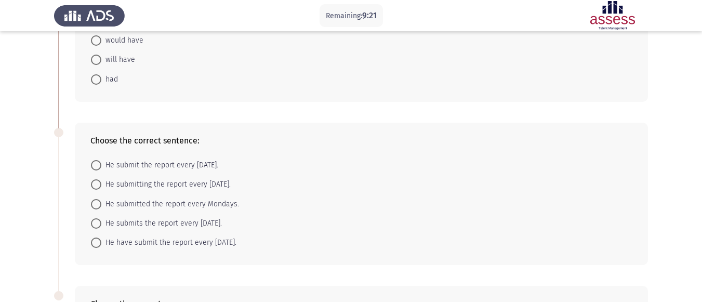
scroll to position [291, 0]
click at [152, 223] on span "He submits the report every [DATE]." at bounding box center [161, 223] width 121 height 12
click at [101, 223] on input "He submits the report every [DATE]." at bounding box center [96, 223] width 10 height 10
radio input "true"
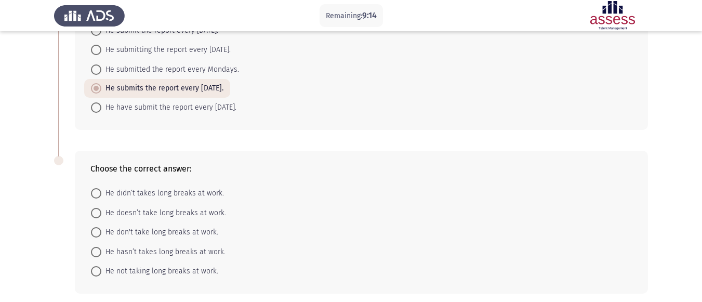
scroll to position [428, 0]
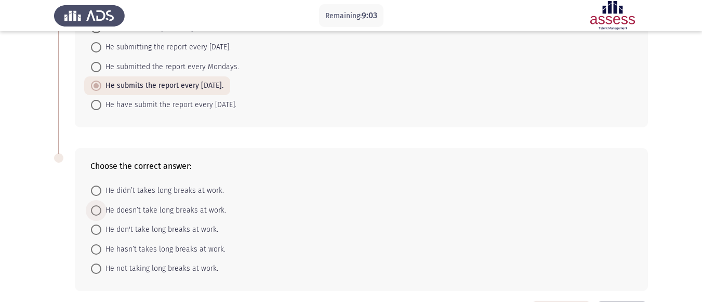
click at [158, 213] on span "He doesn’t take long breaks at work." at bounding box center [163, 210] width 125 height 12
click at [101, 213] on input "He doesn’t take long breaks at work." at bounding box center [96, 210] width 10 height 10
radio input "true"
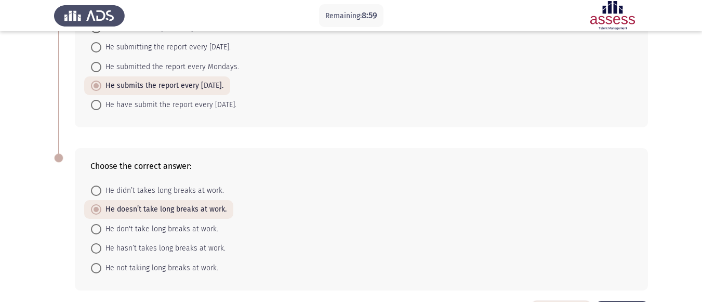
scroll to position [468, 0]
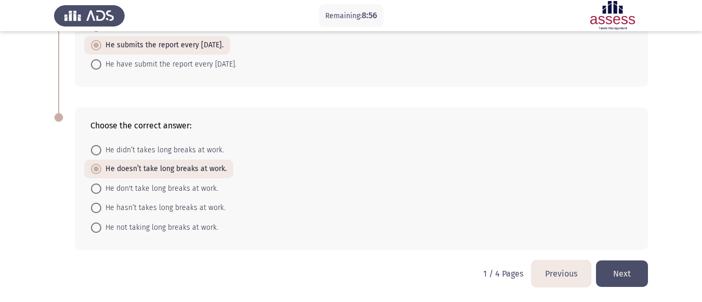
click at [622, 276] on button "Next" at bounding box center [622, 273] width 52 height 27
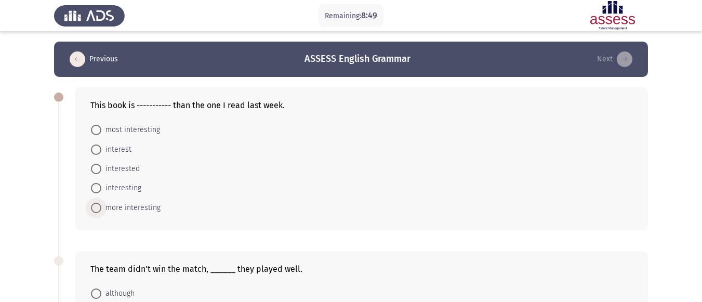
click at [141, 202] on span "more interesting" at bounding box center [130, 208] width 59 height 12
click at [101, 203] on input "more interesting" at bounding box center [96, 208] width 10 height 10
radio input "true"
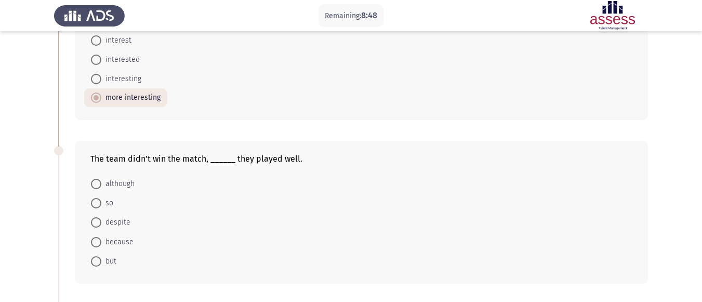
scroll to position [110, 0]
click at [103, 181] on span "although" at bounding box center [117, 183] width 33 height 12
click at [101, 181] on input "although" at bounding box center [96, 183] width 10 height 10
radio input "true"
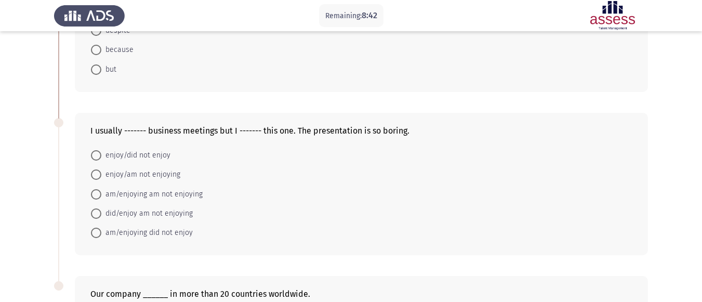
scroll to position [301, 0]
click at [128, 176] on span "enjoy/am not enjoying" at bounding box center [140, 174] width 79 height 12
click at [101, 176] on input "enjoy/am not enjoying" at bounding box center [96, 174] width 10 height 10
radio input "true"
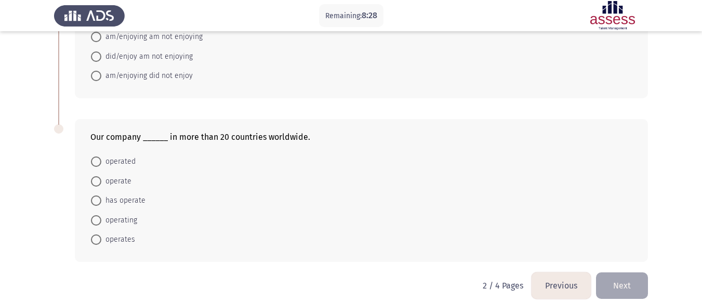
scroll to position [458, 0]
click at [109, 240] on span "operates" at bounding box center [118, 239] width 34 height 12
click at [101, 240] on input "operates" at bounding box center [96, 239] width 10 height 10
radio input "true"
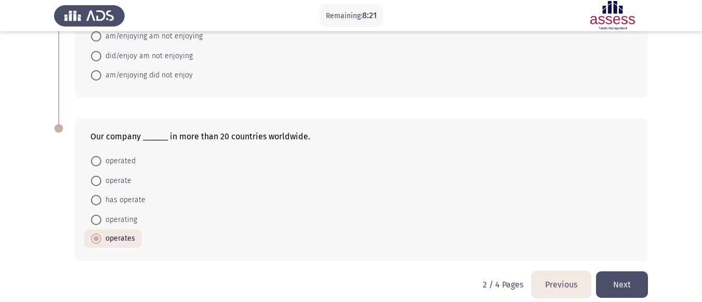
scroll to position [468, 0]
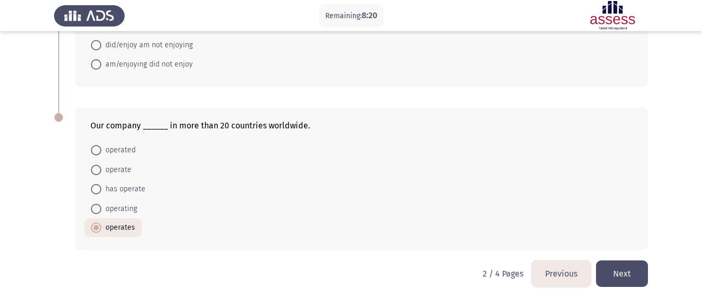
click at [636, 267] on button "Next" at bounding box center [622, 273] width 52 height 27
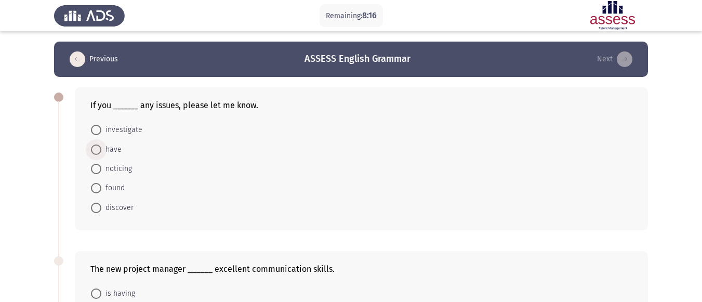
click at [110, 152] on span "have" at bounding box center [111, 149] width 20 height 12
click at [101, 152] on input "have" at bounding box center [96, 150] width 10 height 10
radio input "true"
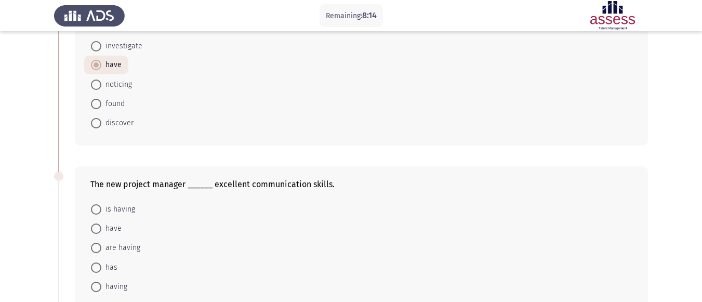
scroll to position [98, 0]
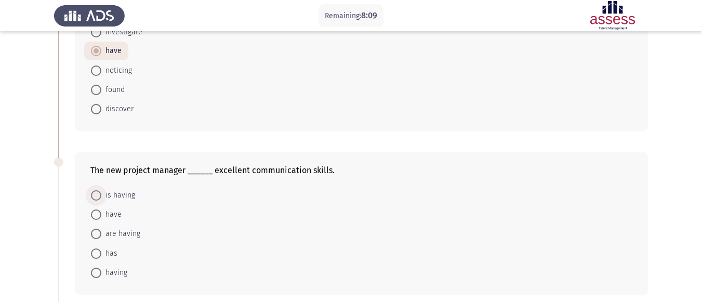
click at [106, 193] on span "is having" at bounding box center [118, 195] width 34 height 12
click at [101, 193] on input "is having" at bounding box center [96, 195] width 10 height 10
radio input "true"
click at [96, 259] on mat-radio-button "has" at bounding box center [104, 252] width 40 height 19
click at [104, 251] on span "has" at bounding box center [109, 252] width 16 height 12
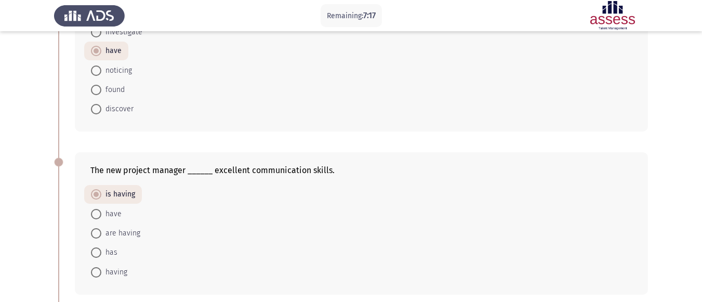
click at [101, 251] on input "has" at bounding box center [96, 252] width 10 height 10
radio input "true"
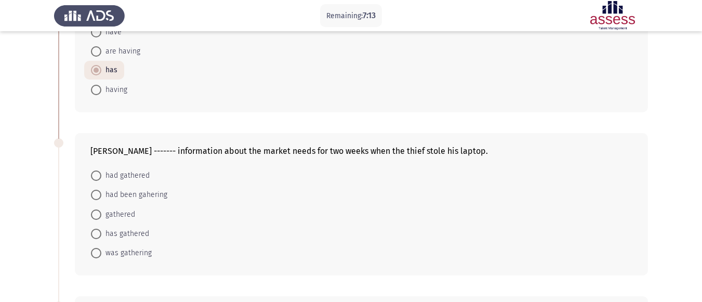
scroll to position [281, 0]
click at [123, 213] on span "gathered" at bounding box center [118, 214] width 34 height 12
click at [101, 213] on input "gathered" at bounding box center [96, 214] width 10 height 10
radio input "true"
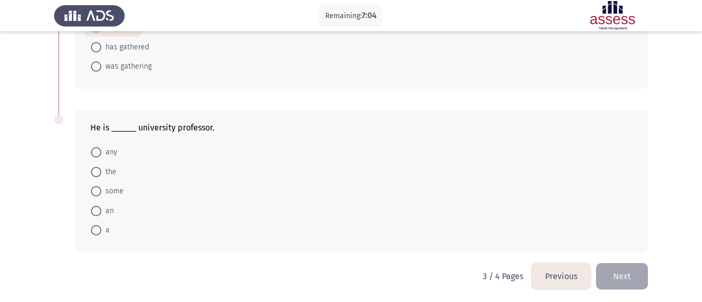
scroll to position [467, 0]
click at [103, 213] on span "an" at bounding box center [107, 210] width 12 height 12
click at [101, 213] on input "an" at bounding box center [96, 210] width 10 height 10
radio input "true"
click at [623, 280] on button "Next" at bounding box center [622, 275] width 52 height 27
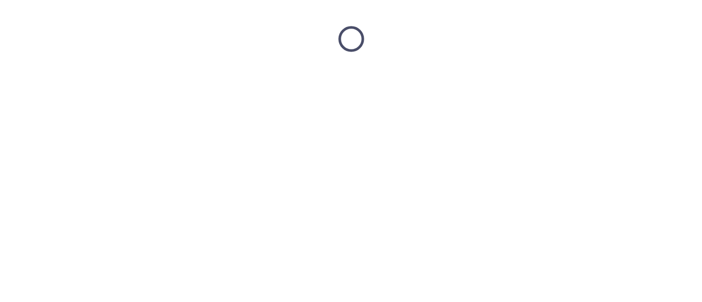
scroll to position [0, 0]
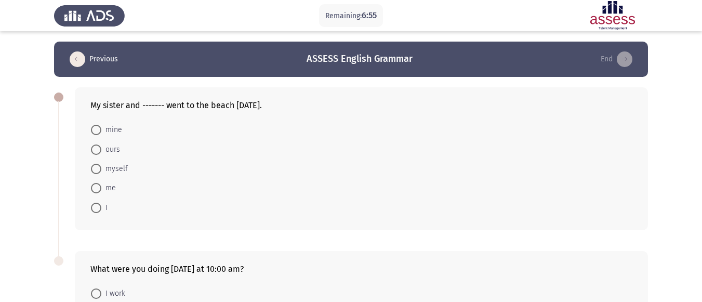
click at [100, 205] on span at bounding box center [96, 208] width 10 height 10
click at [100, 205] on input "I" at bounding box center [96, 208] width 10 height 10
radio input "true"
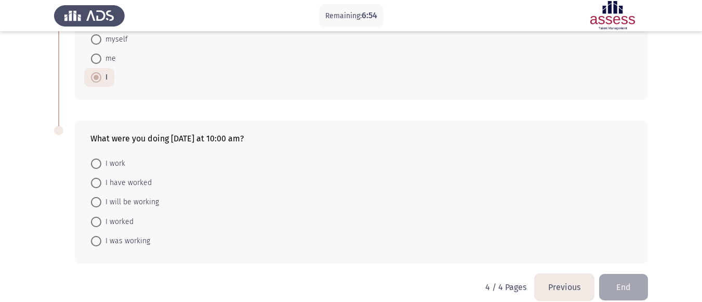
scroll to position [143, 0]
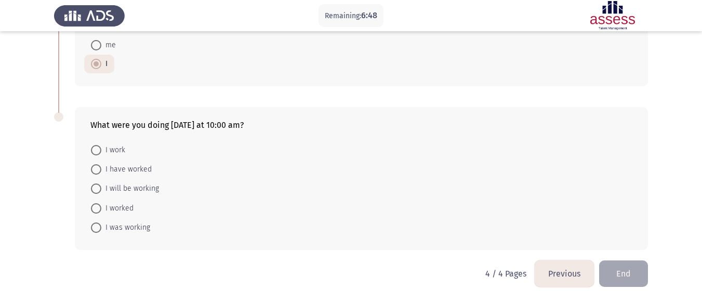
click at [118, 208] on span "I worked" at bounding box center [117, 208] width 32 height 12
click at [101, 208] on input "I worked" at bounding box center [96, 208] width 10 height 10
radio input "true"
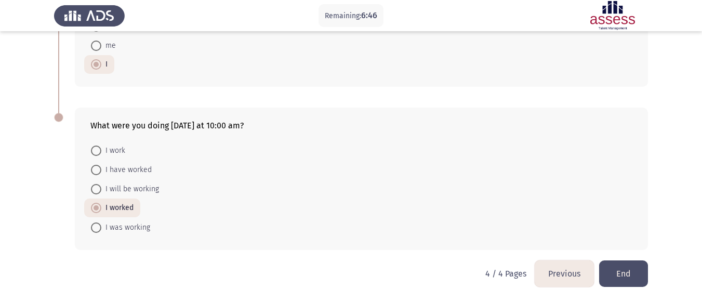
click at [650, 272] on html "Remaining: 6:46 Previous ASSESS English Grammar End My sister and ------- went …" at bounding box center [351, 80] width 702 height 445
click at [628, 275] on button "End" at bounding box center [623, 273] width 49 height 27
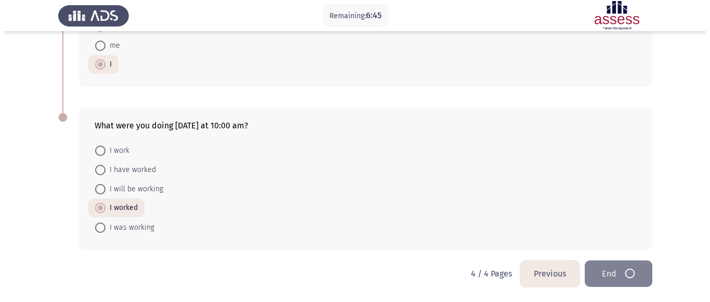
scroll to position [0, 0]
